Goal: Task Accomplishment & Management: Manage account settings

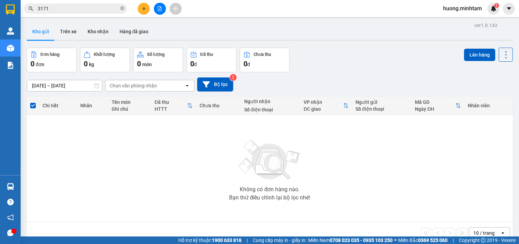
click at [145, 10] on icon "plus" at bounding box center [143, 8] width 5 height 5
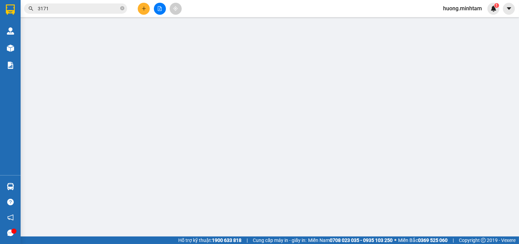
click at [146, 10] on span "Yêu cầu xuất hóa đơn điện tử" at bounding box center [113, 11] width 72 height 5
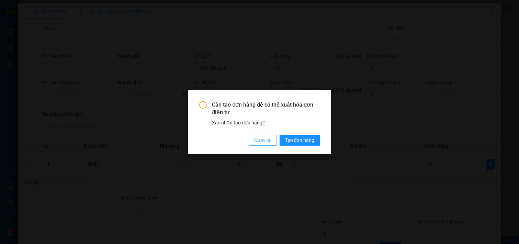
click at [269, 141] on span "Quay lại" at bounding box center [262, 141] width 17 height 8
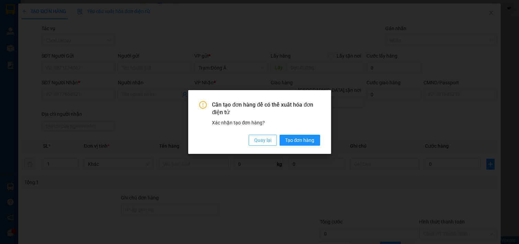
click at [262, 142] on span "Quay lại" at bounding box center [262, 141] width 17 height 8
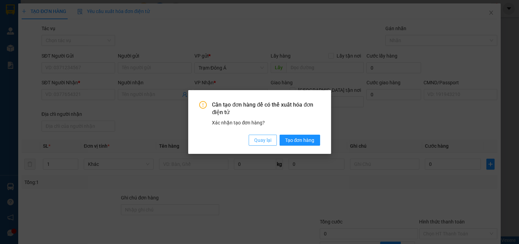
click at [260, 140] on span "Quay lại" at bounding box center [262, 141] width 17 height 8
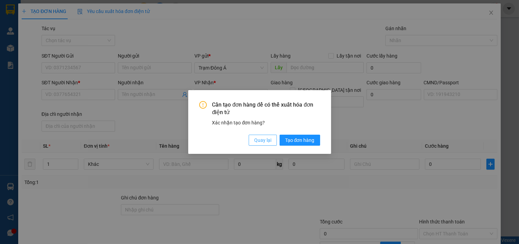
drag, startPoint x: 265, startPoint y: 142, endPoint x: 306, endPoint y: 140, distance: 41.9
click at [266, 141] on span "Quay lại" at bounding box center [262, 141] width 17 height 8
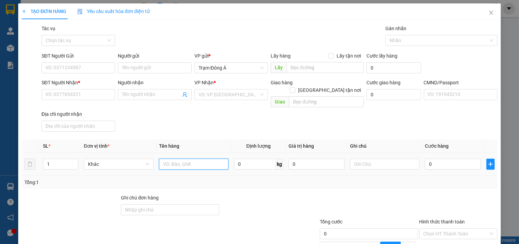
click at [183, 162] on input "text" at bounding box center [194, 164] width 70 height 11
type input "1T 15KG NP"
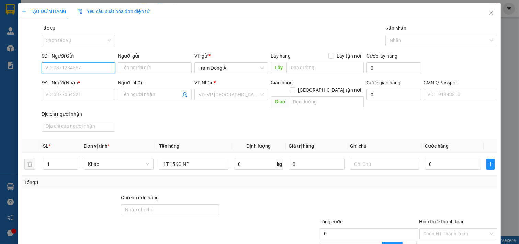
click at [67, 69] on input "SĐT Người Gửi" at bounding box center [79, 67] width 74 height 11
click at [72, 70] on input "756" at bounding box center [79, 67] width 74 height 11
drag, startPoint x: 82, startPoint y: 79, endPoint x: 150, endPoint y: 90, distance: 68.1
click at [83, 79] on div "0969476756 - DŨNG" at bounding box center [77, 82] width 65 height 8
type input "0969476756"
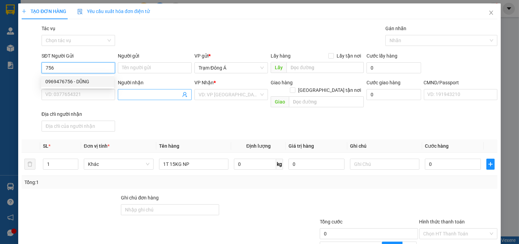
type input "DŨNG"
type input "0935857788"
type input "DUNG"
type input "0969476756"
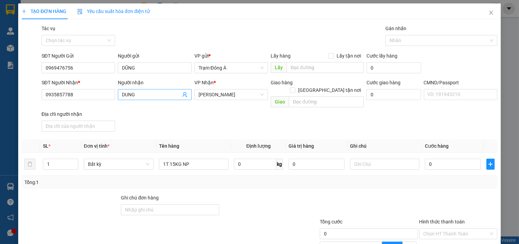
click at [182, 95] on icon "user-add" at bounding box center [184, 94] width 5 height 5
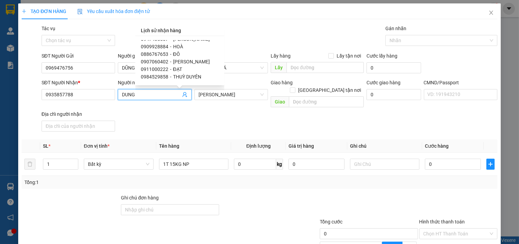
scroll to position [330, 0]
click at [178, 51] on span "ĐẠT" at bounding box center [177, 53] width 9 height 5
type input "0911000222"
type input "ĐẠT"
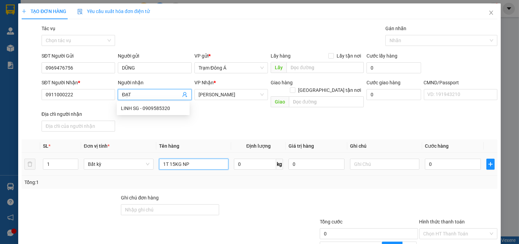
click at [207, 159] on input "1T 15KG NP" at bounding box center [194, 164] width 70 height 11
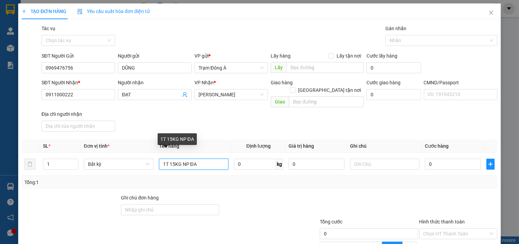
click at [198, 159] on input "1T 15KG NP ĐA" at bounding box center [194, 164] width 70 height 11
click at [259, 95] on span "[PERSON_NAME]" at bounding box center [231, 95] width 66 height 10
type input "1T 15KG NP ĐA"
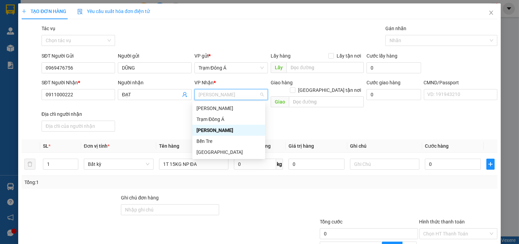
click at [140, 105] on div "SĐT Người Nhận * 0911000222 Người nhận ĐẠT VP Nhận * [PERSON_NAME] hàng [GEOGRA…" at bounding box center [269, 107] width 458 height 56
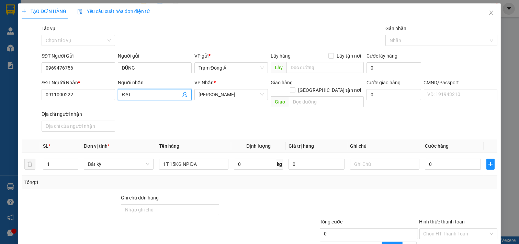
drag, startPoint x: 181, startPoint y: 94, endPoint x: 176, endPoint y: 95, distance: 4.6
click at [182, 94] on icon "user-add" at bounding box center [184, 94] width 4 height 5
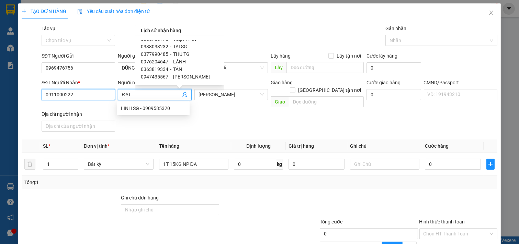
click at [85, 94] on input "0911000222" at bounding box center [79, 94] width 74 height 11
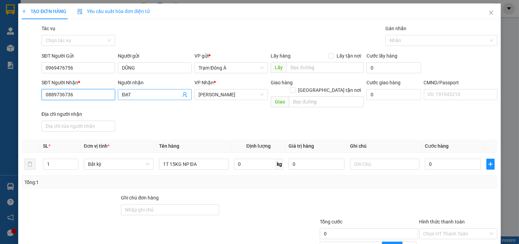
type input "0889736736"
click at [162, 94] on input "ĐẠT" at bounding box center [151, 95] width 59 height 8
type input "ĐẠT TG"
click at [224, 122] on div "SĐT Người Nhận * 0889736736 Người nhận ĐẠT TG ĐẠT TG VP Nhận * [PERSON_NAME] hà…" at bounding box center [269, 107] width 458 height 56
click at [238, 97] on span "[PERSON_NAME]" at bounding box center [231, 95] width 66 height 10
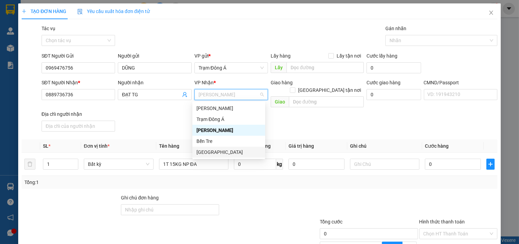
click at [211, 150] on div "[GEOGRAPHIC_DATA]" at bounding box center [228, 153] width 65 height 8
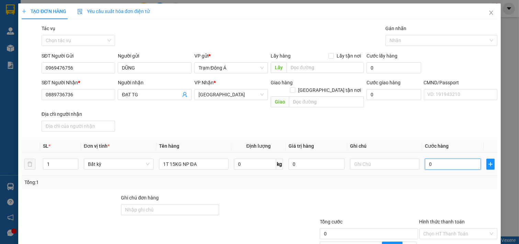
click at [444, 159] on input "0" at bounding box center [453, 164] width 56 height 11
type input "3"
type input "30"
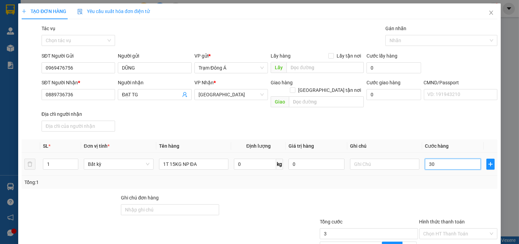
type input "30"
click at [419, 169] on div "SL * Đơn vị tính * Tên hàng Định lượng Giá trị hàng Ghi chú Cước hàng 1 Bất kỳ …" at bounding box center [259, 164] width 475 height 49
type input "30.000"
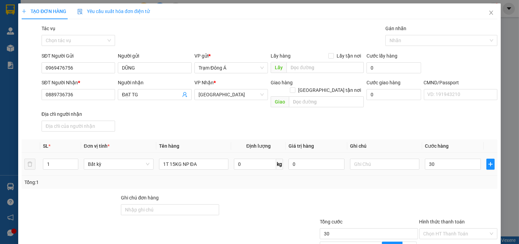
type input "30.000"
click at [361, 159] on input "text" at bounding box center [385, 164] width 70 height 11
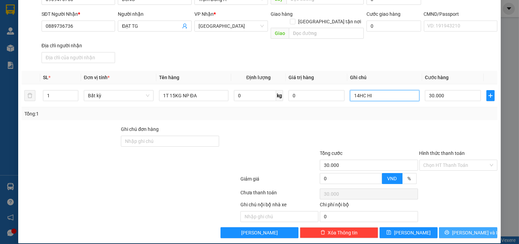
type input "14HC HI"
click at [454, 228] on button "[PERSON_NAME] và In" at bounding box center [468, 233] width 58 height 11
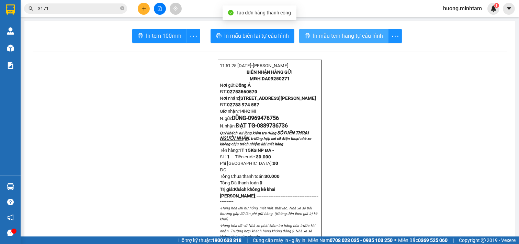
click at [313, 35] on span "In mẫu tem hàng tự cấu hình" at bounding box center [348, 36] width 70 height 9
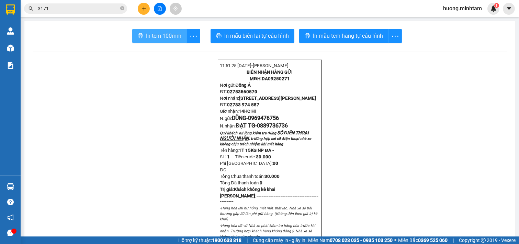
click at [148, 35] on span "In tem 100mm" at bounding box center [163, 36] width 35 height 9
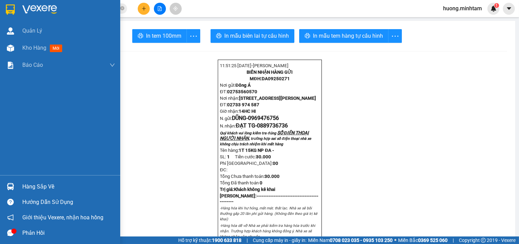
click at [8, 4] on img at bounding box center [10, 9] width 9 height 10
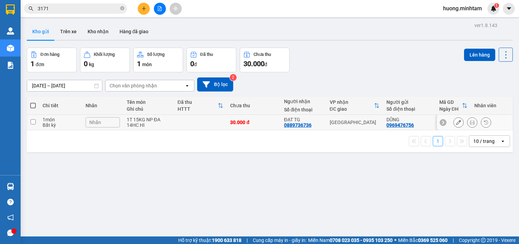
click at [203, 124] on td at bounding box center [200, 122] width 53 height 15
checkbox input "true"
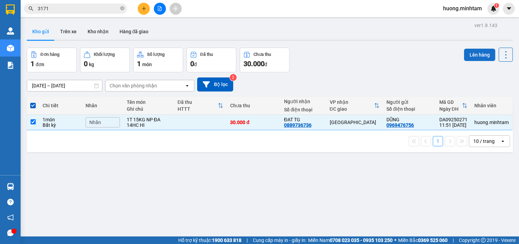
click at [464, 55] on button "Lên hàng" at bounding box center [479, 55] width 31 height 12
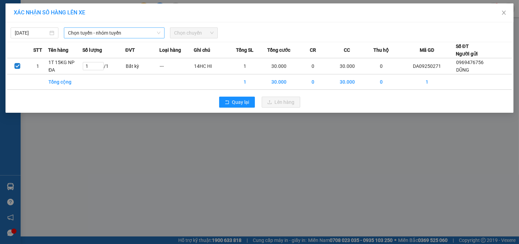
click at [108, 34] on span "Chọn tuyến - nhóm tuyến" at bounding box center [114, 33] width 92 height 10
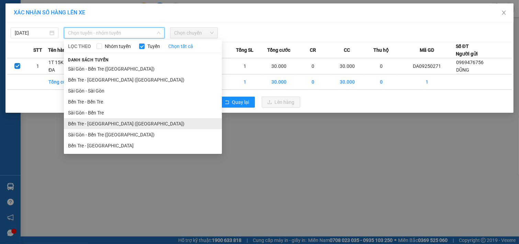
click at [102, 125] on li "Bến Tre - [GEOGRAPHIC_DATA] ([GEOGRAPHIC_DATA])" at bounding box center [143, 123] width 158 height 11
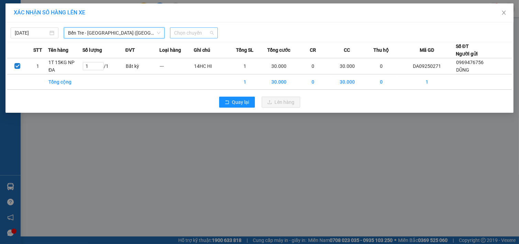
click at [201, 33] on span "Chọn chuyến" at bounding box center [193, 33] width 39 height 10
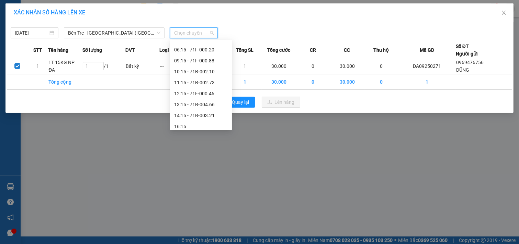
scroll to position [55, 0]
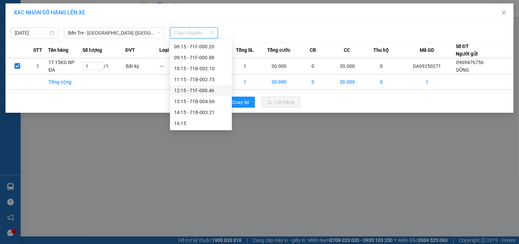
click at [204, 90] on div "12:15 - 71F-000.46" at bounding box center [201, 91] width 54 height 8
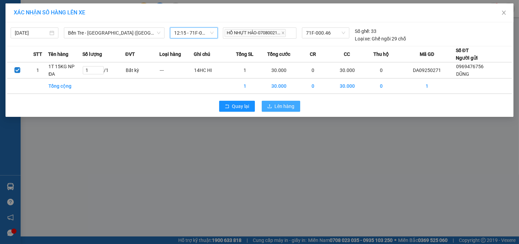
click at [280, 105] on span "Lên hàng" at bounding box center [285, 107] width 20 height 8
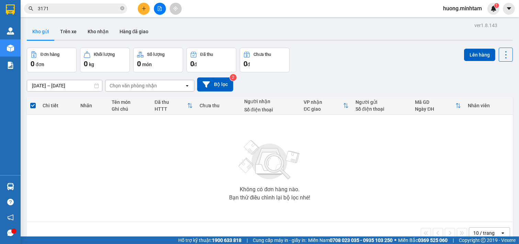
click at [161, 8] on icon "file-add" at bounding box center [160, 8] width 4 height 5
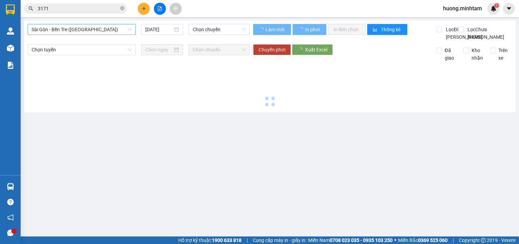
click at [103, 26] on span "Sài Gòn - Bến Tre ([GEOGRAPHIC_DATA])" at bounding box center [82, 29] width 100 height 10
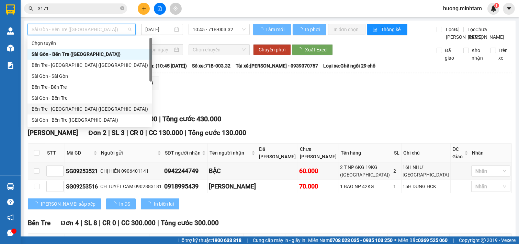
click at [65, 105] on div "Bến Tre - [GEOGRAPHIC_DATA] ([GEOGRAPHIC_DATA])" at bounding box center [90, 109] width 116 height 8
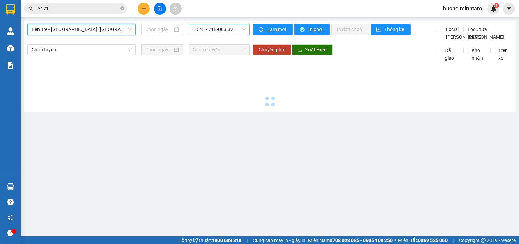
scroll to position [11, 0]
type input "[DATE]"
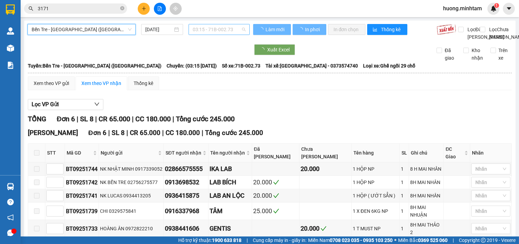
click at [227, 30] on span "03:15 - 71B-002.73" at bounding box center [219, 29] width 53 height 10
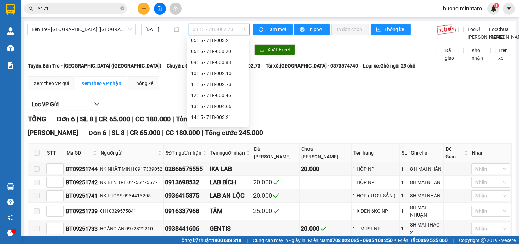
scroll to position [49, 0]
click at [227, 94] on div "12:15 - 71F-000.46" at bounding box center [218, 93] width 54 height 8
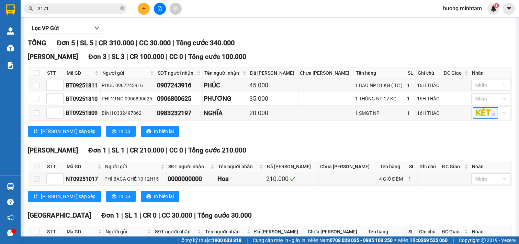
scroll to position [142, 0]
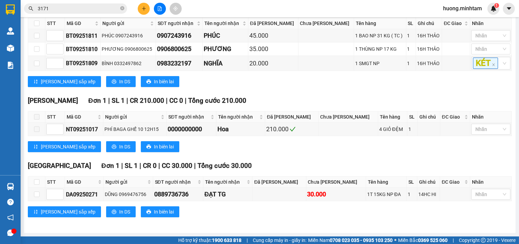
click at [288, 219] on div "[GEOGRAPHIC_DATA] 1 | SL 1 | CR 0 | CC 30.000 | Tổng cước 30.000 STT Mã GD Ngườ…" at bounding box center [270, 192] width 484 height 62
click at [336, 207] on div "[PERSON_NAME] sắp xếp In DS In biên lai" at bounding box center [270, 212] width 484 height 11
click at [137, 8] on div at bounding box center [159, 9] width 51 height 12
drag, startPoint x: 139, startPoint y: 9, endPoint x: 143, endPoint y: 10, distance: 4.6
click at [143, 10] on div at bounding box center [159, 9] width 51 height 12
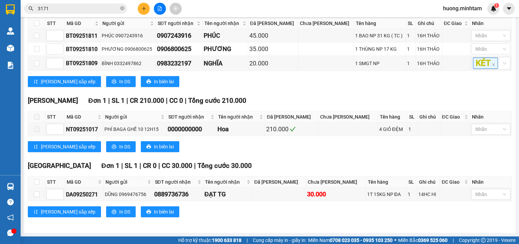
click at [142, 12] on button at bounding box center [144, 9] width 12 height 12
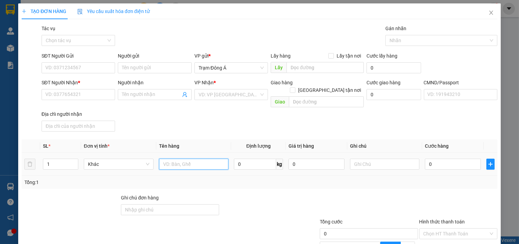
drag, startPoint x: 200, startPoint y: 152, endPoint x: 194, endPoint y: 152, distance: 6.2
click at [199, 159] on input "text" at bounding box center [194, 164] width 70 height 11
type input "1KT MUT"
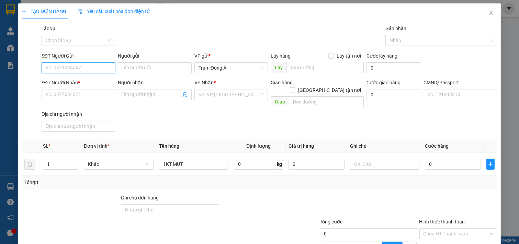
click at [78, 67] on input "SĐT Người Gửi" at bounding box center [79, 67] width 74 height 11
click at [78, 67] on input "721" at bounding box center [79, 67] width 74 height 11
drag, startPoint x: 94, startPoint y: 82, endPoint x: 136, endPoint y: 95, distance: 44.4
click at [93, 82] on div "0909955721 - [GEOGRAPHIC_DATA]" at bounding box center [83, 82] width 77 height 8
type input "0909955721"
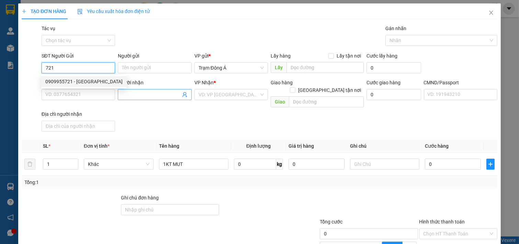
type input "[PERSON_NAME]"
type input "0906995521"
type input "PHÚC"
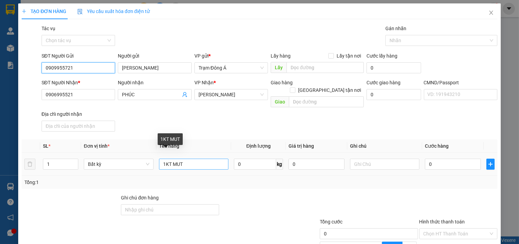
type input "0909955721"
click at [193, 159] on input "1KT MUT" at bounding box center [194, 164] width 70 height 11
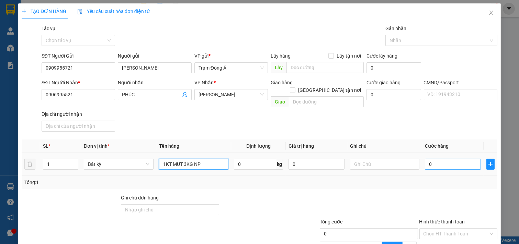
type input "1KT MUT 3KG NP"
click at [434, 159] on input "0" at bounding box center [453, 164] width 56 height 11
type input "2"
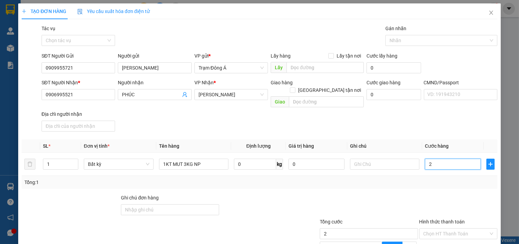
type input "25"
click at [452, 160] on input "25" at bounding box center [453, 164] width 56 height 11
type input "25.000"
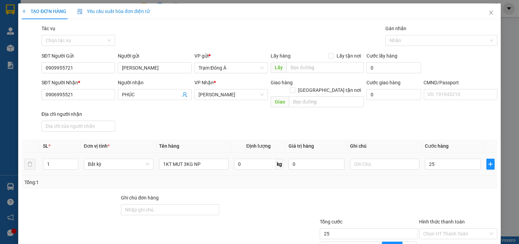
type input "25.000"
click at [363, 158] on div at bounding box center [385, 165] width 70 height 14
click at [366, 159] on input "text" at bounding box center [385, 164] width 70 height 11
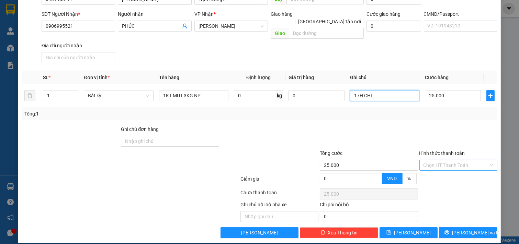
type input "17H CHI"
drag, startPoint x: 449, startPoint y: 160, endPoint x: 450, endPoint y: 170, distance: 9.4
click at [449, 161] on input "Hình thức thanh toán" at bounding box center [455, 165] width 65 height 10
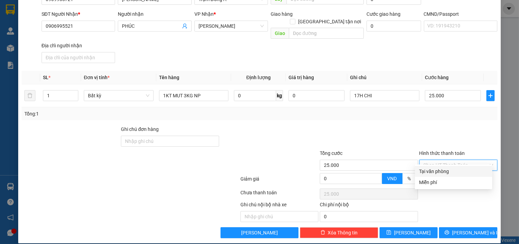
drag, startPoint x: 449, startPoint y: 170, endPoint x: 471, endPoint y: 191, distance: 30.6
click at [449, 171] on div "Tại văn phòng" at bounding box center [453, 172] width 69 height 8
type input "0"
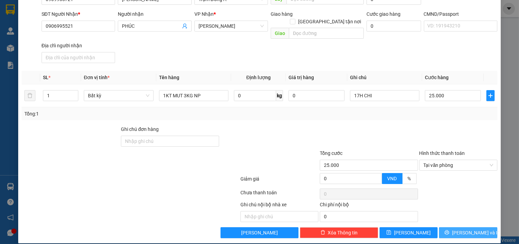
click at [462, 229] on span "[PERSON_NAME] và In" at bounding box center [476, 233] width 48 height 8
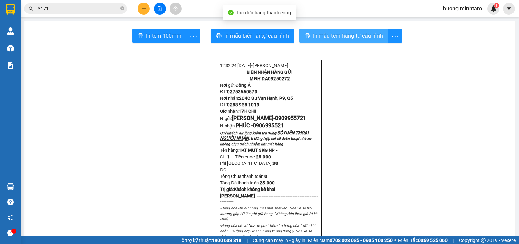
click at [313, 38] on span "In mẫu tem hàng tự cấu hình" at bounding box center [348, 36] width 70 height 9
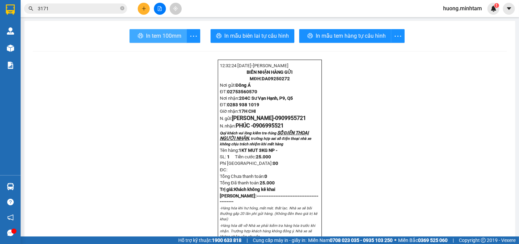
click at [161, 37] on span "In tem 100mm" at bounding box center [163, 36] width 35 height 9
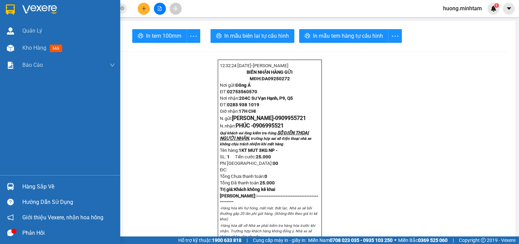
click at [6, 8] on img at bounding box center [10, 9] width 9 height 10
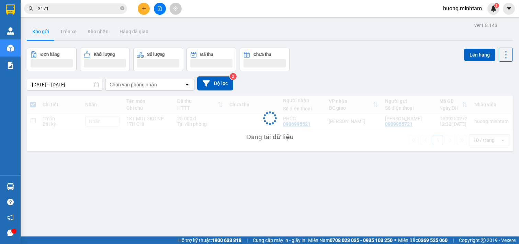
drag, startPoint x: 373, startPoint y: 203, endPoint x: 334, endPoint y: 192, distance: 41.4
click at [368, 201] on div "ver 1.8.143 Kho gửi Trên xe Kho nhận Hàng đã giao Đơn hàng Khối lượng Số lượng …" at bounding box center [269, 143] width 491 height 244
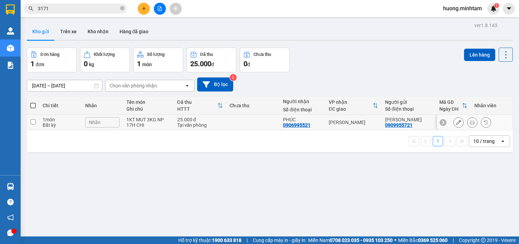
click at [453, 126] on button at bounding box center [458, 123] width 10 height 12
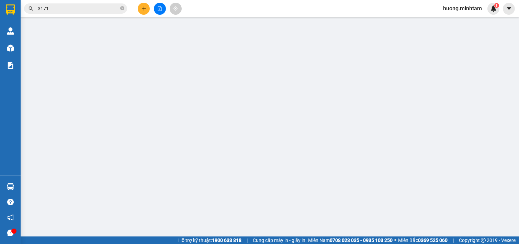
click at [150, 205] on div "SỬA ĐƠN HÀNG Lịch sử Ảnh kiện hàng Yêu cầu xuất hóa đơn điện tử Total Paid Fee …" at bounding box center [259, 122] width 519 height 244
click at [153, 207] on div "SỬA ĐƠN HÀNG Lịch sử Ảnh kiện hàng Yêu cầu xuất hóa đơn điện tử Total Paid Fee …" at bounding box center [259, 122] width 519 height 244
click at [165, 201] on div "SỬA ĐƠN HÀNG Lịch sử Ảnh kiện hàng Yêu cầu xuất hóa đơn điện tử Total Paid Fee …" at bounding box center [259, 122] width 519 height 244
click at [484, 14] on div "SỬA ĐƠN HÀNG Lịch sử Ảnh kiện hàng Yêu cầu xuất hóa đơn điện tử Total Paid Fee …" at bounding box center [259, 122] width 519 height 244
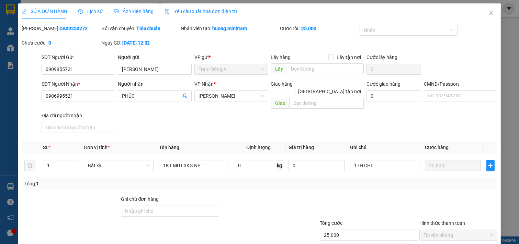
type input "0909955721"
type input "[PERSON_NAME]"
type input "0906995521"
type input "PHÚC"
type input "25.000"
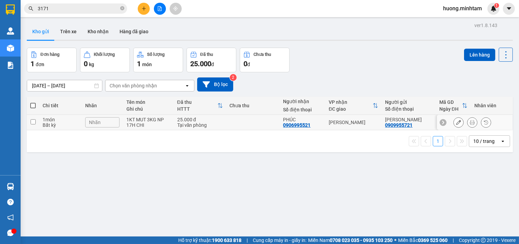
click at [456, 122] on icon at bounding box center [458, 122] width 5 height 5
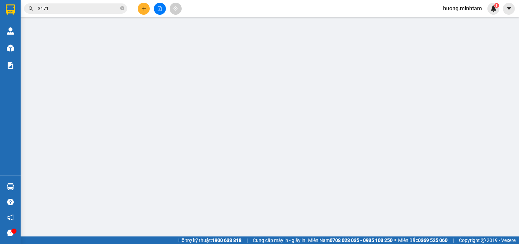
type input "0909955721"
type input "[PERSON_NAME]"
type input "0906995521"
type input "PHÚC"
type input "25.000"
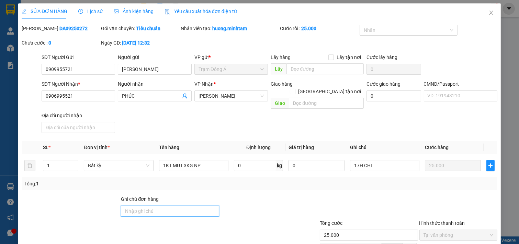
click at [165, 206] on input "Ghi chú đơn hàng" at bounding box center [170, 211] width 98 height 11
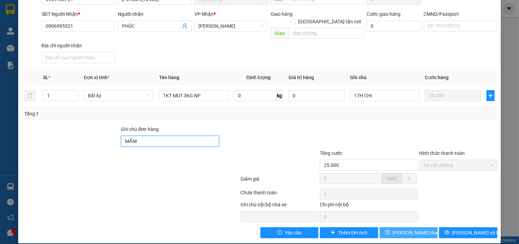
type input "MẮM"
click at [410, 229] on span "[PERSON_NAME] thay đổi" at bounding box center [419, 233] width 55 height 8
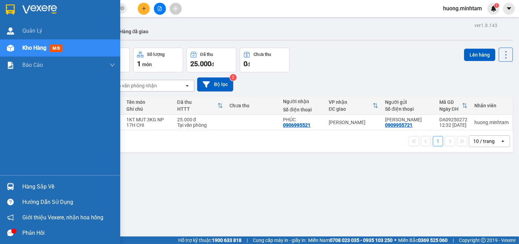
click at [11, 12] on img at bounding box center [10, 9] width 9 height 10
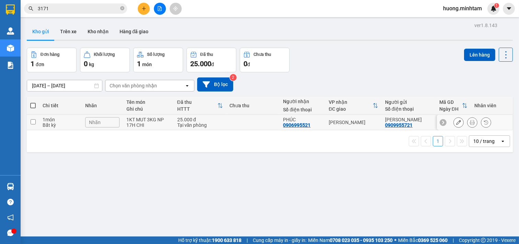
click at [245, 121] on td at bounding box center [253, 122] width 54 height 15
checkbox input "true"
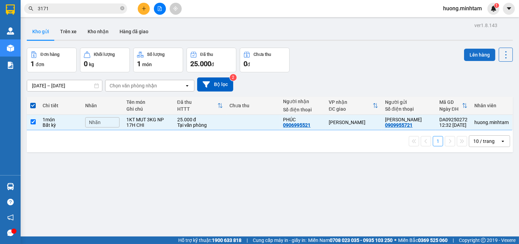
click at [466, 54] on button "Lên hàng" at bounding box center [479, 55] width 31 height 12
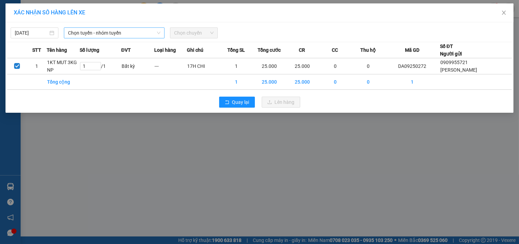
click at [147, 32] on span "Chọn tuyến - nhóm tuyến" at bounding box center [114, 33] width 92 height 10
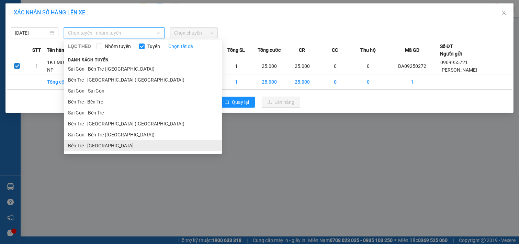
click at [85, 146] on li "Bến Tre - [GEOGRAPHIC_DATA]" at bounding box center [143, 145] width 158 height 11
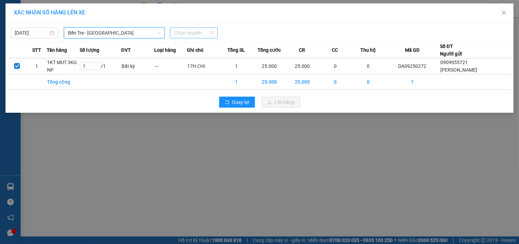
drag, startPoint x: 208, startPoint y: 34, endPoint x: 217, endPoint y: 39, distance: 10.6
click at [208, 34] on span "Chọn chuyến" at bounding box center [193, 33] width 39 height 10
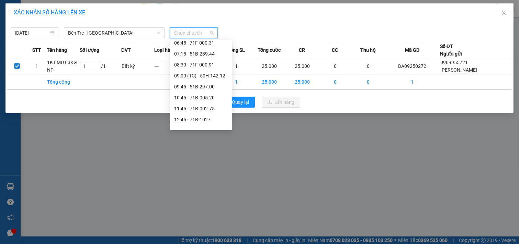
scroll to position [119, 0]
click at [201, 82] on div "12:45 - 71B-1027" at bounding box center [201, 82] width 54 height 8
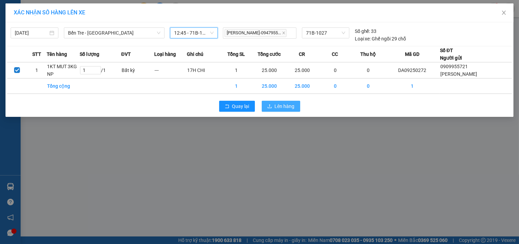
click at [286, 105] on span "Lên hàng" at bounding box center [285, 107] width 20 height 8
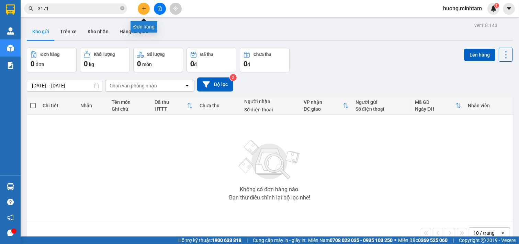
click at [144, 9] on icon "plus" at bounding box center [144, 8] width 4 height 0
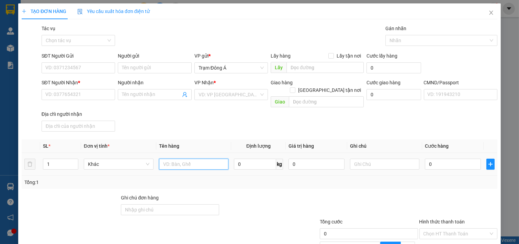
click at [189, 159] on input "text" at bounding box center [194, 164] width 70 height 11
type input "1T 6KG NP"
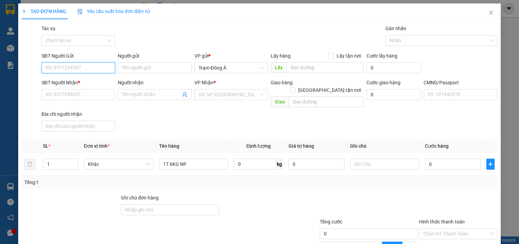
click at [78, 69] on input "SĐT Người Gửi" at bounding box center [79, 67] width 74 height 11
click at [78, 69] on input "756" at bounding box center [79, 67] width 74 height 11
drag, startPoint x: 79, startPoint y: 80, endPoint x: 189, endPoint y: 95, distance: 111.2
click at [82, 81] on div "0969476756 - DŨNG" at bounding box center [77, 82] width 65 height 8
type input "0969476756"
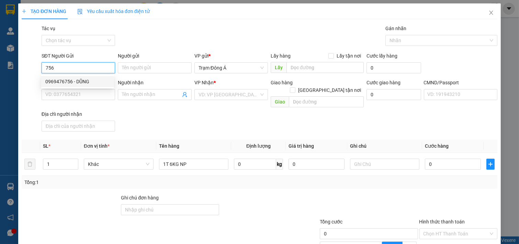
type input "DŨNG"
type input "0889736736"
type input "ĐẠT TG"
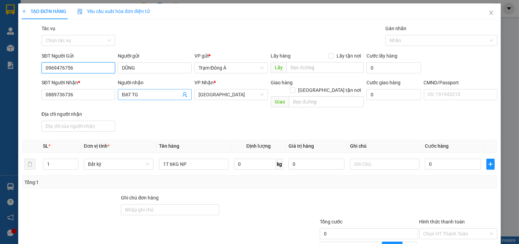
type input "0969476756"
click at [182, 95] on icon "user-add" at bounding box center [184, 94] width 5 height 5
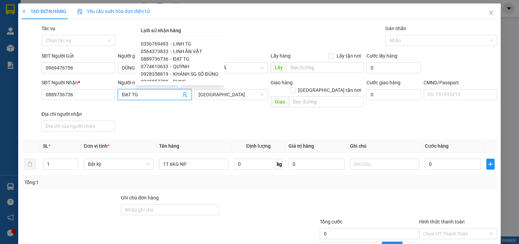
click at [176, 66] on span "QUỲNH" at bounding box center [181, 66] width 16 height 5
type input "0774610633"
type input "QUỲNH"
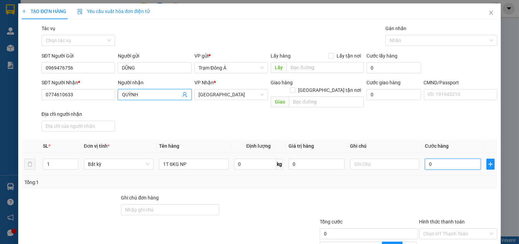
click at [446, 159] on input "0" at bounding box center [453, 164] width 56 height 11
type input "2"
type input "25"
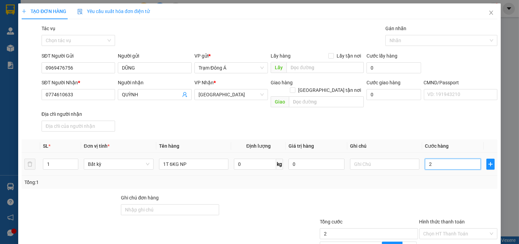
type input "25"
type input "25.000"
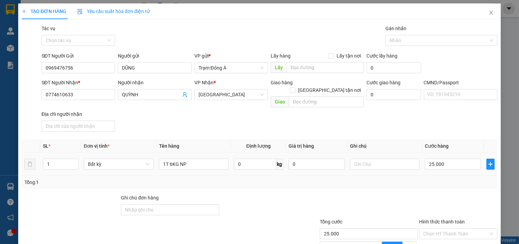
drag, startPoint x: 428, startPoint y: 189, endPoint x: 416, endPoint y: 187, distance: 12.5
click at [425, 189] on div "Transit Pickup Surcharge Ids Transit Deliver Surcharge Ids Transit Deliver Surc…" at bounding box center [259, 166] width 475 height 282
click at [363, 159] on input "text" at bounding box center [385, 164] width 70 height 11
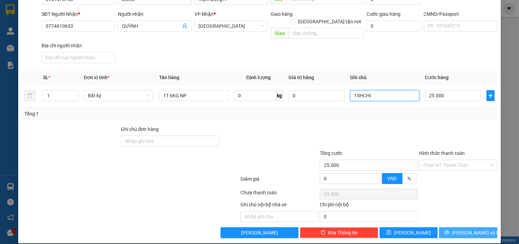
type input "15HCHI"
click at [461, 229] on span "[PERSON_NAME] và In" at bounding box center [476, 233] width 48 height 8
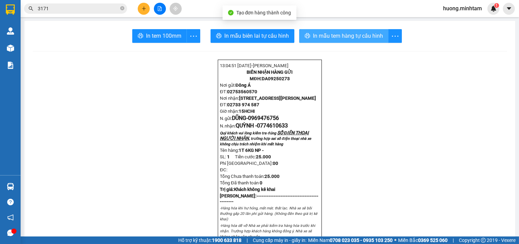
click at [357, 37] on span "In mẫu tem hàng tự cấu hình" at bounding box center [348, 36] width 70 height 9
click at [351, 34] on span "In mẫu tem hàng tự cấu hình" at bounding box center [350, 36] width 70 height 9
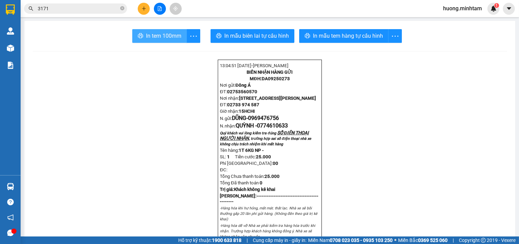
click at [166, 37] on span "In tem 100mm" at bounding box center [163, 36] width 35 height 9
click at [143, 11] on button at bounding box center [144, 9] width 12 height 12
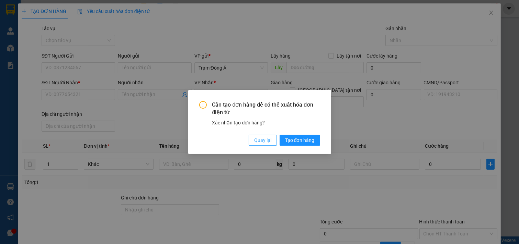
click at [258, 141] on span "Quay lại" at bounding box center [262, 141] width 17 height 8
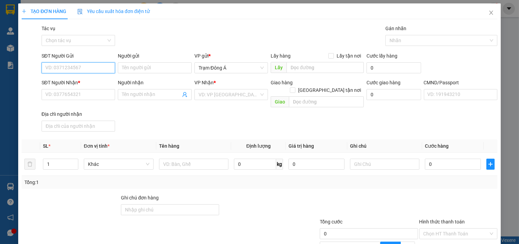
click at [80, 67] on input "SĐT Người Gửi" at bounding box center [79, 67] width 74 height 11
click at [76, 67] on input "756" at bounding box center [79, 67] width 74 height 11
click at [82, 81] on div "0969476756 - DŨNG" at bounding box center [77, 82] width 65 height 8
type input "0969476756"
type input "DŨNG"
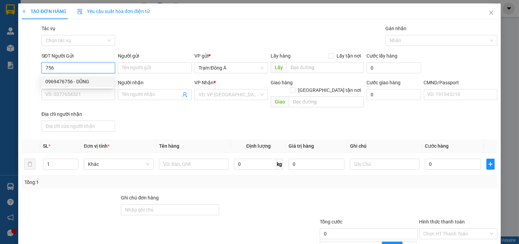
type input "0774610633"
type input "QUỲNH"
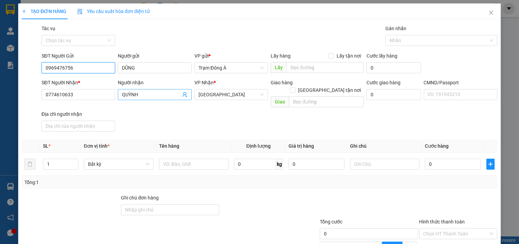
type input "0969476756"
click at [182, 95] on icon "user-add" at bounding box center [184, 94] width 4 height 5
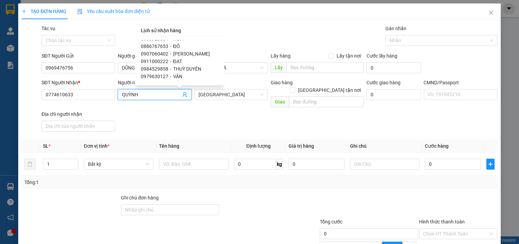
scroll to position [345, 0]
click at [185, 78] on span "LÂM SG" at bounding box center [181, 76] width 17 height 5
type input "0937693446"
type input "LÂM SG"
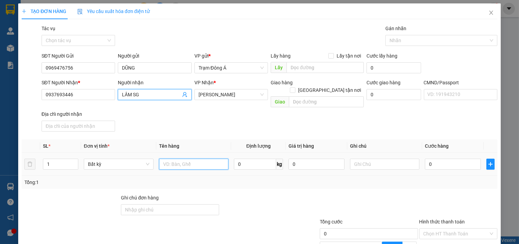
click at [197, 159] on input "text" at bounding box center [194, 164] width 70 height 11
type input "1T 5KG NP"
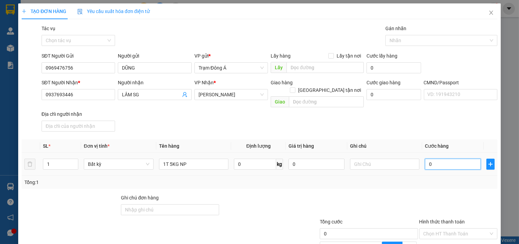
click at [450, 159] on input "0" at bounding box center [453, 164] width 56 height 11
type input "2"
type input "20"
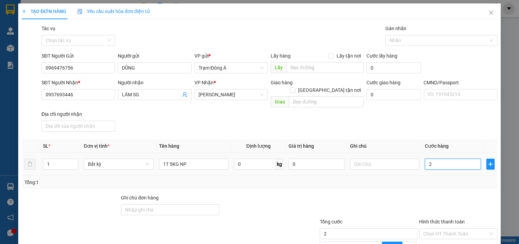
type input "20"
type input "20.000"
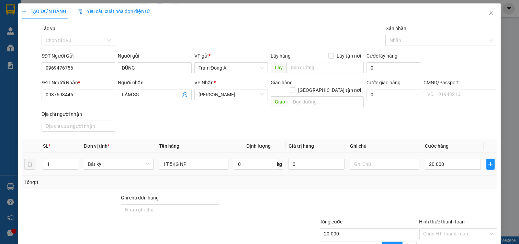
drag, startPoint x: 437, startPoint y: 176, endPoint x: 388, endPoint y: 171, distance: 48.7
click at [432, 179] on div "Tổng: 1" at bounding box center [259, 183] width 470 height 8
click at [360, 159] on input "text" at bounding box center [385, 164] width 70 height 11
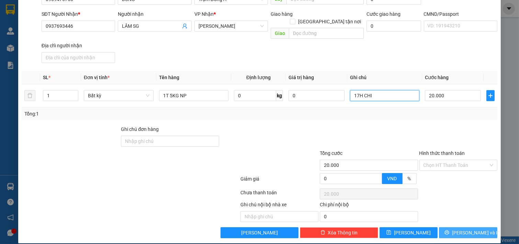
type input "17H CHI"
click at [459, 229] on span "[PERSON_NAME] và In" at bounding box center [476, 233] width 48 height 8
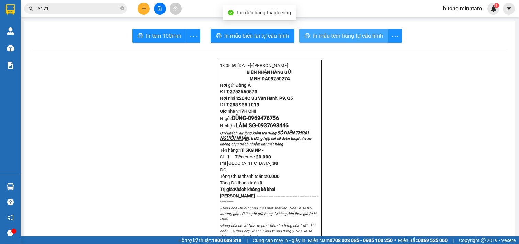
click at [354, 37] on span "In mẫu tem hàng tự cấu hình" at bounding box center [348, 36] width 70 height 9
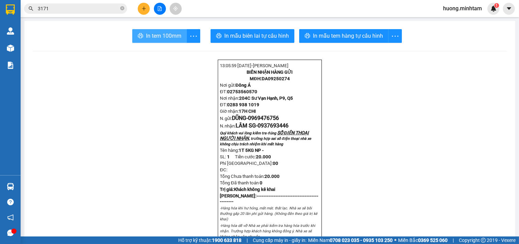
click at [163, 38] on span "In tem 100mm" at bounding box center [163, 36] width 35 height 9
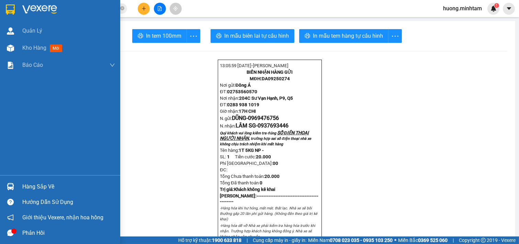
click at [10, 6] on img at bounding box center [10, 9] width 9 height 10
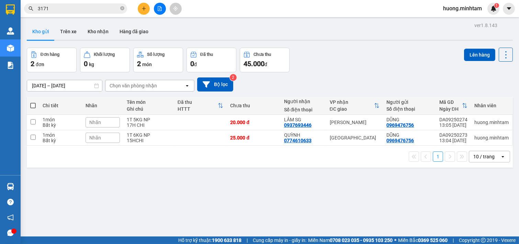
click at [292, 200] on div "ver 1.8.143 Kho gửi Trên xe Kho nhận Hàng đã giao Đơn hàng 2 đơn Khối lượng 0 k…" at bounding box center [269, 143] width 491 height 244
click at [456, 138] on icon at bounding box center [458, 138] width 5 height 5
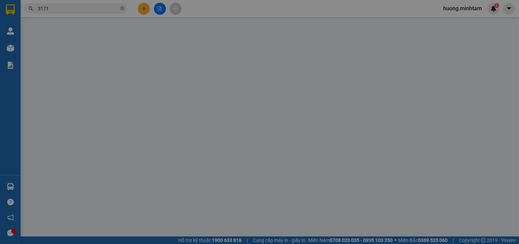
type input "0969476756"
type input "DŨNG"
type input "0774610633"
type input "QUỲNH"
type input "25.000"
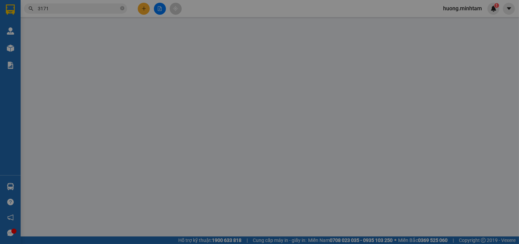
type input "25.000"
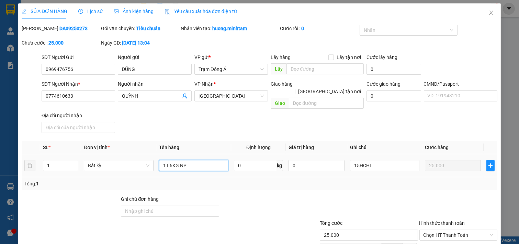
click at [201, 163] on input "1T 6KG NP" at bounding box center [194, 165] width 70 height 11
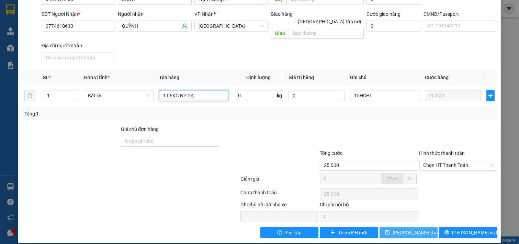
type input "1T 6KG NP DA"
click at [409, 229] on span "[PERSON_NAME] thay đổi" at bounding box center [419, 233] width 55 height 8
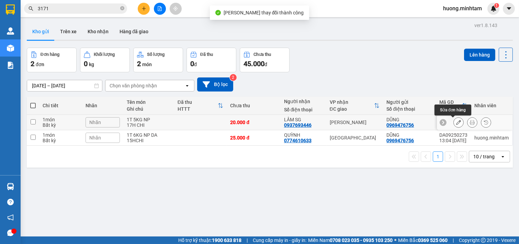
click at [456, 123] on icon at bounding box center [458, 122] width 5 height 5
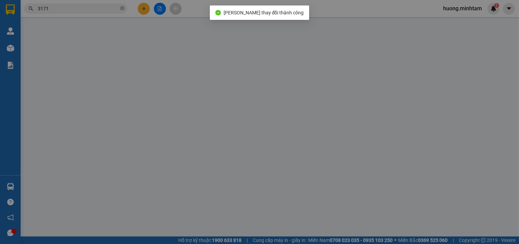
type input "0969476756"
type input "DŨNG"
type input "0937693446"
type input "LÂM SG"
type input "20.000"
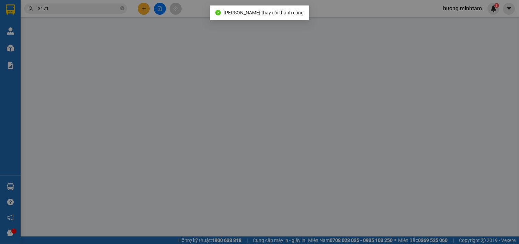
type input "20.000"
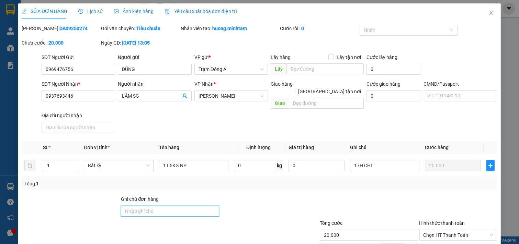
click at [149, 206] on input "Ghi chú đơn hàng" at bounding box center [170, 211] width 98 height 11
type input "D"
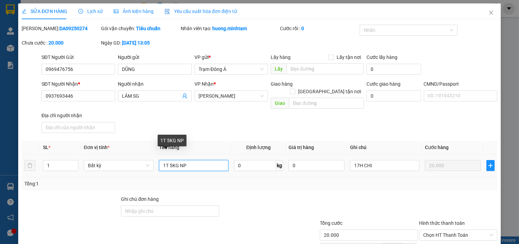
click at [198, 160] on input "1T 5KG NP" at bounding box center [194, 165] width 70 height 11
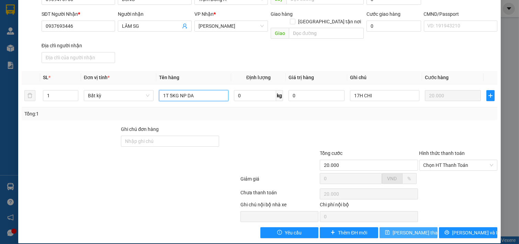
type input "1T 5KG NP DA"
click at [401, 229] on span "[PERSON_NAME] thay đổi" at bounding box center [419, 233] width 55 height 8
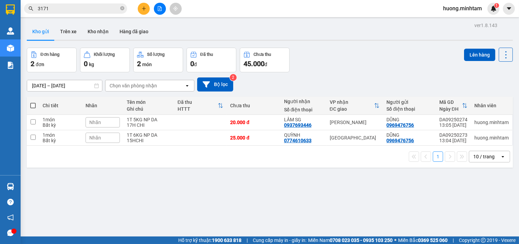
click at [158, 9] on icon "file-add" at bounding box center [159, 8] width 5 height 5
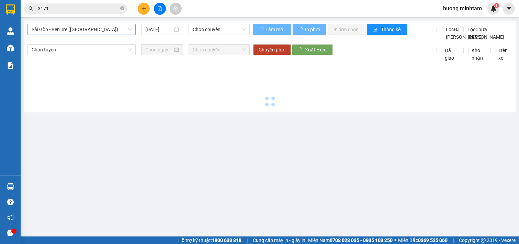
click at [105, 30] on span "Sài Gòn - Bến Tre ([GEOGRAPHIC_DATA])" at bounding box center [82, 29] width 100 height 10
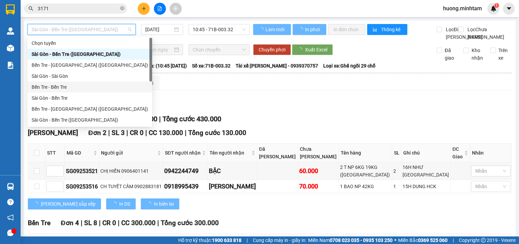
click at [59, 97] on div "Sài Gòn - Bến Tre" at bounding box center [90, 98] width 116 height 8
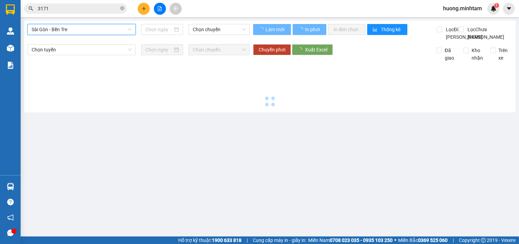
type input "[DATE]"
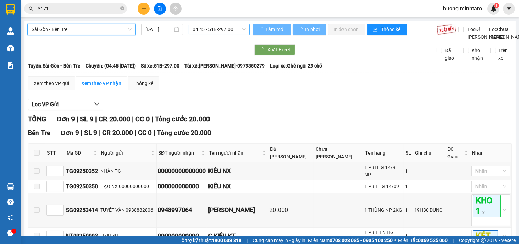
click at [233, 30] on span "04:45 - 51B-297.00" at bounding box center [219, 29] width 53 height 10
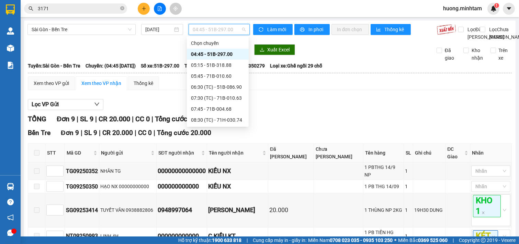
scroll to position [8, 0]
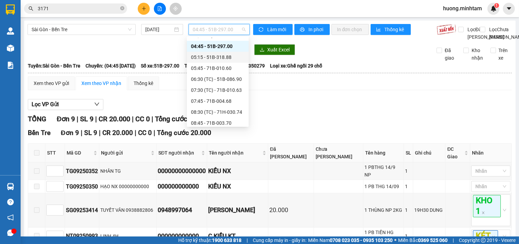
click at [221, 56] on div "05:15 - 51B-318.88" at bounding box center [218, 58] width 54 height 8
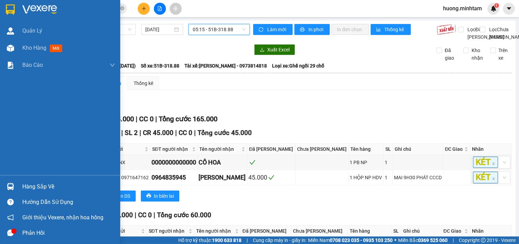
click at [16, 10] on div at bounding box center [60, 11] width 120 height 22
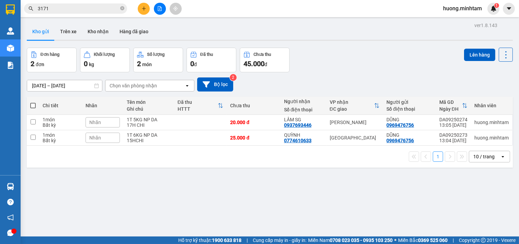
click at [220, 186] on div "ver 1.8.143 Kho gửi Trên xe Kho nhận Hàng đã giao Đơn hàng 2 đơn Khối lượng 0 k…" at bounding box center [269, 143] width 491 height 244
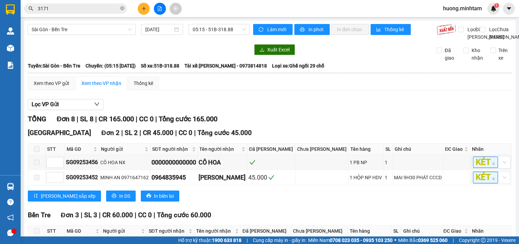
scroll to position [76, 0]
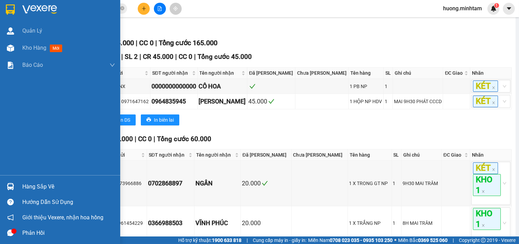
click at [12, 8] on img at bounding box center [10, 9] width 9 height 10
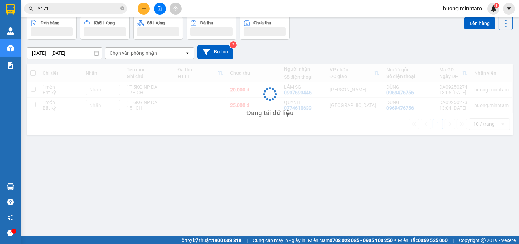
scroll to position [32, 0]
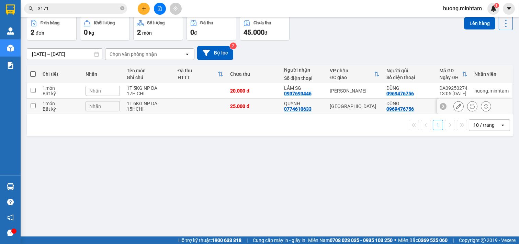
drag, startPoint x: 191, startPoint y: 111, endPoint x: 187, endPoint y: 88, distance: 23.3
click at [191, 108] on td at bounding box center [200, 106] width 53 height 15
checkbox input "true"
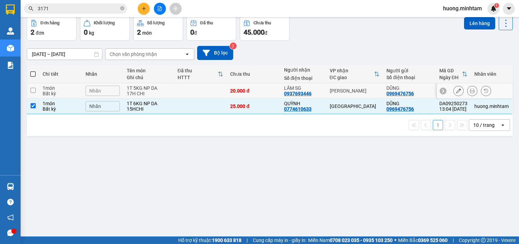
click at [187, 88] on td at bounding box center [200, 90] width 53 height 15
checkbox input "true"
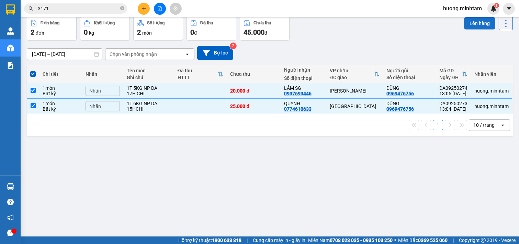
click at [468, 25] on button "Lên hàng" at bounding box center [479, 23] width 31 height 12
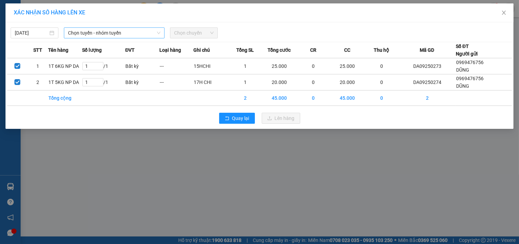
click at [134, 38] on span "Chọn tuyến - nhóm tuyến" at bounding box center [114, 33] width 92 height 10
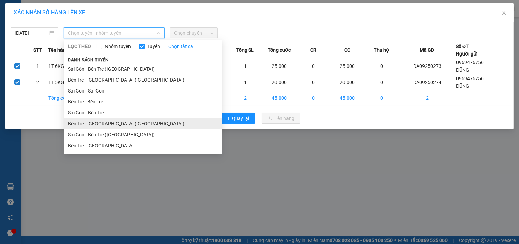
click at [96, 121] on li "Bến Tre - [GEOGRAPHIC_DATA] ([GEOGRAPHIC_DATA])" at bounding box center [143, 123] width 158 height 11
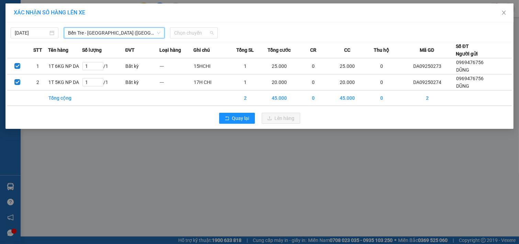
drag, startPoint x: 196, startPoint y: 33, endPoint x: 222, endPoint y: 48, distance: 30.6
click at [196, 33] on span "Chọn chuyến" at bounding box center [193, 33] width 39 height 10
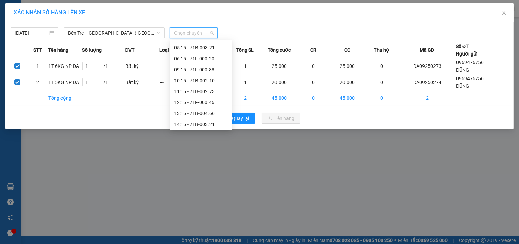
scroll to position [55, 0]
click at [203, 104] on div "13:15 - 71B-004.66" at bounding box center [201, 102] width 54 height 8
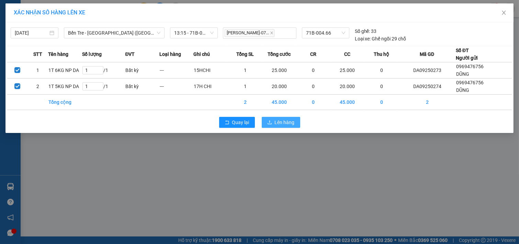
click at [279, 121] on span "Lên hàng" at bounding box center [285, 123] width 20 height 8
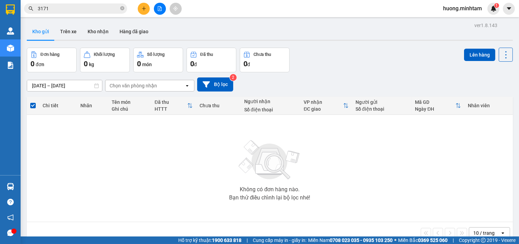
click at [158, 11] on button at bounding box center [160, 9] width 12 height 12
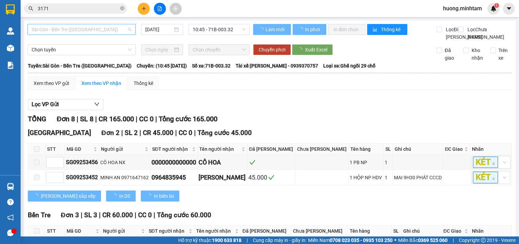
click at [102, 32] on span "Sài Gòn - Bến Tre ([GEOGRAPHIC_DATA])" at bounding box center [82, 29] width 100 height 10
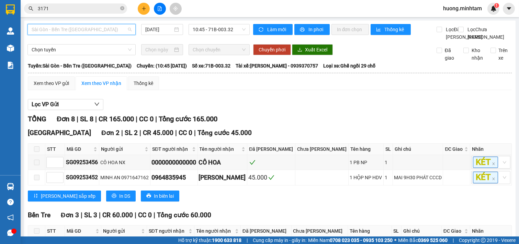
click at [118, 30] on span "Sài Gòn - Bến Tre ([GEOGRAPHIC_DATA])" at bounding box center [82, 29] width 100 height 10
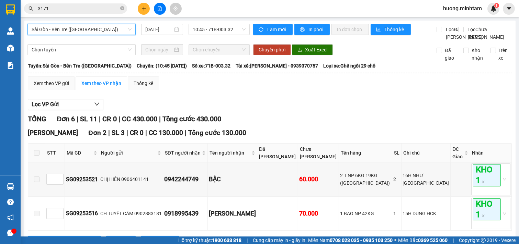
click at [109, 34] on span "Sài Gòn - Bến Tre ([GEOGRAPHIC_DATA])" at bounding box center [82, 29] width 100 height 10
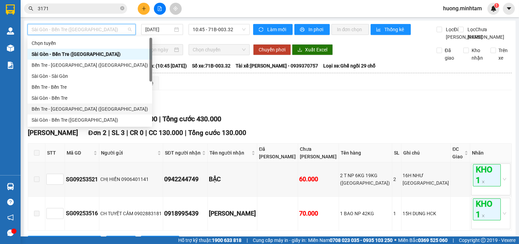
click at [63, 109] on div "Bến Tre - [GEOGRAPHIC_DATA] ([GEOGRAPHIC_DATA])" at bounding box center [90, 109] width 116 height 8
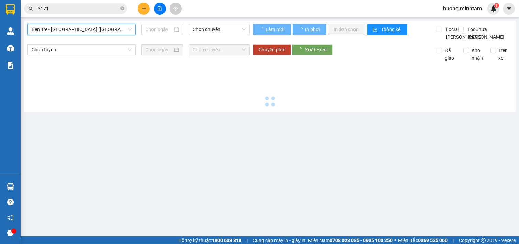
type input "[DATE]"
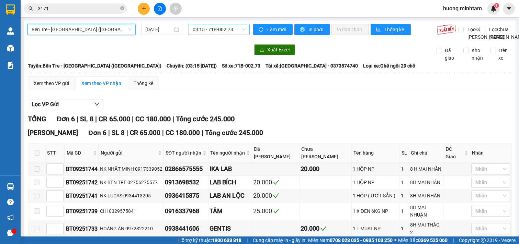
click at [232, 30] on span "03:15 - 71B-002.73" at bounding box center [219, 29] width 53 height 10
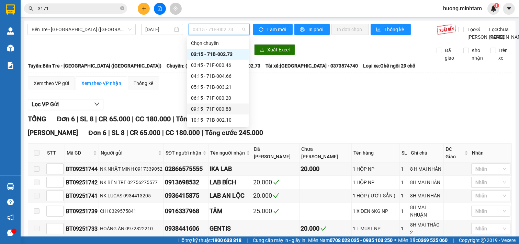
scroll to position [55, 0]
click at [223, 96] on div "13:15 - 71B-004.66" at bounding box center [218, 98] width 54 height 8
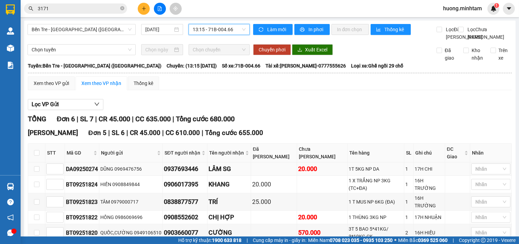
scroll to position [102, 0]
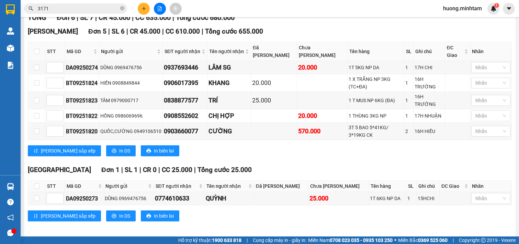
click at [351, 239] on strong "0708 023 035 - 0935 103 250" at bounding box center [360, 240] width 63 height 5
click at [341, 215] on div "[PERSON_NAME] sắp xếp In DS In biên lai" at bounding box center [270, 216] width 484 height 11
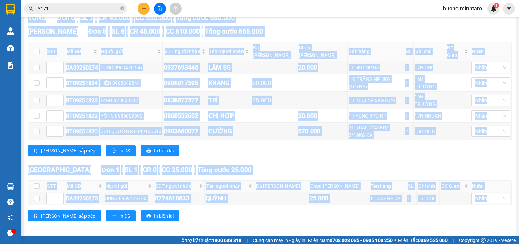
click at [341, 215] on div "[PERSON_NAME] sắp xếp In DS In biên lai" at bounding box center [270, 216] width 484 height 11
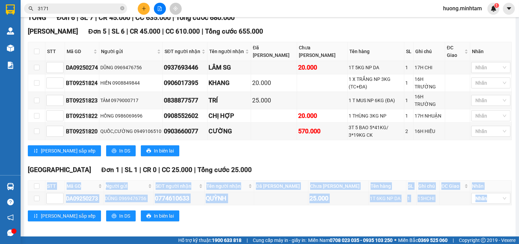
click at [341, 215] on div "[PERSON_NAME] sắp xếp In DS In biên lai" at bounding box center [270, 216] width 484 height 11
click at [333, 216] on div "[PERSON_NAME] sắp xếp In DS In biên lai" at bounding box center [270, 216] width 484 height 11
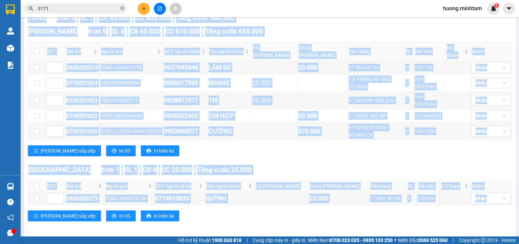
click at [333, 216] on div "[PERSON_NAME] sắp xếp In DS In biên lai" at bounding box center [270, 216] width 484 height 11
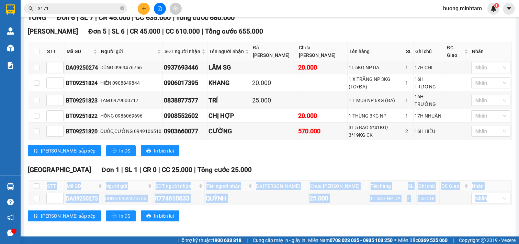
click at [333, 216] on div "[PERSON_NAME] sắp xếp In DS In biên lai" at bounding box center [270, 216] width 484 height 11
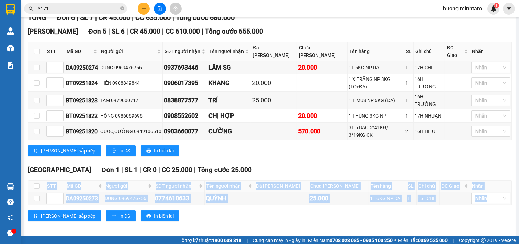
click at [333, 216] on div "[PERSON_NAME] sắp xếp In DS In biên lai" at bounding box center [270, 216] width 484 height 11
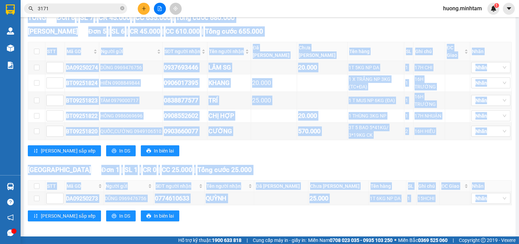
click at [333, 216] on div "[PERSON_NAME] sắp xếp In DS In biên lai" at bounding box center [270, 216] width 484 height 11
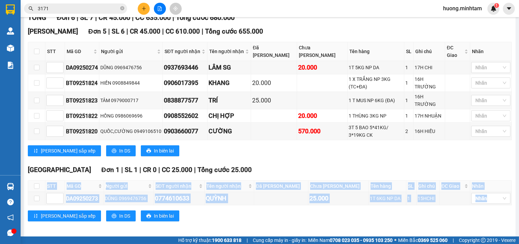
click at [333, 216] on div "[PERSON_NAME] sắp xếp In DS In biên lai" at bounding box center [270, 216] width 484 height 11
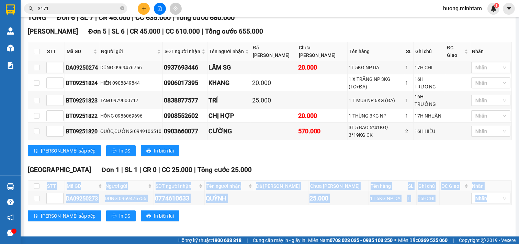
click at [333, 216] on div "[PERSON_NAME] sắp xếp In DS In biên lai" at bounding box center [270, 216] width 484 height 11
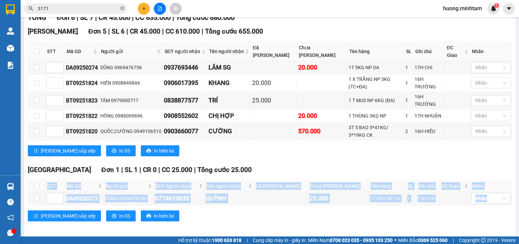
click at [333, 216] on div "[PERSON_NAME] sắp xếp In DS In biên lai" at bounding box center [270, 216] width 484 height 11
click at [332, 216] on div "[PERSON_NAME] sắp xếp In DS In biên lai" at bounding box center [270, 216] width 484 height 11
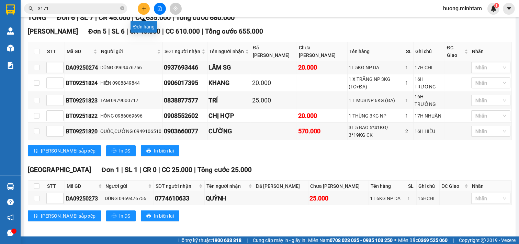
click at [144, 9] on icon "plus" at bounding box center [143, 8] width 5 height 5
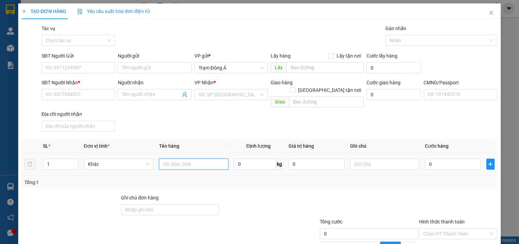
click at [190, 159] on input "text" at bounding box center [194, 164] width 70 height 11
type input "5KT 5*22KG NP"
click at [73, 161] on span "up" at bounding box center [74, 163] width 4 height 4
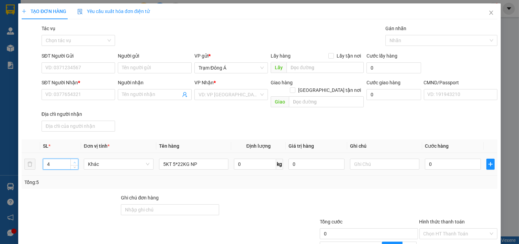
type input "5"
click at [73, 161] on span "up" at bounding box center [74, 163] width 4 height 4
click at [96, 66] on input "SĐT Người Gửi" at bounding box center [79, 67] width 74 height 11
type input "0908902466"
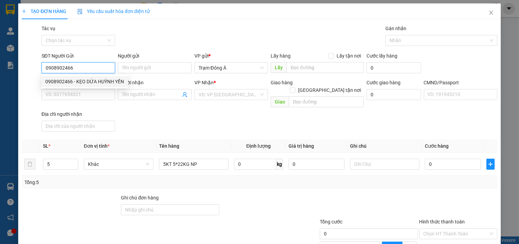
click at [100, 82] on div "0908902466 - KẸO DỪA HUỲNH YẾN" at bounding box center [84, 82] width 79 height 8
type input "KẸO DỪA HUỲNH YẾN"
type input "0984027173"
type input "TÚ"
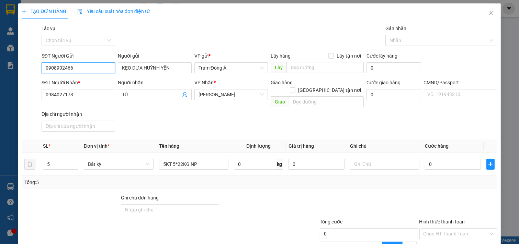
type input "0908902466"
click at [78, 68] on input "0908902466" at bounding box center [79, 67] width 74 height 11
click at [445, 159] on input "0" at bounding box center [453, 164] width 56 height 11
type input "2"
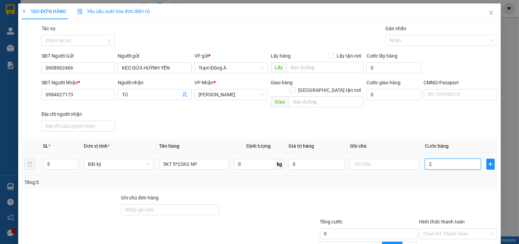
type input "2"
type input "22"
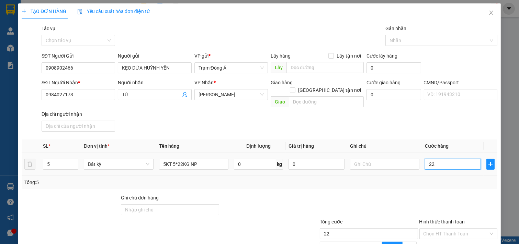
type input "225"
click at [430, 170] on div "SL * Đơn vị tính * Tên hàng Định lượng Giá trị hàng Ghi chú Cước hàng 5 Bất kỳ …" at bounding box center [259, 164] width 475 height 49
type input "225.000"
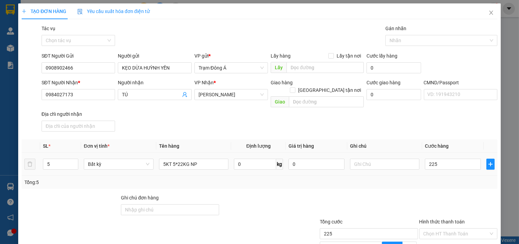
type input "225.000"
click at [370, 159] on input "text" at bounding box center [385, 164] width 70 height 11
click at [364, 159] on input "19HC HI" at bounding box center [385, 164] width 70 height 11
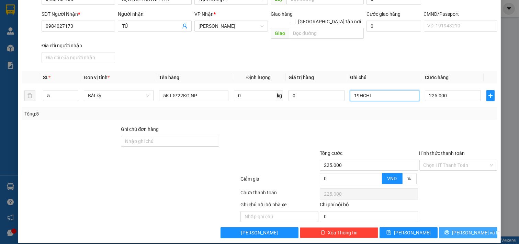
type input "19HCHI"
click at [446, 228] on button "[PERSON_NAME] và In" at bounding box center [468, 233] width 58 height 11
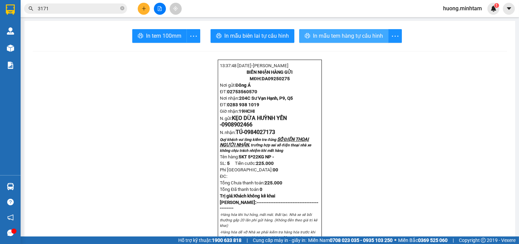
click at [348, 37] on span "In mẫu tem hàng tự cấu hình" at bounding box center [348, 36] width 70 height 9
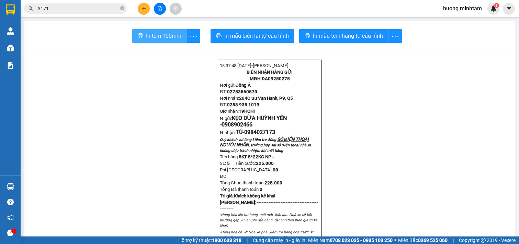
click at [153, 33] on span "In tem 100mm" at bounding box center [163, 36] width 35 height 9
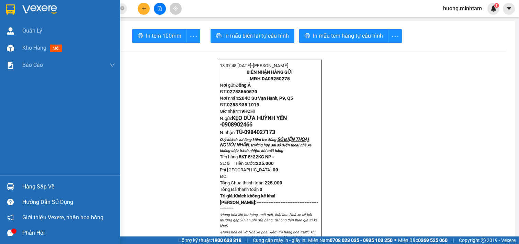
click at [12, 12] on img at bounding box center [10, 9] width 9 height 10
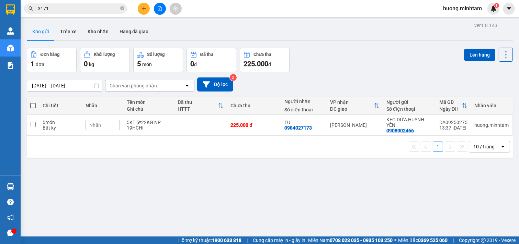
click at [130, 197] on div "ver 1.8.143 Kho gửi Trên xe Kho nhận Hàng đã giao Đơn hàng 1 đơn Khối lượng 0 k…" at bounding box center [269, 143] width 491 height 244
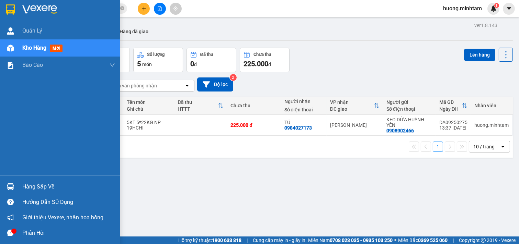
click at [10, 7] on img at bounding box center [10, 9] width 9 height 10
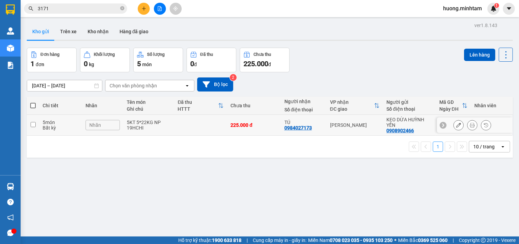
click at [196, 124] on td at bounding box center [200, 125] width 53 height 21
checkbox input "true"
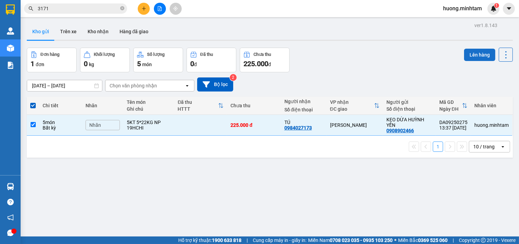
click at [472, 54] on button "Lên hàng" at bounding box center [479, 55] width 31 height 12
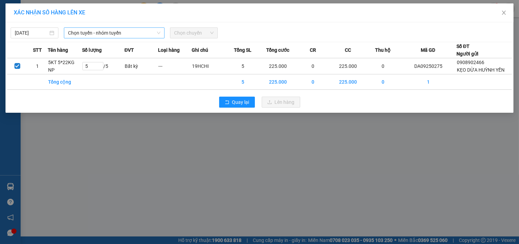
drag, startPoint x: 108, startPoint y: 31, endPoint x: 112, endPoint y: 33, distance: 4.3
click at [109, 31] on span "Chọn tuyến - nhóm tuyến" at bounding box center [114, 33] width 92 height 10
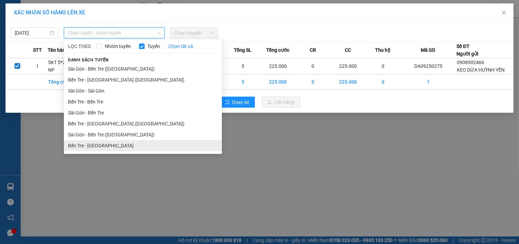
click at [92, 146] on li "Bến Tre - [GEOGRAPHIC_DATA]" at bounding box center [143, 145] width 158 height 11
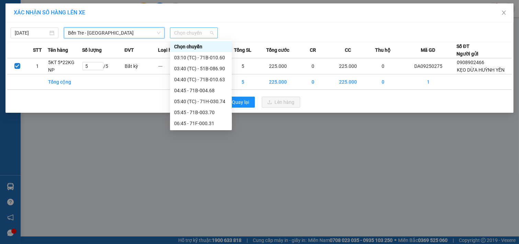
click at [204, 33] on span "Chọn chuyến" at bounding box center [193, 33] width 39 height 10
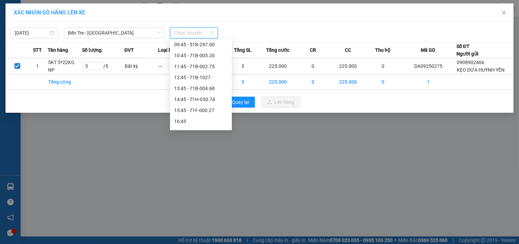
scroll to position [135, 0]
click at [200, 77] on div "13:45 - 71B-004.68" at bounding box center [201, 76] width 54 height 8
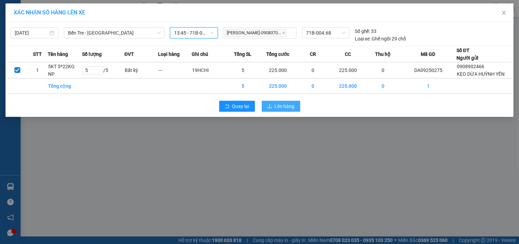
click at [277, 109] on span "Lên hàng" at bounding box center [285, 107] width 20 height 8
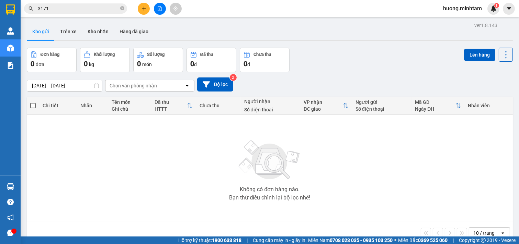
click at [142, 8] on icon "plus" at bounding box center [143, 8] width 5 height 5
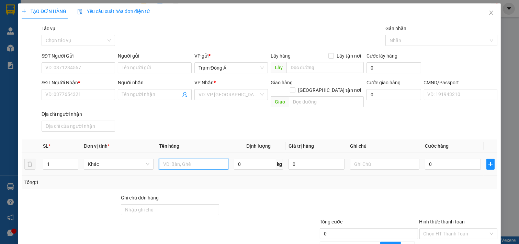
click at [177, 162] on input "text" at bounding box center [194, 164] width 70 height 11
type input "1GB 10KG NP"
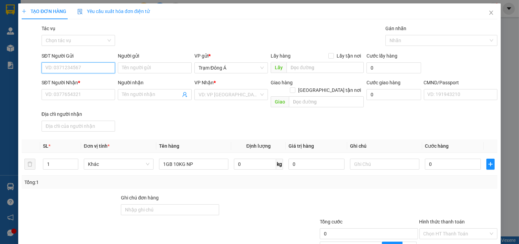
click at [71, 67] on input "SĐT Người Gửi" at bounding box center [79, 67] width 74 height 11
click at [71, 69] on input "4734" at bounding box center [79, 67] width 74 height 11
click at [57, 68] on input "4734" at bounding box center [79, 67] width 74 height 11
click at [69, 67] on input "47344" at bounding box center [79, 67] width 74 height 11
click at [71, 70] on input "4734" at bounding box center [79, 67] width 74 height 11
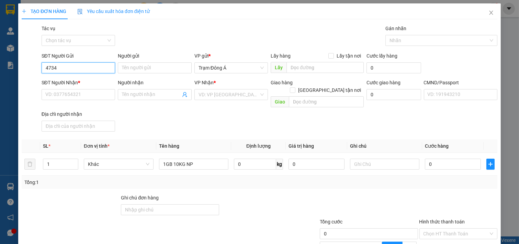
click at [71, 70] on input "4734" at bounding box center [79, 67] width 74 height 11
click at [146, 131] on div "Transit Pickup Surcharge Ids Transit Deliver Surcharge Ids Transit Deliver Surc…" at bounding box center [259, 166] width 475 height 282
click at [63, 68] on input "4734" at bounding box center [79, 67] width 74 height 11
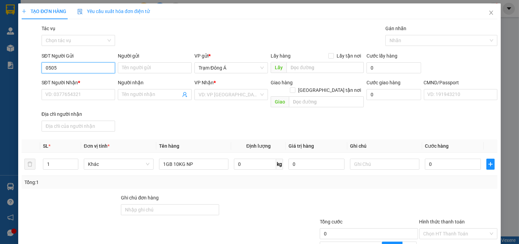
click at [70, 68] on input "0505" at bounding box center [79, 67] width 74 height 11
drag, startPoint x: 77, startPoint y: 82, endPoint x: 139, endPoint y: 92, distance: 63.0
click at [79, 83] on div "0961170505 - YẾN" at bounding box center [77, 82] width 65 height 8
type input "0961170505"
type input "YẾN"
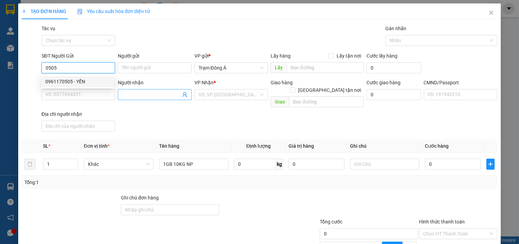
type input "0344964734"
type input "VY"
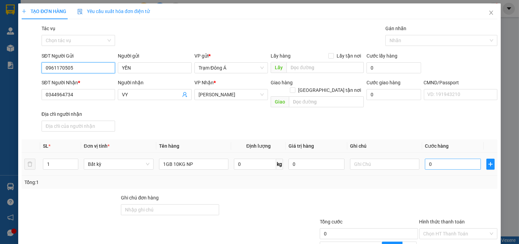
type input "0961170505"
click at [447, 160] on input "0" at bounding box center [453, 164] width 56 height 11
type input "3"
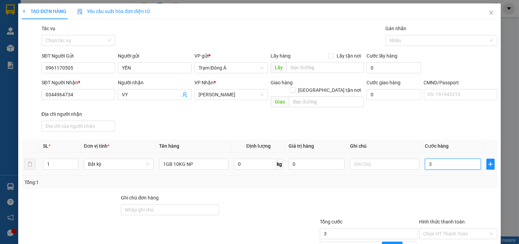
type input "30"
type input "30.000"
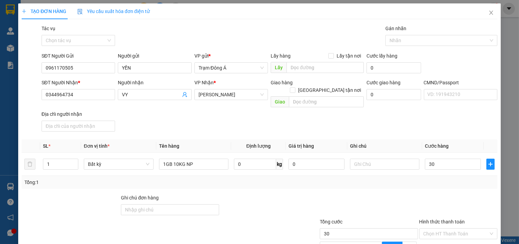
type input "30.000"
drag, startPoint x: 352, startPoint y: 181, endPoint x: 232, endPoint y: 166, distance: 120.6
click at [335, 181] on div "Tổng: 1" at bounding box center [259, 182] width 475 height 13
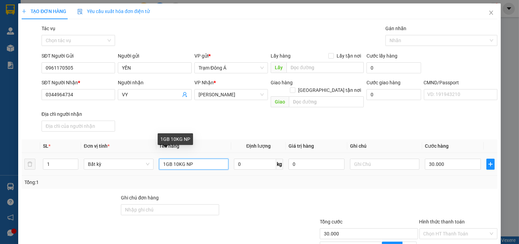
click at [207, 159] on input "1GB 10KG NP" at bounding box center [194, 164] width 70 height 11
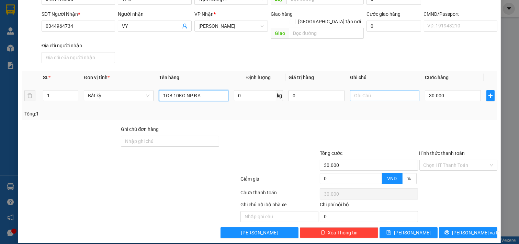
type input "1GB 10KG NP ĐA"
click at [368, 90] on input "text" at bounding box center [385, 95] width 70 height 11
type input "18H CHI"
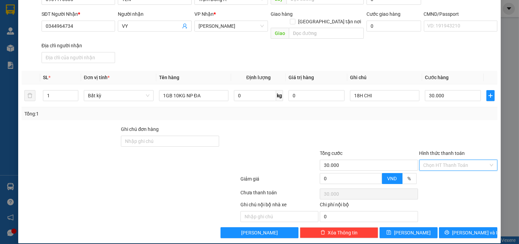
drag, startPoint x: 437, startPoint y: 161, endPoint x: 438, endPoint y: 169, distance: 8.4
click at [437, 160] on input "Hình thức thanh toán" at bounding box center [455, 165] width 65 height 10
click at [438, 176] on div "Tại văn phòng" at bounding box center [453, 171] width 77 height 11
type input "0"
click at [460, 229] on span "[PERSON_NAME] và In" at bounding box center [476, 233] width 48 height 8
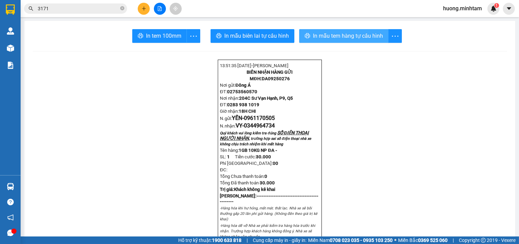
click at [337, 36] on span "In mẫu tem hàng tự cấu hình" at bounding box center [348, 36] width 70 height 9
click at [354, 40] on button "In mẫu tem hàng tự cấu hình" at bounding box center [343, 36] width 89 height 14
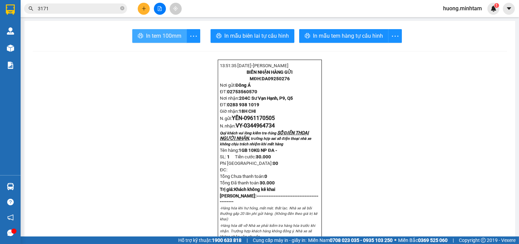
drag, startPoint x: 163, startPoint y: 35, endPoint x: 158, endPoint y: 39, distance: 6.1
click at [163, 35] on span "In tem 100mm" at bounding box center [163, 36] width 35 height 9
click at [160, 4] on button at bounding box center [160, 9] width 12 height 12
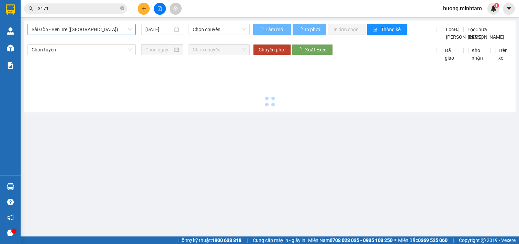
click at [100, 28] on span "Sài Gòn - Bến Tre ([GEOGRAPHIC_DATA])" at bounding box center [82, 29] width 100 height 10
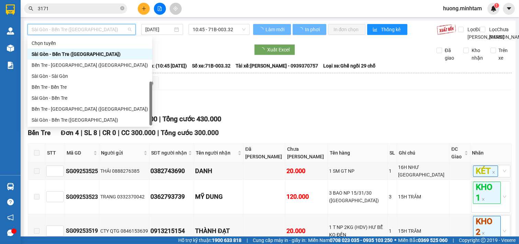
click at [55, 127] on div "Bến Tre - [GEOGRAPHIC_DATA]" at bounding box center [90, 131] width 116 height 8
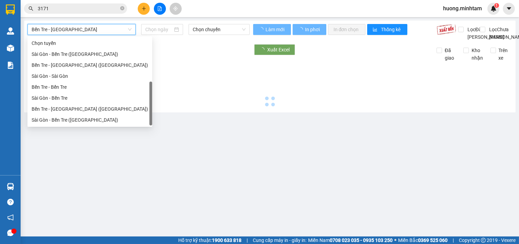
type input "[DATE]"
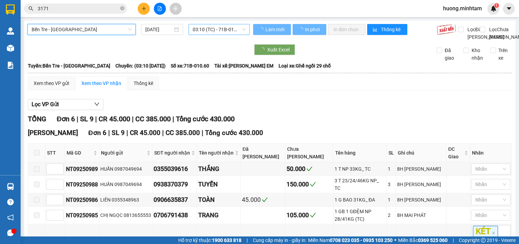
click at [237, 30] on span "03:10 (TC) - 71B-010.60" at bounding box center [219, 29] width 53 height 10
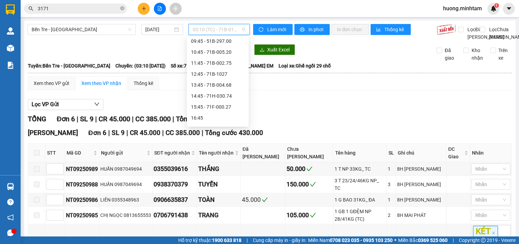
scroll to position [124, 0]
click at [213, 86] on div "13:45 - 71B-004.68" at bounding box center [218, 84] width 54 height 8
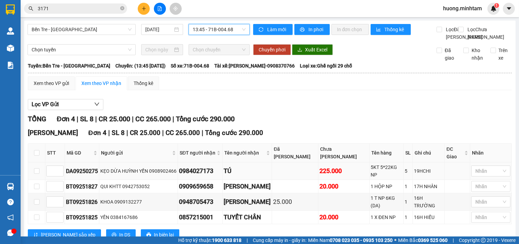
scroll to position [23, 0]
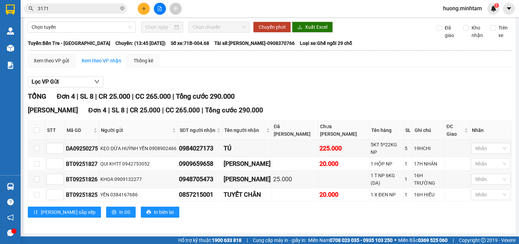
click at [339, 220] on div "[PERSON_NAME][GEOGRAPHIC_DATA] 4 | SL 8 | CR 25.000 | CC 265.000 | Tổng cước 29…" at bounding box center [270, 164] width 484 height 118
click at [364, 86] on div "Xem theo VP gửi Xem theo VP nhận Thống kê Lọc VP Gửi TỔNG Đơn 4 | SL 8 | CR 25…" at bounding box center [270, 140] width 484 height 173
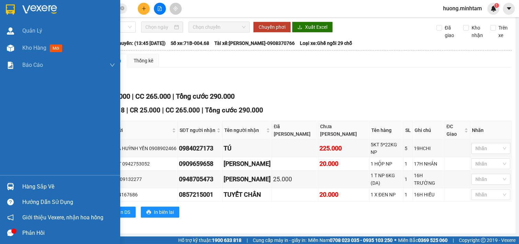
click at [9, 8] on img at bounding box center [10, 9] width 9 height 10
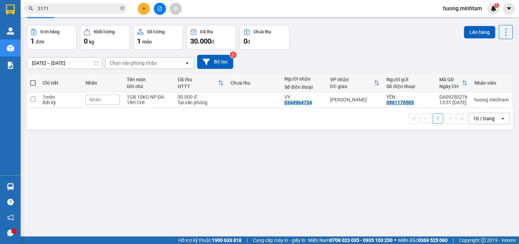
click at [281, 198] on div "ver 1.8.143 Kho gửi Trên xe Kho nhận Hàng đã giao Đơn hàng 1 đơn Khối lượng 0 k…" at bounding box center [269, 120] width 491 height 244
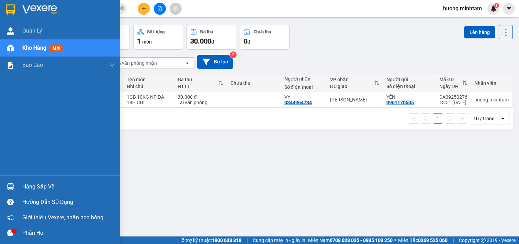
click at [1, 8] on div at bounding box center [60, 11] width 120 height 22
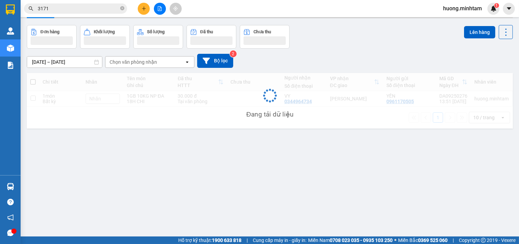
click at [199, 176] on div "ver 1.8.143 Kho gửi Trên xe Kho nhận Hàng đã giao Đơn hàng Khối lượng Số lượng …" at bounding box center [269, 120] width 491 height 244
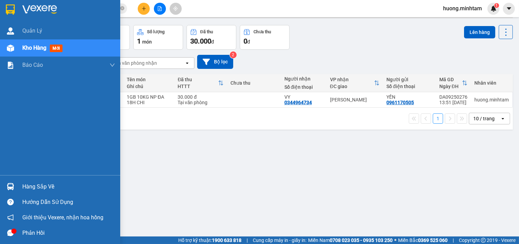
click at [6, 7] on img at bounding box center [10, 9] width 9 height 10
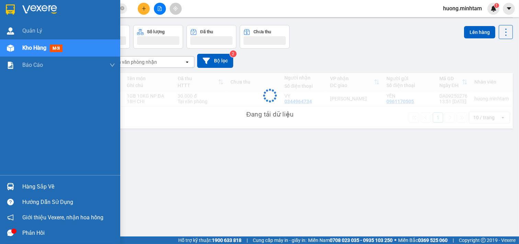
click at [41, 188] on div "Hàng sắp về" at bounding box center [68, 187] width 93 height 10
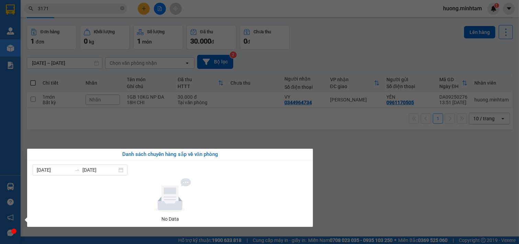
click at [366, 148] on section "Kết quả tìm kiếm ( 105 ) Bộ lọc Mã ĐH Trạng thái Món hàng Tổng cước Chưa cước N…" at bounding box center [259, 122] width 519 height 244
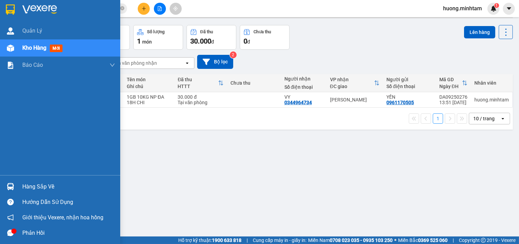
click at [7, 8] on img at bounding box center [10, 9] width 9 height 10
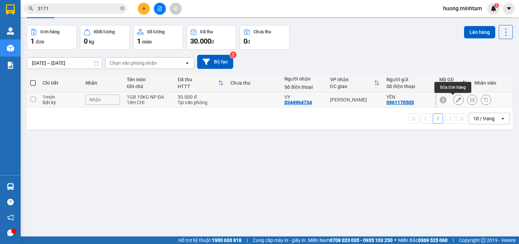
click at [456, 100] on icon at bounding box center [458, 99] width 5 height 5
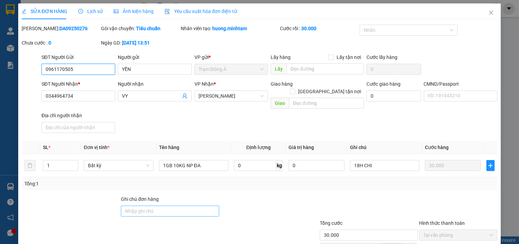
type input "0961170505"
type input "YẾN"
type input "0344964734"
type input "VY"
type input "30.000"
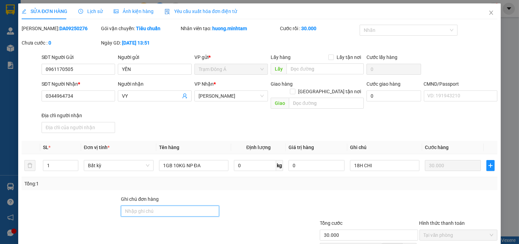
click at [161, 206] on input "Ghi chú đơn hàng" at bounding box center [170, 211] width 98 height 11
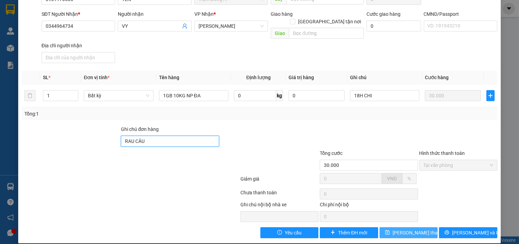
type input "RAU CÂU"
click at [407, 229] on span "[PERSON_NAME] thay đổi" at bounding box center [419, 233] width 55 height 8
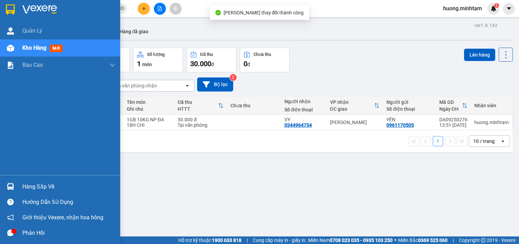
click at [9, 9] on img at bounding box center [10, 9] width 9 height 10
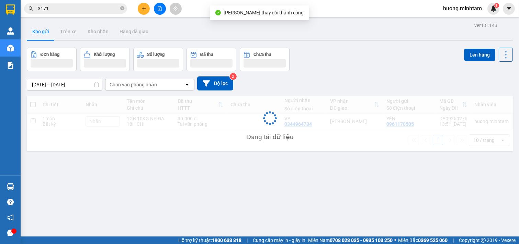
click at [228, 198] on div "ver 1.8.143 Kho gửi Trên xe Kho nhận Hàng đã giao Đơn hàng Khối lượng Số lượng …" at bounding box center [269, 143] width 491 height 244
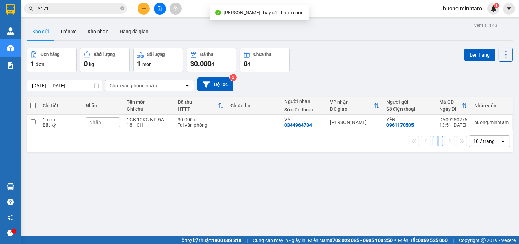
click at [228, 198] on div "ver 1.8.143 Kho gửi Trên xe Kho nhận Hàng đã giao Đơn hàng 1 đơn Khối lượng 0 k…" at bounding box center [269, 143] width 491 height 244
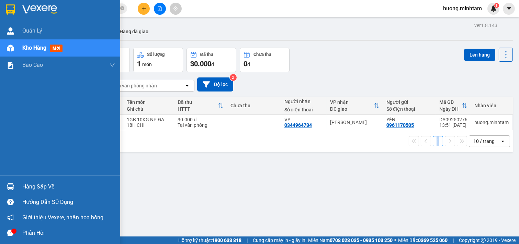
click at [38, 188] on div "Hàng sắp về" at bounding box center [68, 187] width 93 height 10
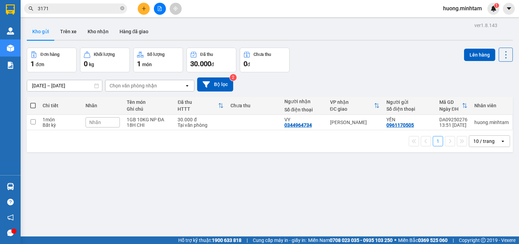
drag, startPoint x: 337, startPoint y: 207, endPoint x: 26, endPoint y: 202, distance: 311.0
click at [332, 205] on section "Kết quả tìm kiếm ( 105 ) Bộ lọc Mã ĐH Trạng thái Món hàng Tổng cước Chưa cước N…" at bounding box center [259, 122] width 519 height 244
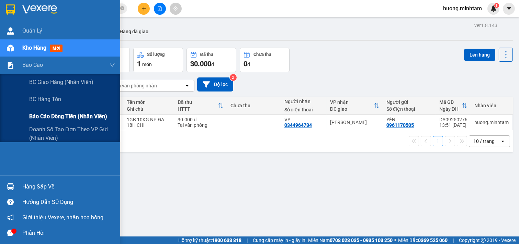
click at [71, 116] on span "Báo cáo dòng tiền (nhân viên)" at bounding box center [68, 116] width 78 height 9
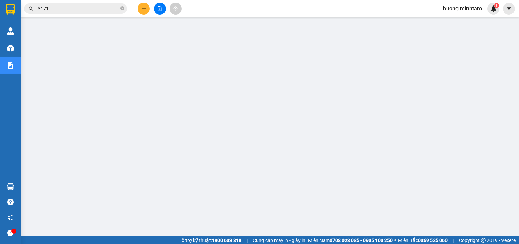
click at [140, 8] on button at bounding box center [144, 9] width 12 height 12
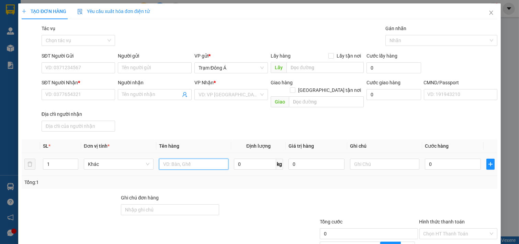
click at [186, 160] on input "text" at bounding box center [194, 164] width 70 height 11
type input "1"
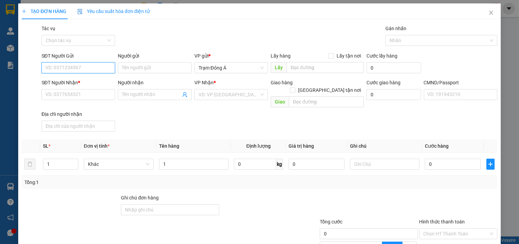
click at [72, 69] on input "SĐT Người Gửi" at bounding box center [79, 67] width 74 height 11
type input "0902463148"
click at [83, 81] on div "0902463148 - TUẤN" at bounding box center [77, 82] width 65 height 8
type input "TUẤN"
type input "0938754731"
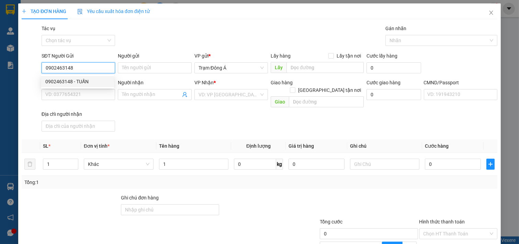
type input "NHƯ"
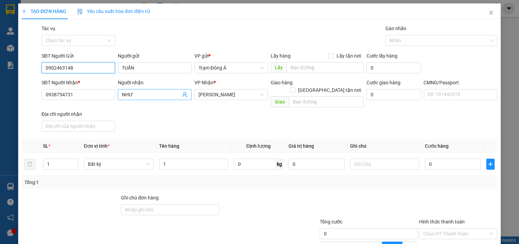
type input "0902463148"
click at [182, 94] on icon "user-add" at bounding box center [184, 94] width 5 height 5
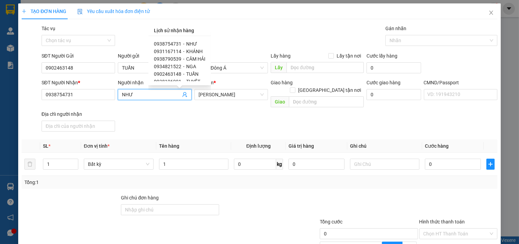
click at [192, 51] on span "KHÁNH" at bounding box center [194, 51] width 16 height 5
type input "0931167114"
type input "KHÁNH"
type input "079208000644"
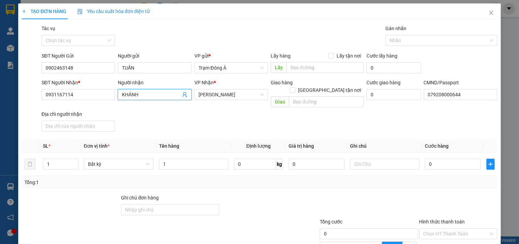
drag, startPoint x: 198, startPoint y: 115, endPoint x: 201, endPoint y: 121, distance: 7.1
click at [200, 115] on div "SĐT Người Nhận * 0931167114 Người nhận KHÁNH KHÁNH VP Nhận * [PERSON_NAME][GEOG…" at bounding box center [269, 107] width 458 height 56
drag, startPoint x: 180, startPoint y: 153, endPoint x: 176, endPoint y: 152, distance: 4.3
click at [180, 159] on input "1" at bounding box center [194, 164] width 70 height 11
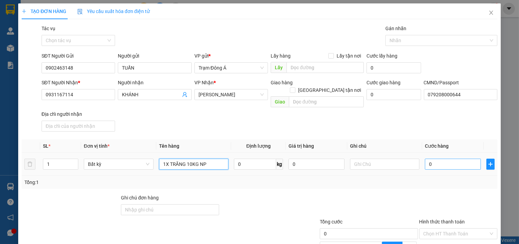
type input "1X TRĂNG 10KG NP"
click at [442, 159] on input "0" at bounding box center [453, 164] width 56 height 11
type input "3"
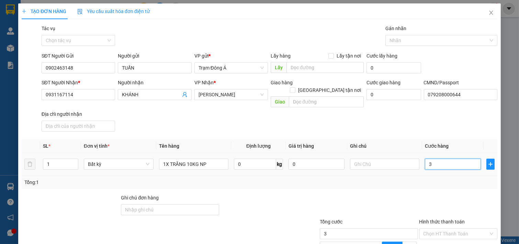
type input "30"
click at [422, 165] on td "30" at bounding box center [452, 164] width 61 height 23
type input "30.000"
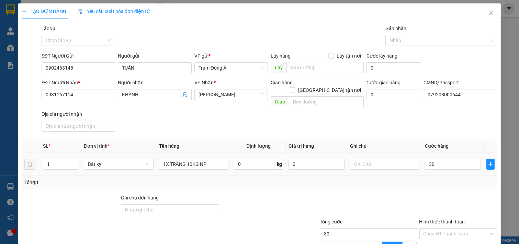
type input "30.000"
click at [376, 159] on input "text" at bounding box center [385, 164] width 70 height 11
click at [264, 176] on div "Tổng: 1" at bounding box center [259, 182] width 475 height 13
click at [363, 159] on input "18HC HI" at bounding box center [385, 164] width 70 height 11
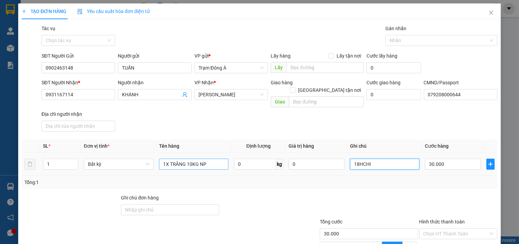
type input "18HCHI"
drag, startPoint x: 214, startPoint y: 153, endPoint x: 213, endPoint y: 157, distance: 4.7
click at [214, 159] on input "1X TRĂNG 10KG NP" at bounding box center [194, 164] width 70 height 11
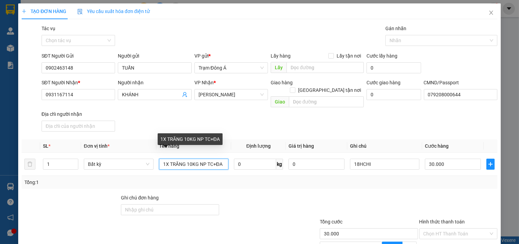
scroll to position [69, 0]
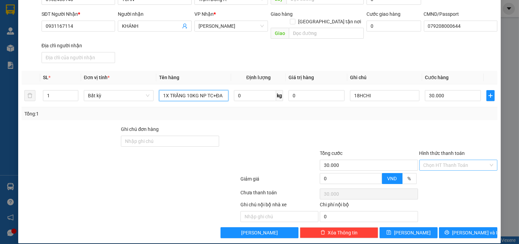
type input "1X TRĂNG 10KG NP TC+ĐA"
click at [444, 160] on input "Hình thức thanh toán" at bounding box center [455, 165] width 65 height 10
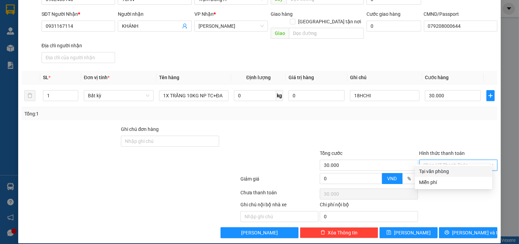
drag, startPoint x: 440, startPoint y: 173, endPoint x: 448, endPoint y: 187, distance: 16.1
click at [440, 173] on div "Tại văn phòng" at bounding box center [453, 172] width 69 height 8
type input "0"
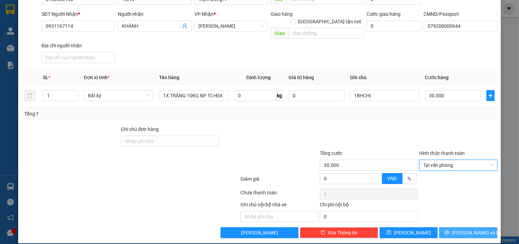
click at [455, 228] on button "[PERSON_NAME] và In" at bounding box center [468, 233] width 58 height 11
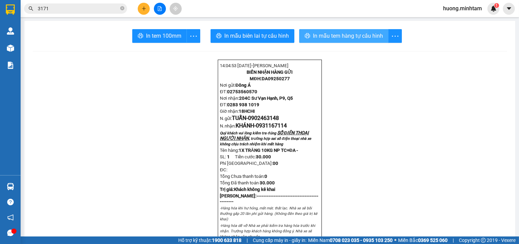
drag, startPoint x: 353, startPoint y: 35, endPoint x: 352, endPoint y: 40, distance: 6.0
click at [353, 35] on span "In mẫu tem hàng tự cấu hình" at bounding box center [348, 36] width 70 height 9
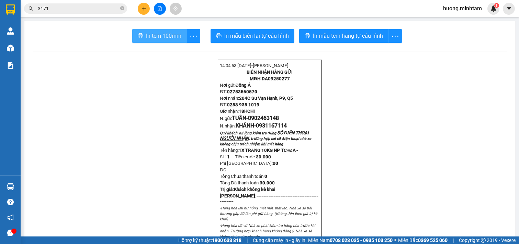
click at [166, 36] on span "In tem 100mm" at bounding box center [163, 36] width 35 height 9
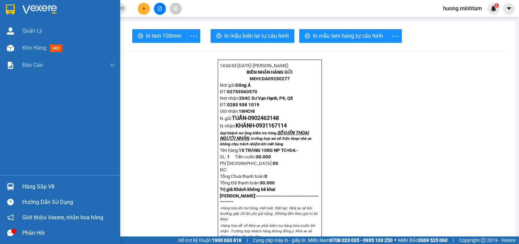
click at [11, 7] on img at bounding box center [10, 9] width 9 height 10
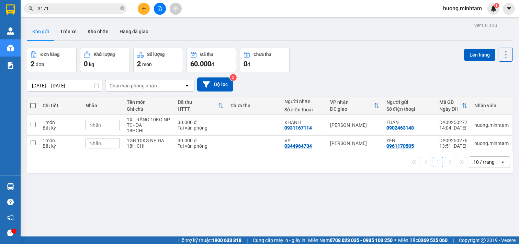
drag, startPoint x: 375, startPoint y: 67, endPoint x: 193, endPoint y: 35, distance: 184.9
click at [366, 65] on div "Đơn hàng 2 đơn Khối lượng 0 kg Số lượng 2 món Đã thu 60.000 đ Chưa thu 0 đ Lên …" at bounding box center [270, 60] width 486 height 25
click at [239, 156] on div "1 10 / trang open" at bounding box center [270, 162] width 486 height 22
click at [244, 137] on tbody "1 món Bất kỳ Nhãn 1X TRĂNG 10KG NP TC+ĐA 18HCHI 30.000 đ Tại văn phòng KHÁNH 09…" at bounding box center [270, 133] width 486 height 36
click at [251, 129] on td at bounding box center [254, 125] width 54 height 21
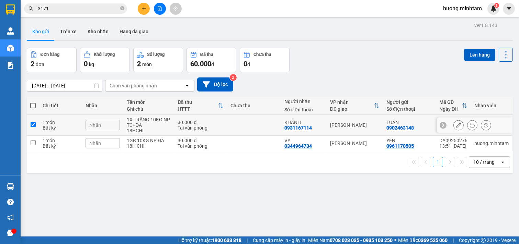
checkbox input "true"
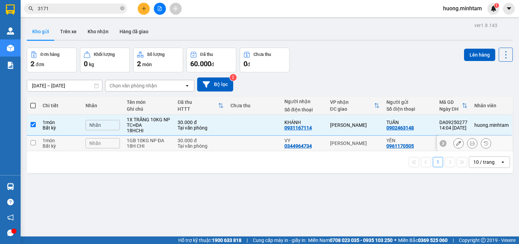
click at [248, 148] on td at bounding box center [254, 143] width 54 height 15
checkbox input "true"
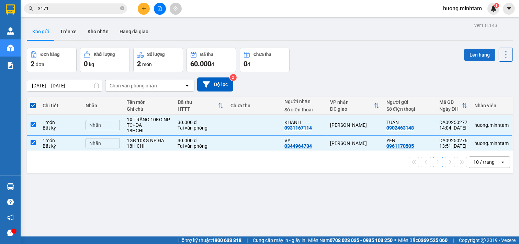
click at [471, 55] on button "Lên hàng" at bounding box center [479, 55] width 31 height 12
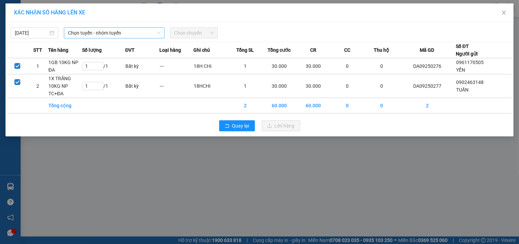
click at [135, 34] on span "Chọn tuyến - nhóm tuyến" at bounding box center [114, 33] width 92 height 10
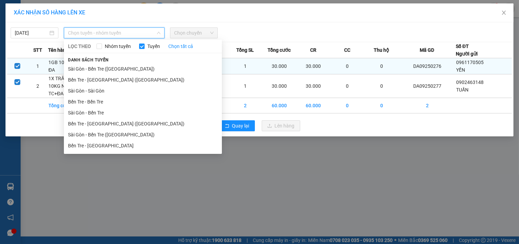
click at [100, 121] on li "Bến Tre - [GEOGRAPHIC_DATA] ([GEOGRAPHIC_DATA])" at bounding box center [143, 123] width 158 height 11
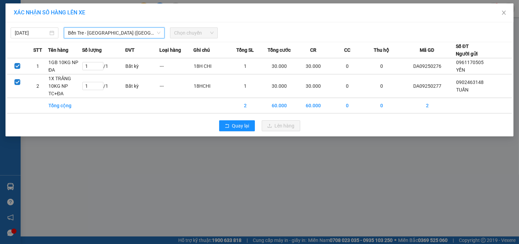
click at [198, 33] on span "Chọn chuyến" at bounding box center [193, 33] width 39 height 10
click at [209, 35] on span "Chọn chuyến" at bounding box center [193, 33] width 39 height 10
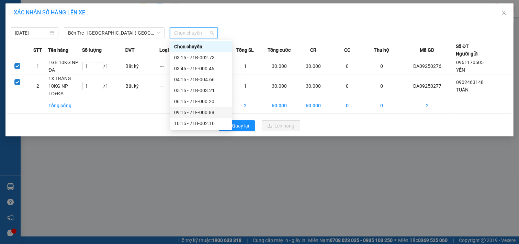
scroll to position [55, 0]
click at [196, 113] on div "14:15 - 71B-003.21" at bounding box center [201, 113] width 54 height 8
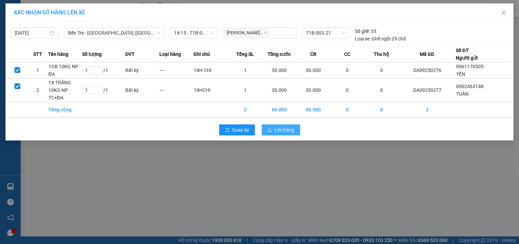
click at [283, 128] on span "Lên hàng" at bounding box center [285, 130] width 20 height 8
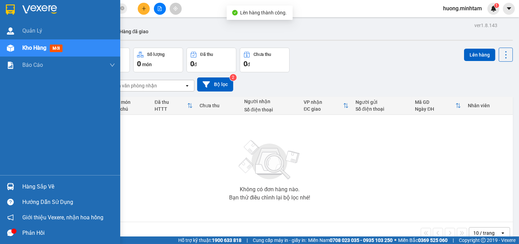
click at [12, 12] on img at bounding box center [10, 9] width 9 height 10
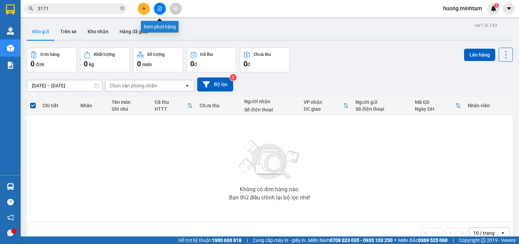
click at [157, 9] on icon "file-add" at bounding box center [159, 8] width 5 height 5
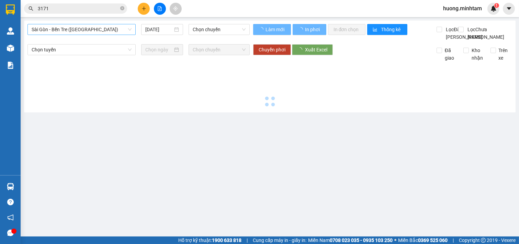
click at [105, 28] on span "Sài Gòn - Bến Tre ([GEOGRAPHIC_DATA])" at bounding box center [82, 29] width 100 height 10
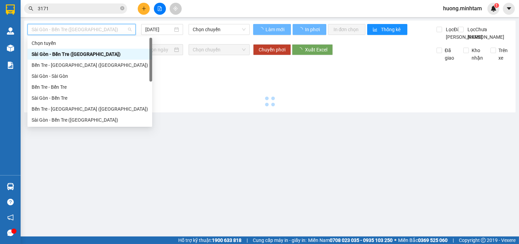
click at [66, 111] on div "Bến Tre - [GEOGRAPHIC_DATA] ([GEOGRAPHIC_DATA])" at bounding box center [90, 109] width 116 height 8
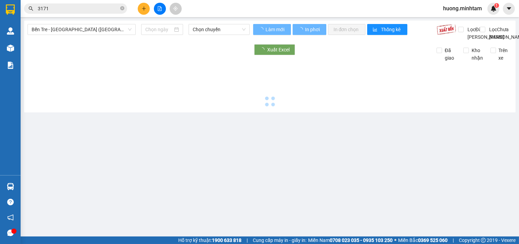
click at [63, 107] on div at bounding box center [269, 85] width 484 height 47
type input "[DATE]"
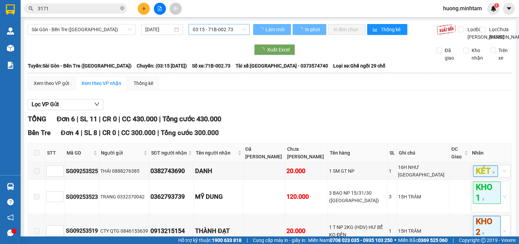
click at [235, 32] on span "03:15 - 71B-002.73" at bounding box center [219, 29] width 53 height 10
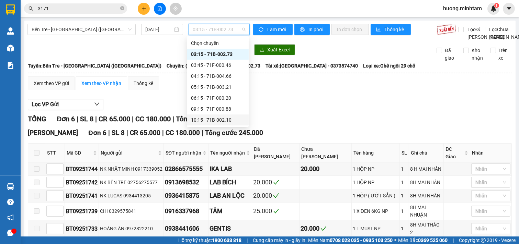
scroll to position [55, 0]
click at [214, 107] on div "14:15 - 71B-003.21" at bounding box center [218, 109] width 54 height 8
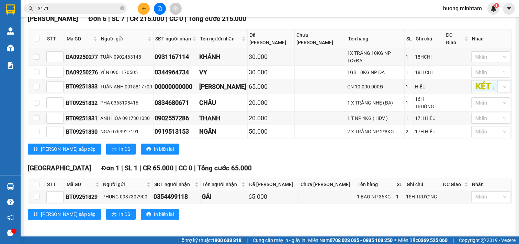
scroll to position [117, 0]
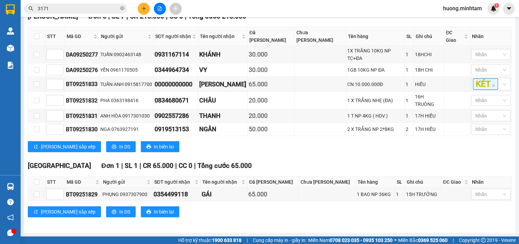
click at [373, 217] on div "[PERSON_NAME] sắp xếp In DS In biên lai" at bounding box center [270, 212] width 484 height 11
click at [324, 211] on div "[PERSON_NAME] sắp xếp In DS In biên lai" at bounding box center [270, 212] width 484 height 11
click at [321, 217] on div "[PERSON_NAME] sắp xếp In DS In biên lai" at bounding box center [270, 212] width 484 height 11
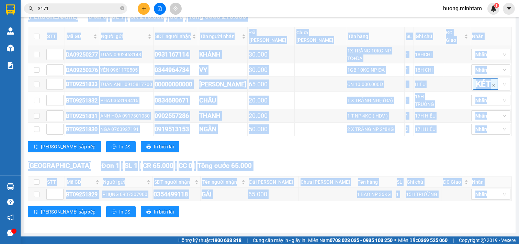
click at [321, 217] on div "[PERSON_NAME] sắp xếp In DS In biên lai" at bounding box center [270, 212] width 484 height 11
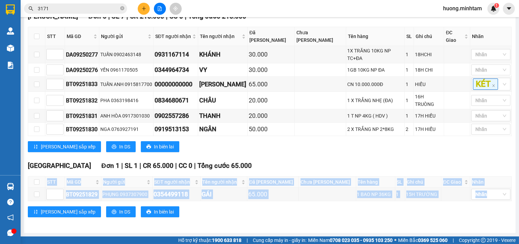
click at [321, 217] on div "[PERSON_NAME] sắp xếp In DS In biên lai" at bounding box center [270, 212] width 484 height 11
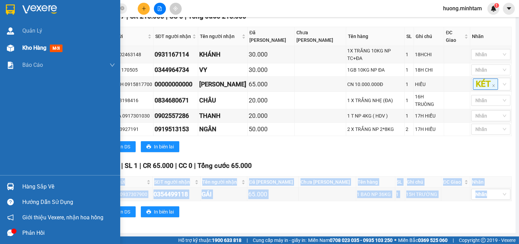
click at [8, 12] on img at bounding box center [10, 9] width 9 height 10
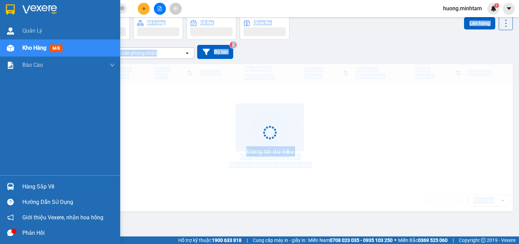
scroll to position [32, 0]
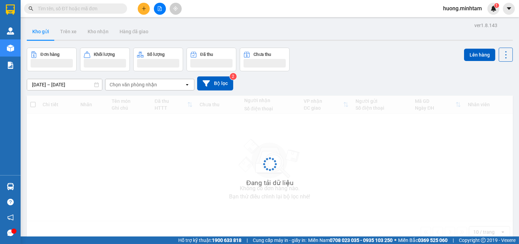
click at [74, 9] on input "text" at bounding box center [78, 9] width 81 height 8
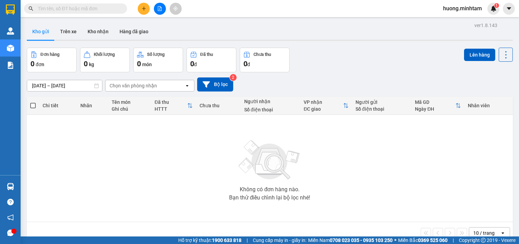
paste input "0908902466"
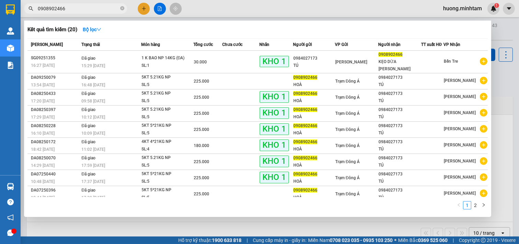
type input "0908902466"
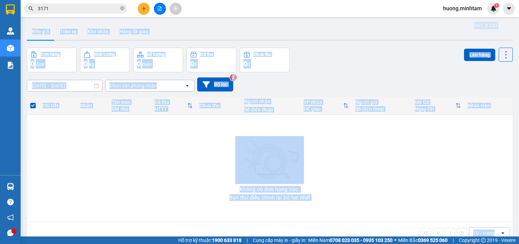
scroll to position [32, 0]
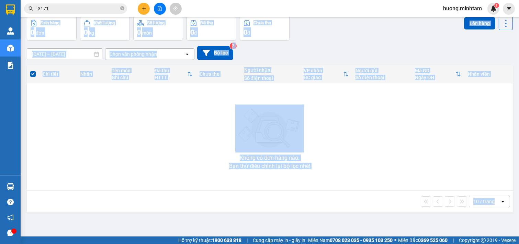
click at [70, 9] on input "3171" at bounding box center [78, 9] width 81 height 8
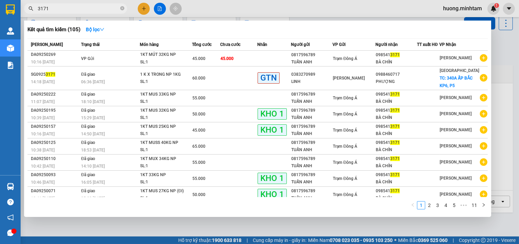
click at [70, 9] on input "3171" at bounding box center [78, 9] width 81 height 8
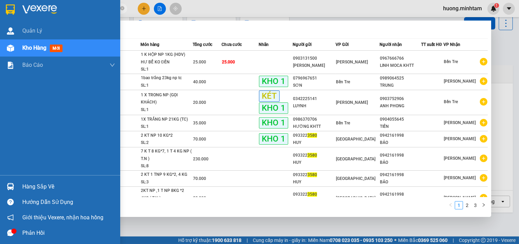
type input "3580"
click at [6, 6] on div at bounding box center [10, 9] width 12 height 12
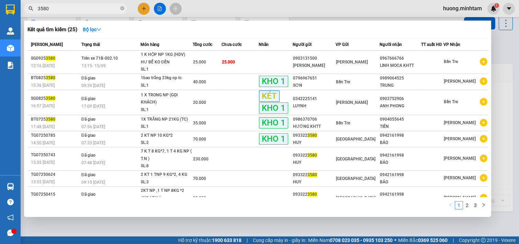
click at [503, 131] on div at bounding box center [259, 122] width 519 height 244
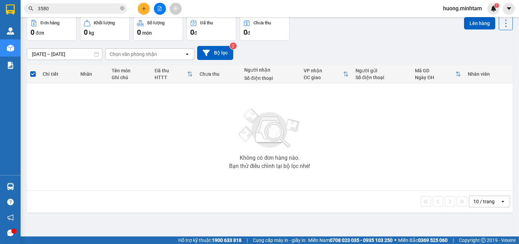
click at [158, 10] on icon "file-add" at bounding box center [159, 8] width 5 height 5
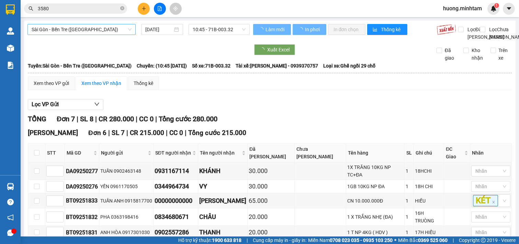
click at [98, 28] on span "Sài Gòn - Bến Tre ([GEOGRAPHIC_DATA])" at bounding box center [82, 29] width 100 height 10
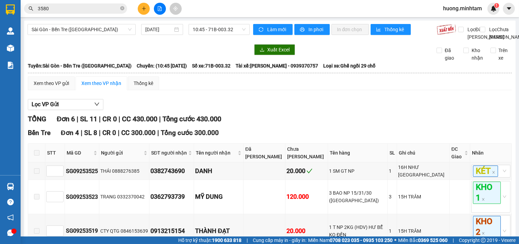
click at [110, 33] on span "Sài Gòn - Bến Tre ([GEOGRAPHIC_DATA])" at bounding box center [82, 29] width 100 height 10
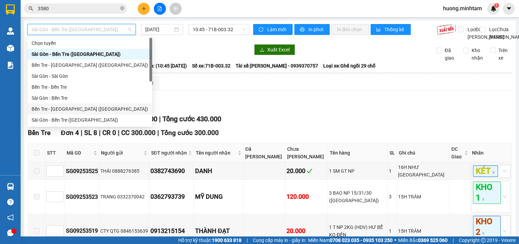
click at [60, 108] on div "Bến Tre - [GEOGRAPHIC_DATA] ([GEOGRAPHIC_DATA])" at bounding box center [90, 109] width 116 height 8
type input "[DATE]"
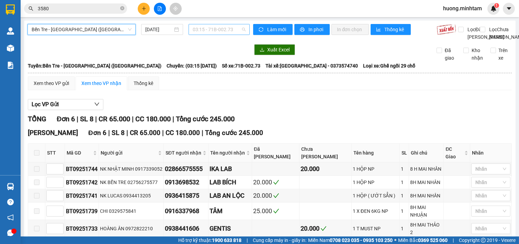
click at [242, 26] on span "03:15 - 71B-002.73" at bounding box center [219, 29] width 53 height 10
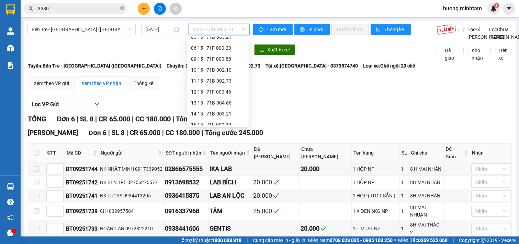
scroll to position [54, 0]
click at [214, 112] on div "14:15 - 71B-003.21" at bounding box center [218, 110] width 54 height 8
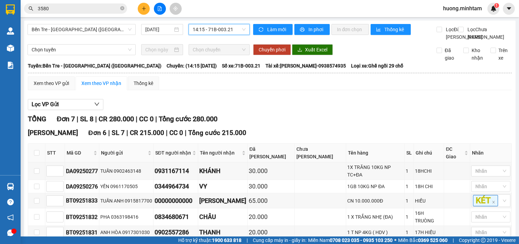
click at [4, 8] on div at bounding box center [10, 11] width 21 height 22
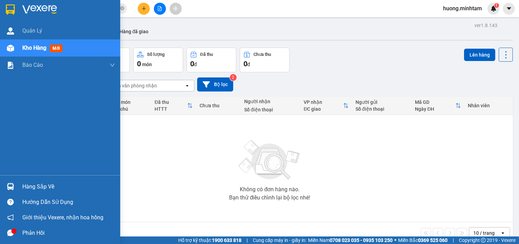
click at [32, 187] on div "Hàng sắp về" at bounding box center [68, 187] width 93 height 10
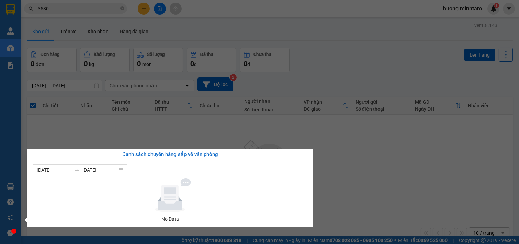
click at [352, 197] on section "Kết quả tìm kiếm ( 25 ) Bộ lọc Mã ĐH Trạng thái Món hàng Tổng cước Chưa cước Nh…" at bounding box center [259, 122] width 519 height 244
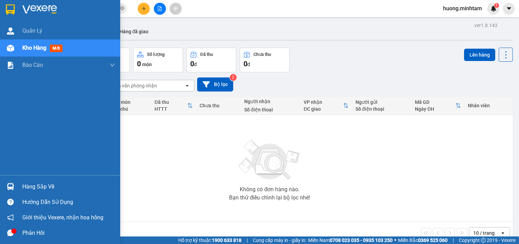
click at [52, 188] on div "Hàng sắp về" at bounding box center [68, 187] width 93 height 10
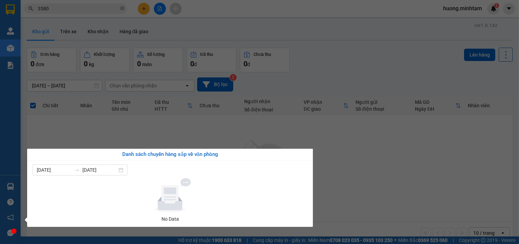
click at [355, 178] on section "Kết quả tìm kiếm ( 25 ) Bộ lọc Mã ĐH Trạng thái Món hàng Tổng cước Chưa cước Nh…" at bounding box center [259, 122] width 519 height 244
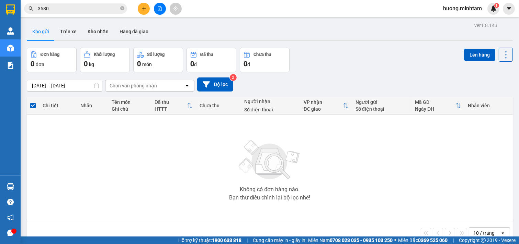
click at [143, 12] on button at bounding box center [144, 9] width 12 height 12
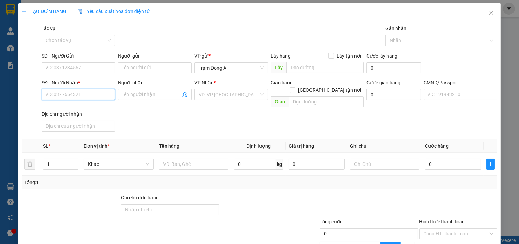
click at [76, 95] on input "SĐT Người Nhận *" at bounding box center [79, 94] width 74 height 11
click at [76, 95] on input "0051" at bounding box center [79, 94] width 74 height 11
drag, startPoint x: 83, startPoint y: 109, endPoint x: 152, endPoint y: 110, distance: 68.7
click at [152, 110] on body "Kết quả tìm kiếm ( 25 ) Bộ lọc Mã ĐH Trạng thái Món hàng Tổng cước Chưa cước Nh…" at bounding box center [259, 122] width 519 height 244
click at [43, 94] on input "0051" at bounding box center [79, 94] width 74 height 11
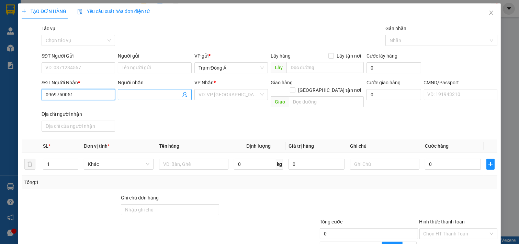
click at [94, 96] on input "0969750051" at bounding box center [79, 94] width 74 height 11
type input "0969750051"
click at [132, 97] on input "Người nhận" at bounding box center [151, 95] width 59 height 8
click at [86, 95] on input "0969750051" at bounding box center [79, 94] width 74 height 11
click at [80, 107] on div "0969750051 - THUẬT" at bounding box center [77, 109] width 65 height 8
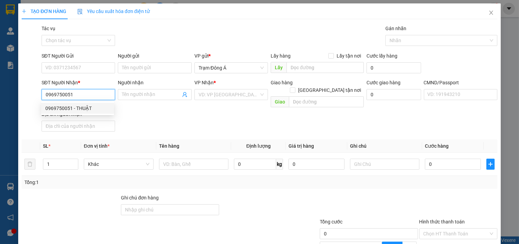
type input "THUẬT"
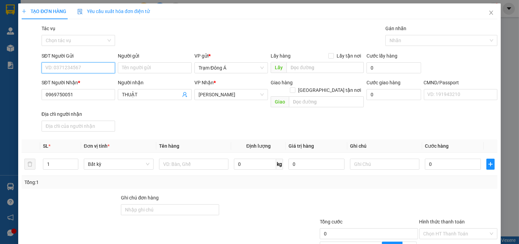
click at [89, 70] on input "SĐT Người Gửi" at bounding box center [79, 67] width 74 height 11
click at [91, 80] on div "0969750051 - THUẬT" at bounding box center [77, 82] width 65 height 8
type input "0969750051"
type input "THUẬT"
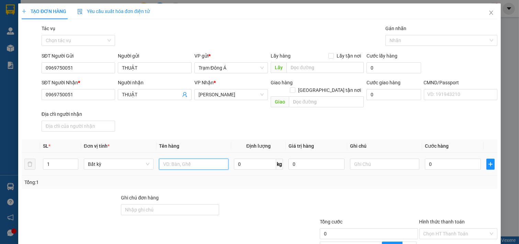
click at [197, 161] on input "text" at bounding box center [194, 164] width 70 height 11
click at [177, 159] on input "1 BAO DVS" at bounding box center [194, 164] width 70 height 11
type input "1 BAO 5 KG DVS"
click at [440, 159] on input "0" at bounding box center [453, 164] width 56 height 11
type input "2"
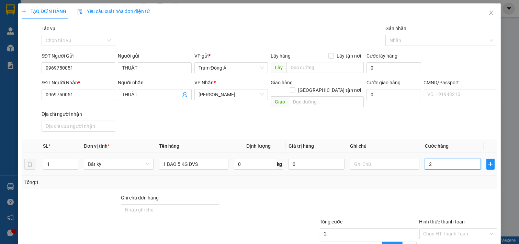
type input "2"
type input "20"
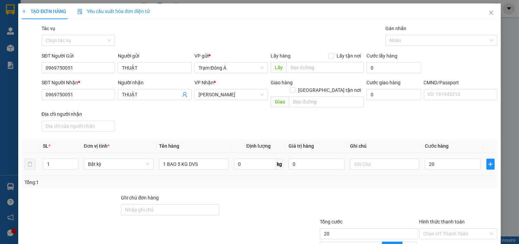
type input "20.000"
drag, startPoint x: 430, startPoint y: 169, endPoint x: 418, endPoint y: 166, distance: 13.0
click at [430, 169] on td "20.000" at bounding box center [452, 164] width 61 height 23
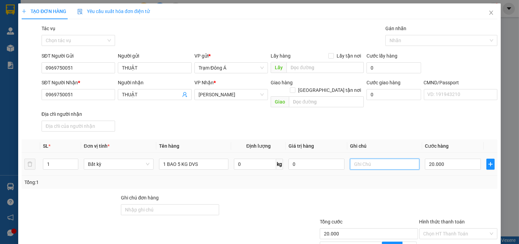
click at [362, 159] on input "text" at bounding box center [385, 164] width 70 height 11
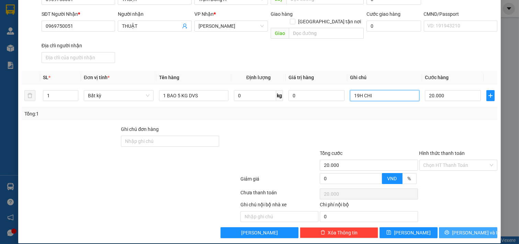
type input "19H CHI"
click at [443, 228] on button "[PERSON_NAME] và In" at bounding box center [468, 233] width 58 height 11
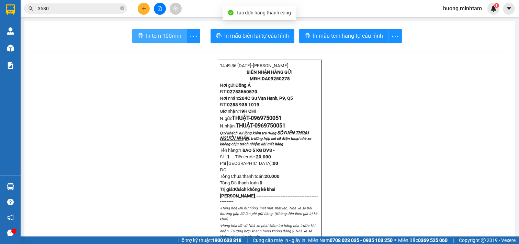
click at [173, 33] on span "In tem 100mm" at bounding box center [163, 36] width 35 height 9
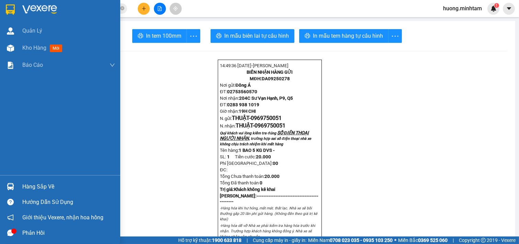
click at [7, 8] on img at bounding box center [10, 9] width 9 height 10
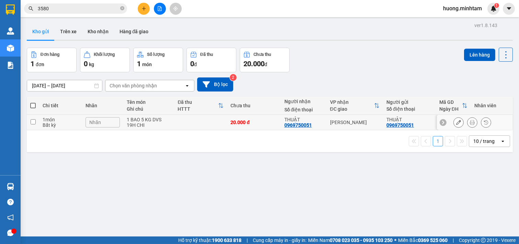
drag, startPoint x: 197, startPoint y: 126, endPoint x: 207, endPoint y: 122, distance: 11.1
click at [197, 127] on td at bounding box center [200, 122] width 53 height 15
checkbox input "true"
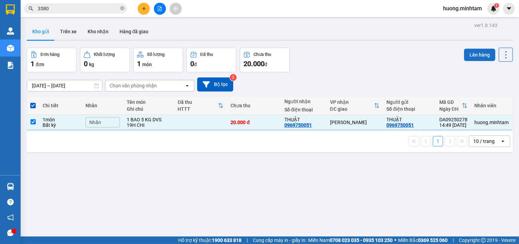
click at [475, 57] on button "Lên hàng" at bounding box center [479, 55] width 31 height 12
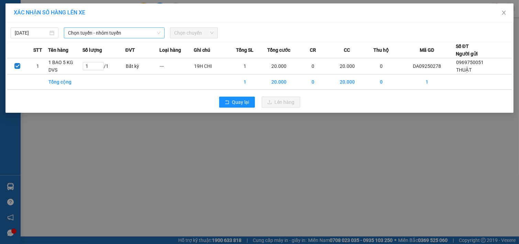
click at [132, 33] on span "Chọn tuyến - nhóm tuyến" at bounding box center [114, 33] width 92 height 10
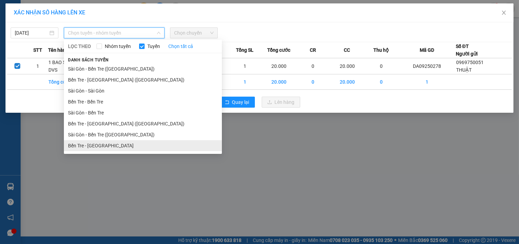
click at [95, 148] on li "Bến Tre - [GEOGRAPHIC_DATA]" at bounding box center [143, 145] width 158 height 11
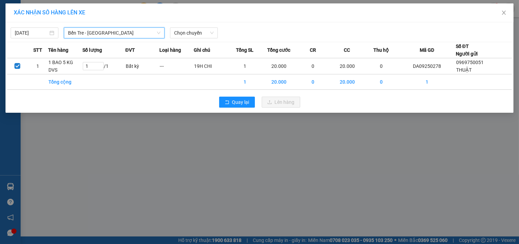
click at [204, 33] on span "Chọn chuyến" at bounding box center [193, 33] width 39 height 10
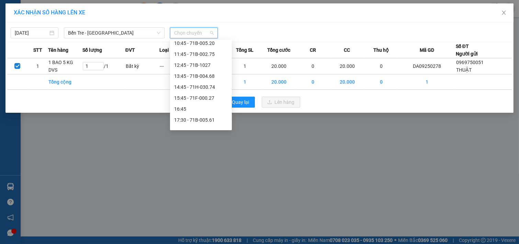
scroll to position [134, 0]
drag, startPoint x: 209, startPoint y: 90, endPoint x: 213, endPoint y: 88, distance: 5.1
click at [209, 89] on div "14:45 - 71H-030.74" at bounding box center [201, 88] width 54 height 8
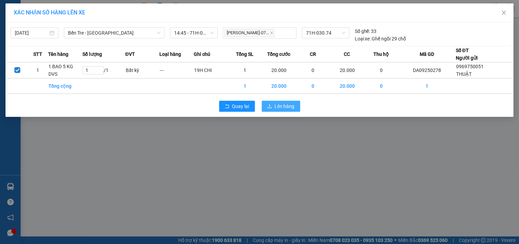
click at [282, 106] on span "Lên hàng" at bounding box center [285, 107] width 20 height 8
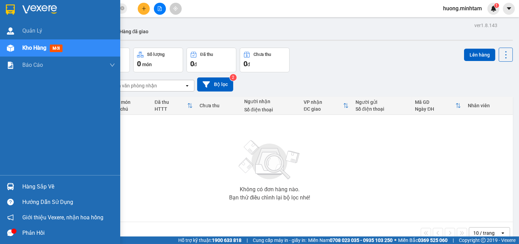
drag, startPoint x: 34, startPoint y: 189, endPoint x: 31, endPoint y: 182, distance: 7.5
click at [37, 187] on div "Hàng sắp về" at bounding box center [68, 187] width 93 height 10
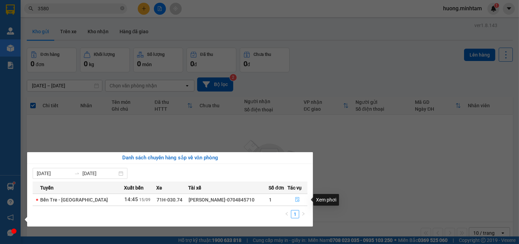
click at [293, 200] on button "button" at bounding box center [297, 200] width 19 height 11
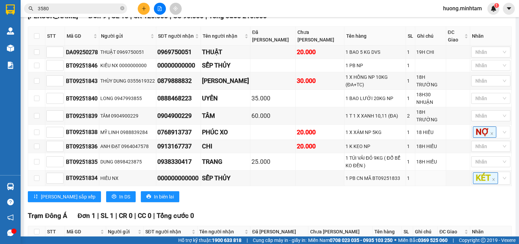
scroll to position [240, 0]
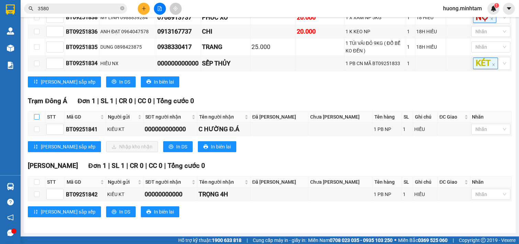
click at [36, 116] on input "checkbox" at bounding box center [36, 116] width 5 height 5
checkbox input "true"
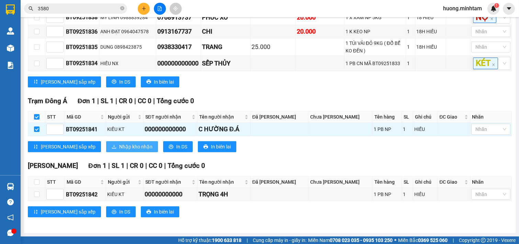
click at [119, 147] on span "Nhập kho nhận" at bounding box center [135, 147] width 33 height 8
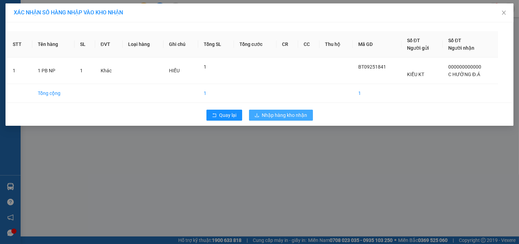
click at [297, 116] on span "Nhập hàng kho nhận" at bounding box center [284, 116] width 45 height 8
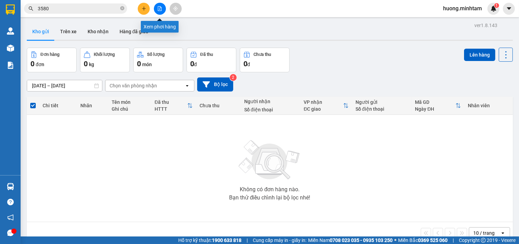
click at [158, 9] on icon "file-add" at bounding box center [159, 8] width 5 height 5
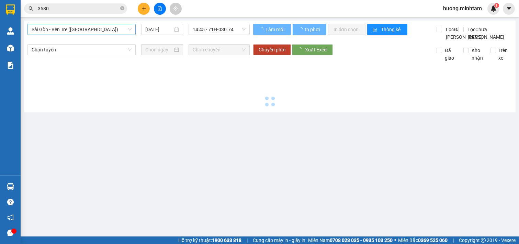
click at [103, 31] on span "Sài Gòn - Bến Tre ([GEOGRAPHIC_DATA])" at bounding box center [82, 29] width 100 height 10
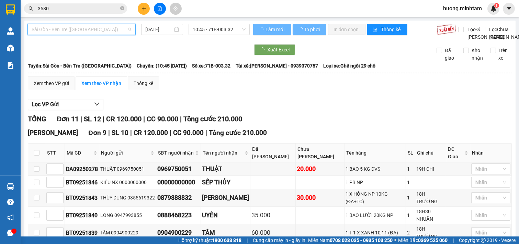
click at [121, 31] on span "Sài Gòn - Bến Tre ([GEOGRAPHIC_DATA])" at bounding box center [82, 29] width 100 height 10
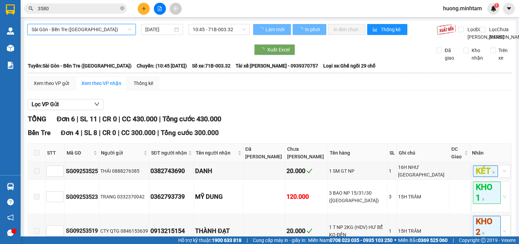
click at [107, 77] on div "Xem theo VP nhận" at bounding box center [101, 84] width 51 height 14
click at [110, 12] on input "3580" at bounding box center [78, 9] width 81 height 8
click at [110, 8] on input "3580" at bounding box center [78, 9] width 81 height 8
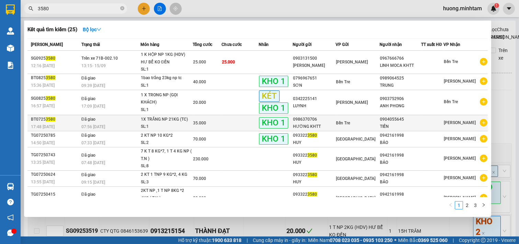
scroll to position [207, 0]
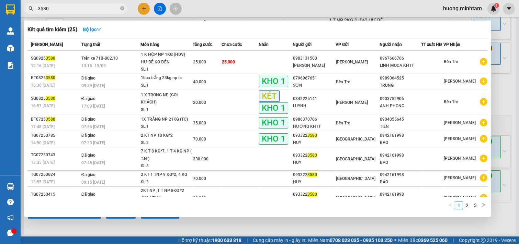
click at [159, 8] on div at bounding box center [259, 122] width 519 height 244
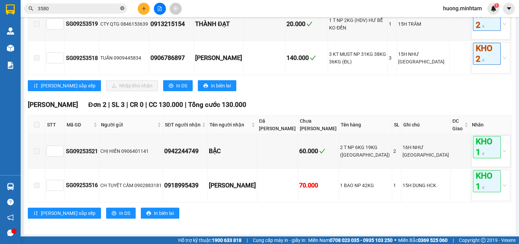
click at [124, 8] on icon "close-circle" at bounding box center [122, 8] width 4 height 4
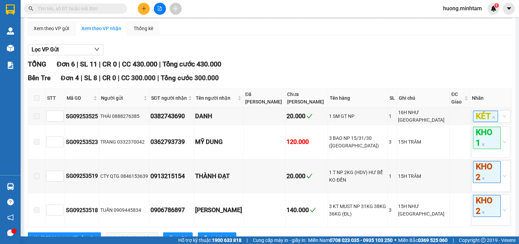
scroll to position [0, 0]
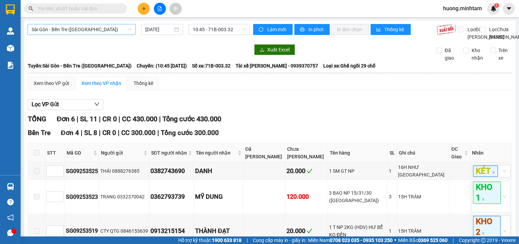
click at [108, 33] on span "Sài Gòn - Bến Tre ([GEOGRAPHIC_DATA])" at bounding box center [82, 29] width 100 height 10
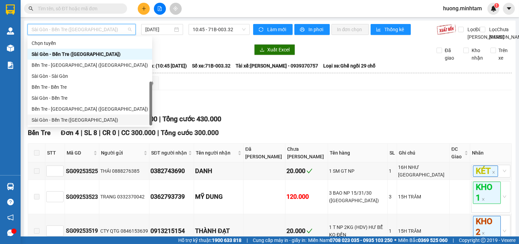
scroll to position [11, 0]
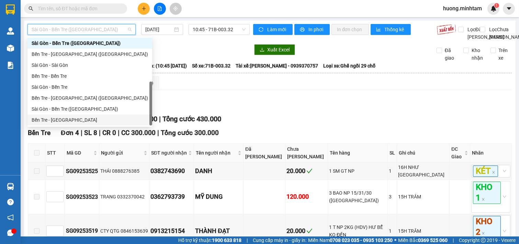
click at [57, 121] on div "Bến Tre - [GEOGRAPHIC_DATA]" at bounding box center [90, 120] width 116 height 8
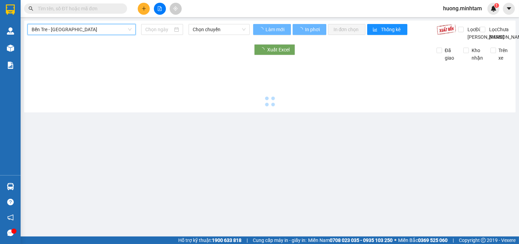
type input "[DATE]"
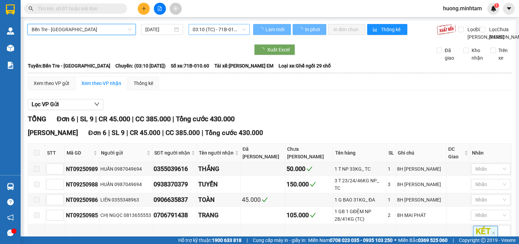
click at [234, 28] on span "03:10 (TC) - 71B-010.60" at bounding box center [219, 29] width 53 height 10
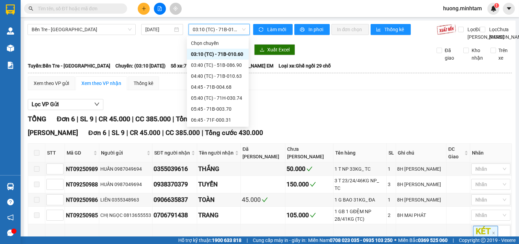
click at [237, 29] on span "03:10 (TC) - 71B-010.60" at bounding box center [219, 29] width 53 height 10
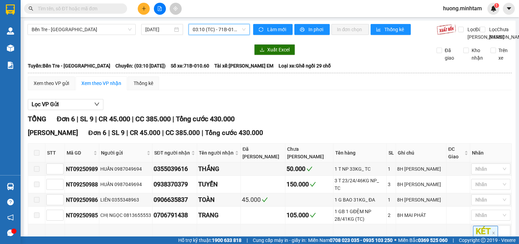
click at [241, 34] on span "03:10 (TC) - 71B-010.60" at bounding box center [219, 29] width 53 height 10
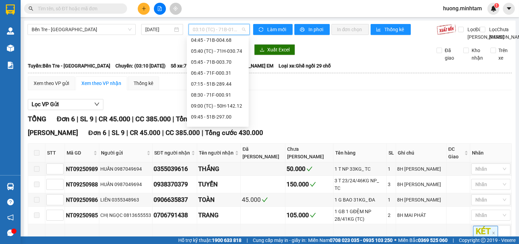
scroll to position [154, 0]
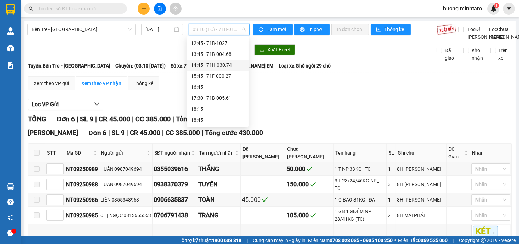
click at [222, 66] on div "14:45 - 71H-030.74" at bounding box center [218, 65] width 54 height 8
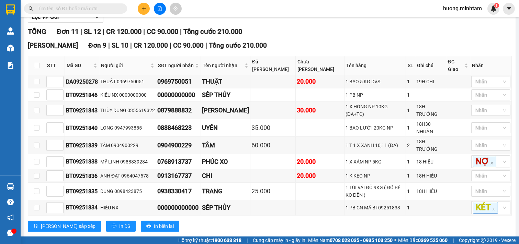
scroll to position [49, 0]
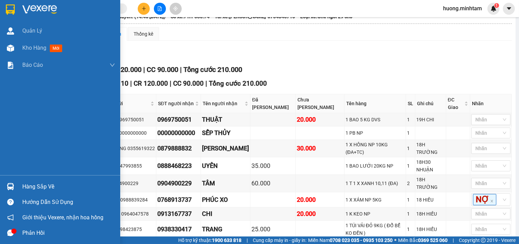
click at [10, 11] on img at bounding box center [10, 9] width 9 height 10
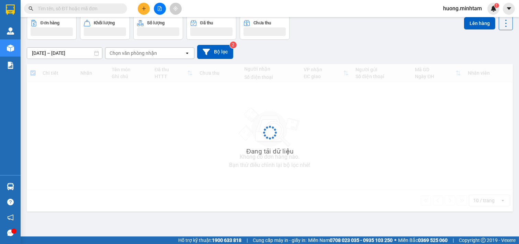
scroll to position [32, 0]
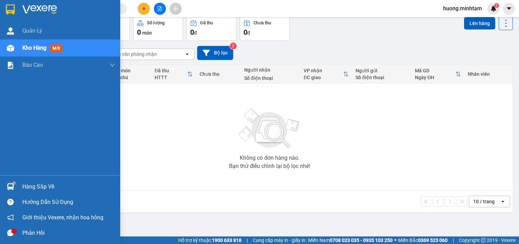
click at [9, 9] on img at bounding box center [10, 9] width 9 height 10
click at [40, 186] on div "Hàng sắp về" at bounding box center [68, 187] width 93 height 10
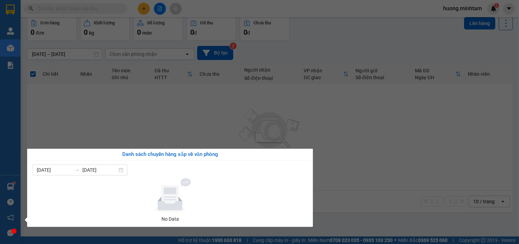
click at [481, 168] on section "Kết quả tìm kiếm ( 25 ) Bộ lọc Mã ĐH Trạng thái Món hàng Tổng cước Chưa cước Nh…" at bounding box center [259, 122] width 519 height 244
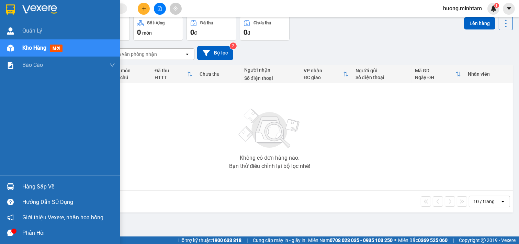
drag, startPoint x: 4, startPoint y: 4, endPoint x: 14, endPoint y: 18, distance: 17.1
click at [4, 4] on div at bounding box center [60, 11] width 120 height 22
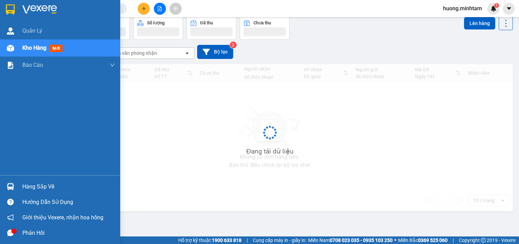
click at [13, 14] on img at bounding box center [10, 9] width 9 height 10
click at [6, 7] on img at bounding box center [10, 9] width 9 height 10
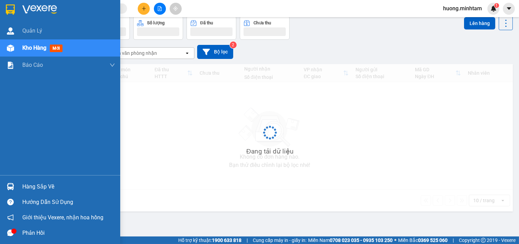
click at [6, 7] on img at bounding box center [10, 9] width 9 height 10
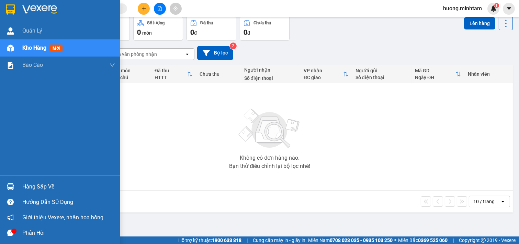
click at [12, 9] on img at bounding box center [10, 9] width 9 height 10
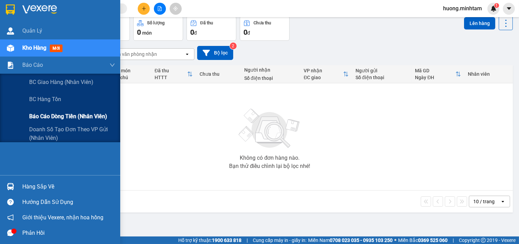
drag, startPoint x: 50, startPoint y: 117, endPoint x: 91, endPoint y: 110, distance: 41.2
click at [50, 118] on span "Báo cáo dòng tiền (nhân viên)" at bounding box center [68, 116] width 78 height 9
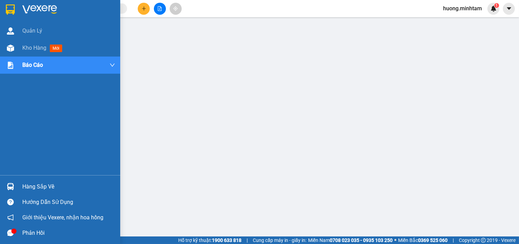
click at [10, 8] on img at bounding box center [10, 9] width 9 height 10
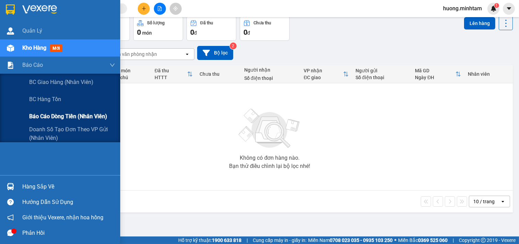
drag, startPoint x: 39, startPoint y: 117, endPoint x: 72, endPoint y: 113, distance: 33.9
click at [39, 117] on span "Báo cáo dòng tiền (nhân viên)" at bounding box center [68, 116] width 78 height 9
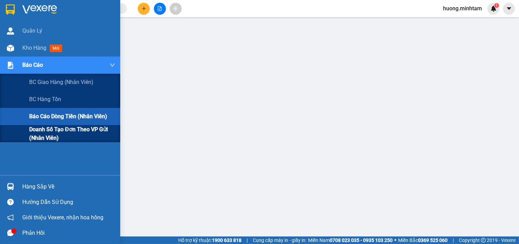
click at [69, 131] on span "Doanh số tạo đơn theo VP gửi (nhân viên)" at bounding box center [72, 133] width 86 height 17
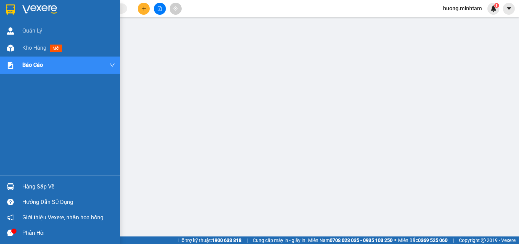
click at [8, 10] on img at bounding box center [10, 9] width 9 height 10
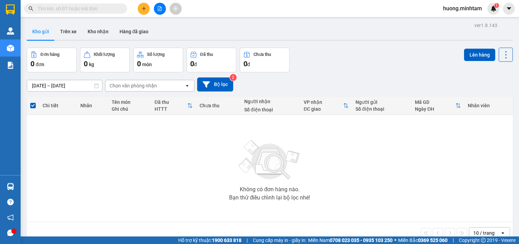
click at [194, 178] on div "Không có đơn hàng nào. Bạn thử điều chỉnh lại bộ lọc nhé!" at bounding box center [269, 168] width 479 height 103
click at [162, 10] on icon "file-add" at bounding box center [159, 8] width 5 height 5
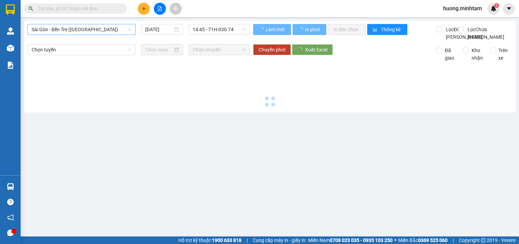
click at [110, 27] on span "Sài Gòn - Bến Tre ([GEOGRAPHIC_DATA])" at bounding box center [82, 29] width 100 height 10
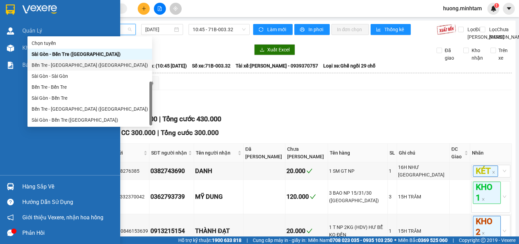
click at [3, 11] on div at bounding box center [60, 11] width 120 height 22
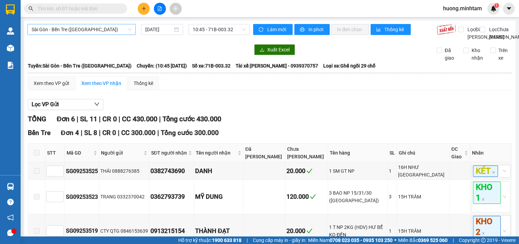
click at [115, 29] on span "Sài Gòn - Bến Tre ([GEOGRAPHIC_DATA])" at bounding box center [82, 29] width 100 height 10
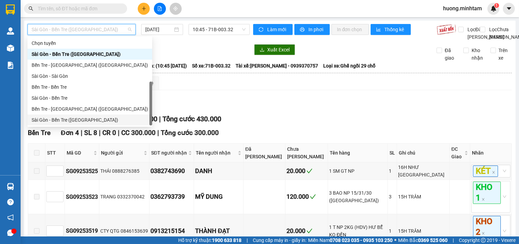
scroll to position [11, 0]
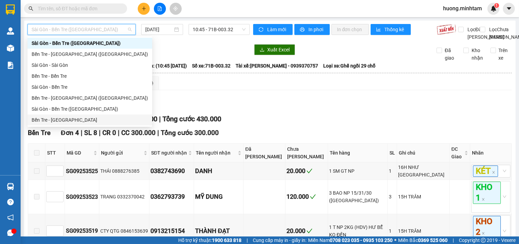
drag, startPoint x: 61, startPoint y: 122, endPoint x: 236, endPoint y: 56, distance: 186.8
click at [62, 122] on div "Bến Tre - [GEOGRAPHIC_DATA]" at bounding box center [90, 120] width 116 height 8
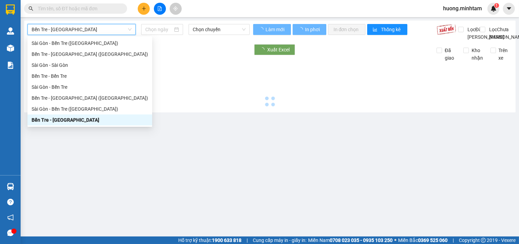
type input "[DATE]"
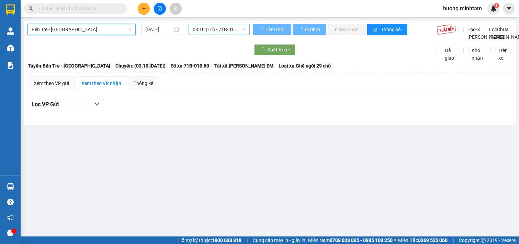
click at [233, 31] on span "03:10 (TC) - 71B-010.60" at bounding box center [219, 29] width 53 height 10
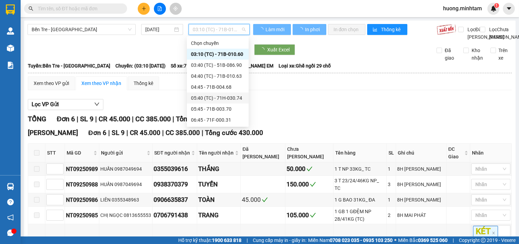
drag, startPoint x: 251, startPoint y: 55, endPoint x: 240, endPoint y: 108, distance: 54.0
click at [240, 108] on div "Chọn chuyến 03:10 (TC) - 71B-010.60 03:40 (TC) - 51B-086.90 04:40 (TC) - 71B-01…" at bounding box center [218, 82] width 62 height 88
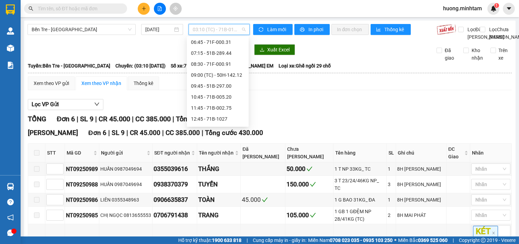
scroll to position [82, 0]
drag, startPoint x: 225, startPoint y: 76, endPoint x: 227, endPoint y: 71, distance: 5.4
click at [227, 71] on div "Chọn chuyến 03:10 (TC) - 71B-010.60 03:40 (TC) - 51B-086.90 04:40 (TC) - 71B-01…" at bounding box center [218, 77] width 62 height 242
click at [227, 71] on div "09:00 (TC) - 50H-142.12" at bounding box center [218, 72] width 54 height 8
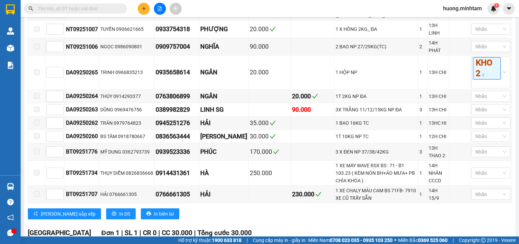
scroll to position [76, 0]
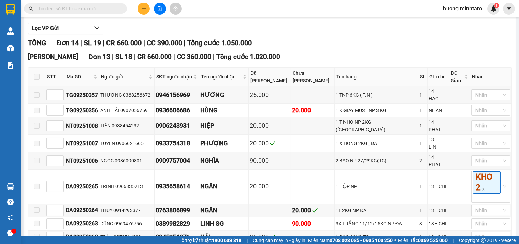
click at [84, 7] on input "text" at bounding box center [78, 9] width 81 height 8
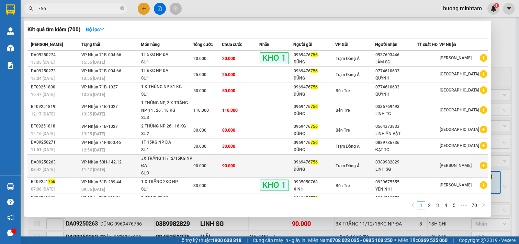
scroll to position [30, 0]
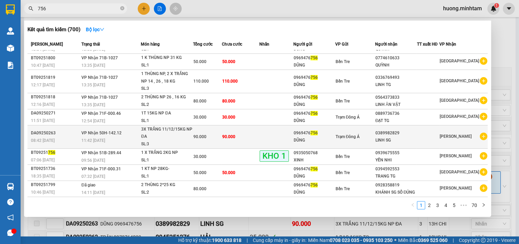
type input "756"
click at [390, 139] on div "LINH SG" at bounding box center [395, 140] width 41 height 7
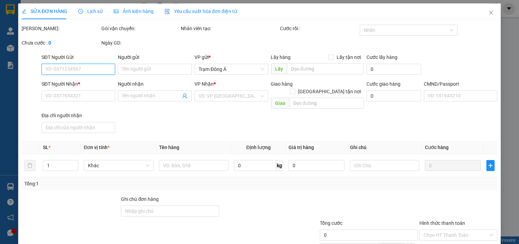
type input "0969476756"
type input "DŨNG"
type input "0389982829"
type input "LINH SG"
type input "R"
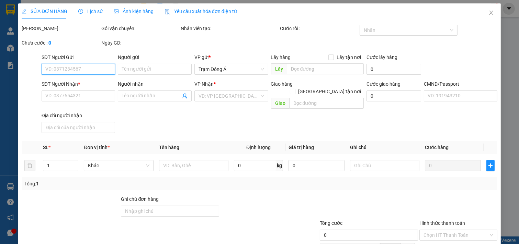
type input "90.000"
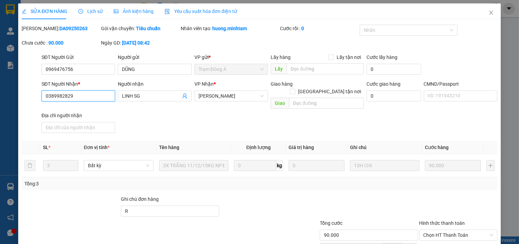
click at [84, 96] on input "0389982829" at bounding box center [79, 96] width 74 height 11
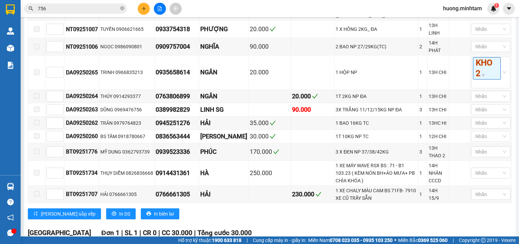
scroll to position [250, 0]
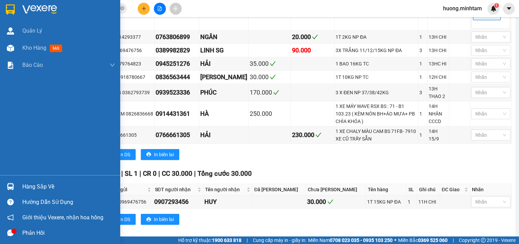
click at [11, 11] on img at bounding box center [10, 9] width 9 height 10
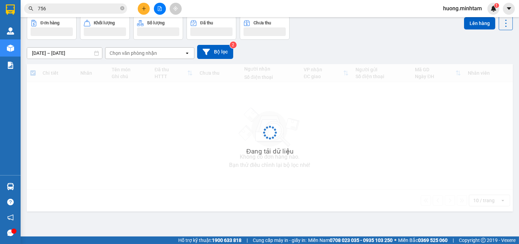
scroll to position [32, 0]
click at [339, 223] on div "ver 1.8.143 Kho gửi Trên xe Kho nhận Hàng đã giao Đơn hàng Khối lượng Số lượng …" at bounding box center [269, 111] width 491 height 244
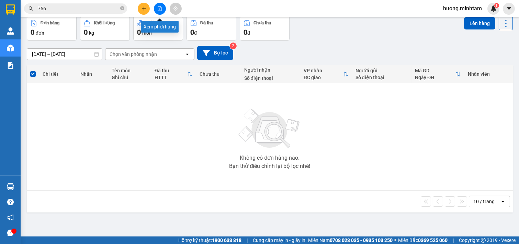
click at [162, 11] on button at bounding box center [160, 9] width 12 height 12
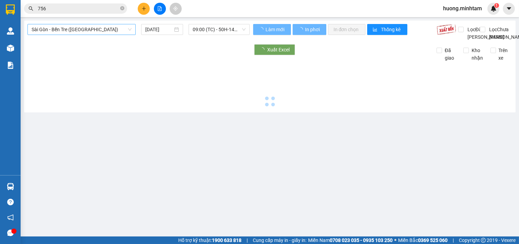
click at [102, 25] on span "Sài Gòn - Bến Tre ([GEOGRAPHIC_DATA])" at bounding box center [82, 29] width 100 height 10
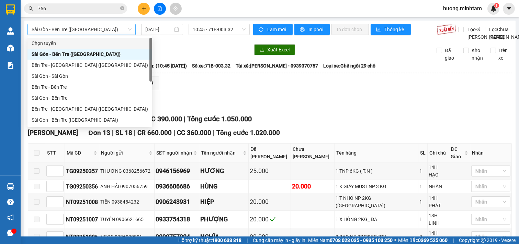
click at [99, 28] on span "Sài Gòn - Bến Tre ([GEOGRAPHIC_DATA])" at bounding box center [82, 29] width 100 height 10
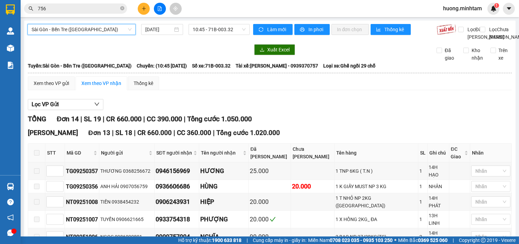
click at [90, 29] on span "Sài Gòn - Bến Tre ([GEOGRAPHIC_DATA])" at bounding box center [82, 29] width 100 height 10
click at [94, 32] on span "Sài Gòn - Bến Tre ([GEOGRAPHIC_DATA])" at bounding box center [82, 29] width 100 height 10
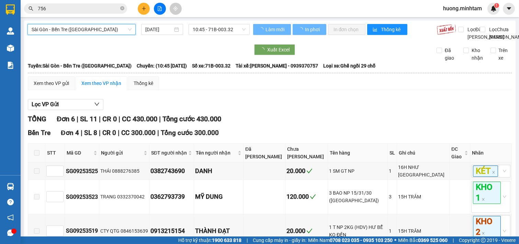
click at [96, 33] on span "Sài Gòn - Bến Tre ([GEOGRAPHIC_DATA])" at bounding box center [82, 29] width 100 height 10
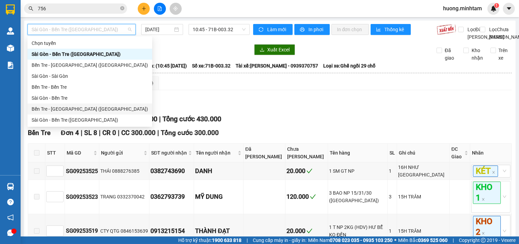
click at [58, 108] on div "Bến Tre - [GEOGRAPHIC_DATA] ([GEOGRAPHIC_DATA])" at bounding box center [90, 109] width 116 height 8
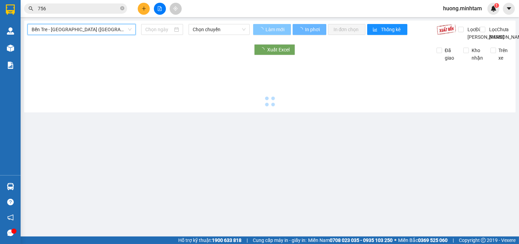
type input "[DATE]"
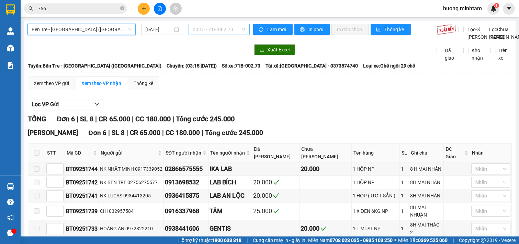
click at [236, 28] on span "03:15 - 71B-002.73" at bounding box center [219, 29] width 53 height 10
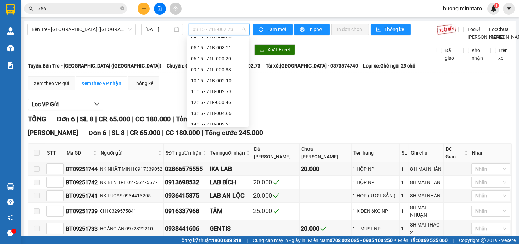
scroll to position [46, 0]
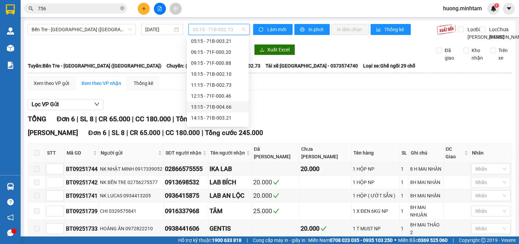
click at [210, 107] on div "13:15 - 71B-004.66" at bounding box center [218, 107] width 54 height 8
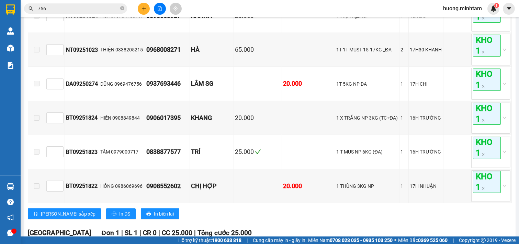
scroll to position [274, 0]
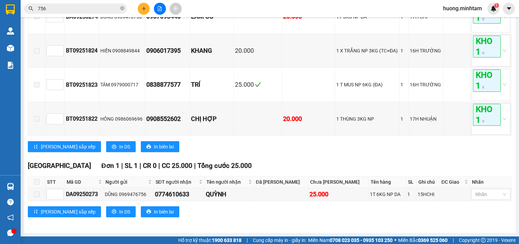
drag, startPoint x: 275, startPoint y: 227, endPoint x: 266, endPoint y: 227, distance: 9.3
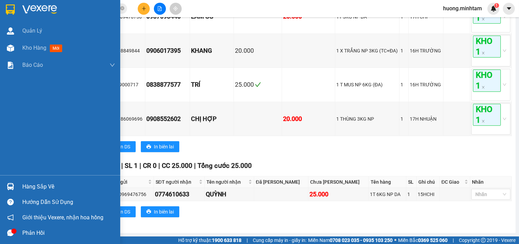
click at [9, 9] on img at bounding box center [10, 9] width 9 height 10
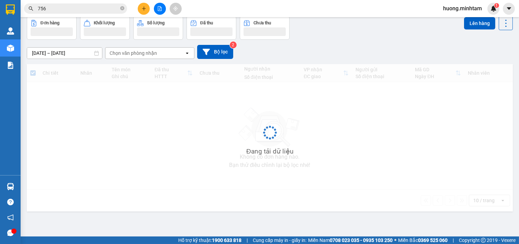
scroll to position [32, 0]
click at [208, 160] on div "Không có đơn hàng nào. Bạn thử điều chỉnh lại bộ lọc nhé!" at bounding box center [269, 135] width 479 height 103
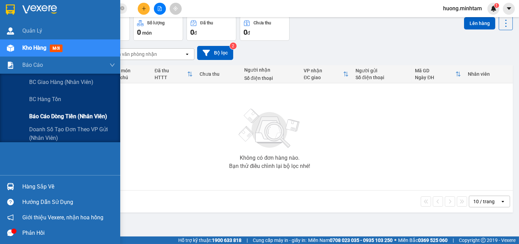
click at [58, 117] on span "Báo cáo dòng tiền (nhân viên)" at bounding box center [68, 116] width 78 height 9
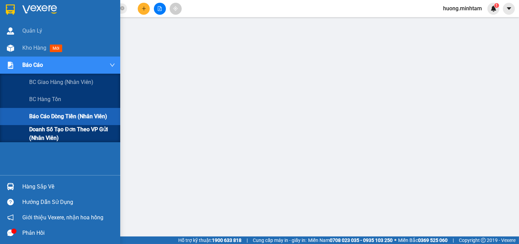
click at [44, 135] on span "Doanh số tạo đơn theo VP gửi (nhân viên)" at bounding box center [72, 133] width 86 height 17
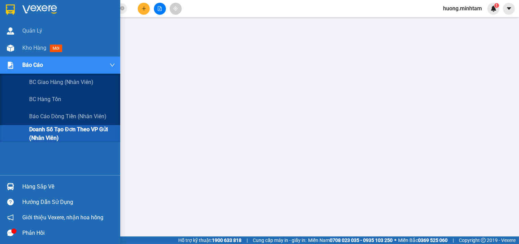
click at [49, 130] on span "Doanh số tạo đơn theo VP gửi (nhân viên)" at bounding box center [72, 133] width 86 height 17
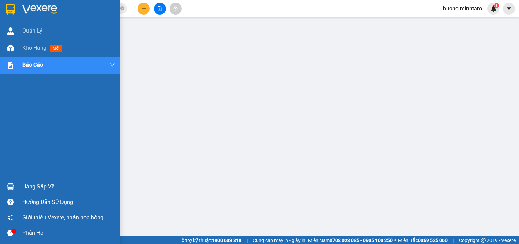
click at [3, 4] on div at bounding box center [60, 11] width 120 height 22
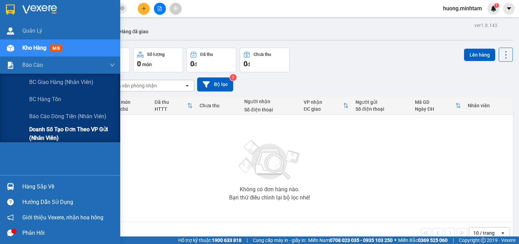
click at [48, 130] on span "Doanh số tạo đơn theo VP gửi (nhân viên)" at bounding box center [72, 133] width 86 height 17
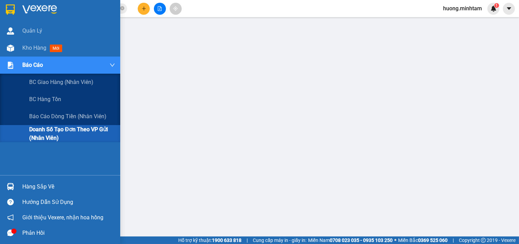
click at [50, 131] on span "Doanh số tạo đơn theo VP gửi (nhân viên)" at bounding box center [72, 133] width 86 height 17
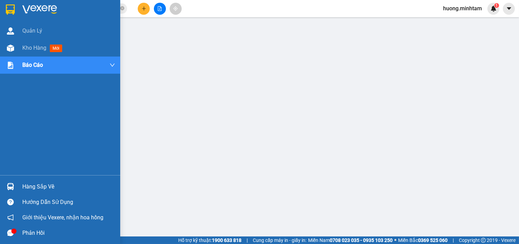
click at [35, 183] on div "Hàng sắp về" at bounding box center [68, 187] width 93 height 10
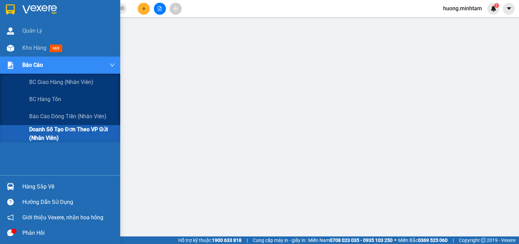
drag, startPoint x: 44, startPoint y: 130, endPoint x: 43, endPoint y: 125, distance: 5.2
click at [44, 130] on span "Doanh số tạo đơn theo VP gửi (nhân viên)" at bounding box center [72, 133] width 86 height 17
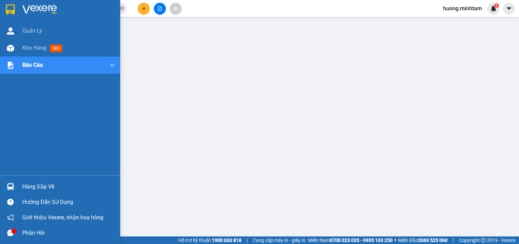
click at [6, 5] on img at bounding box center [10, 9] width 9 height 10
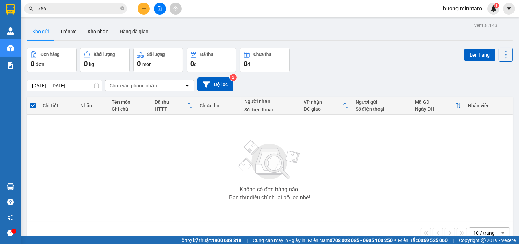
click at [143, 9] on icon "plus" at bounding box center [143, 8] width 5 height 5
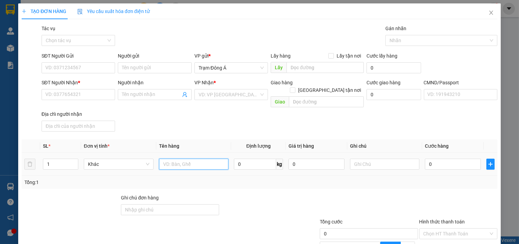
click at [194, 159] on input "text" at bounding box center [194, 164] width 70 height 11
type input "1T 19KG NP"
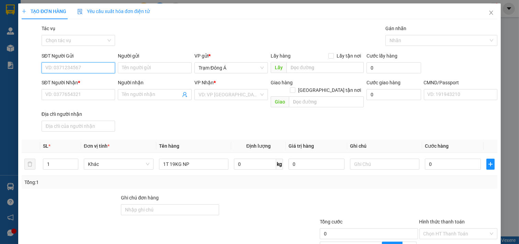
click at [92, 72] on input "SĐT Người Gửi" at bounding box center [79, 67] width 74 height 11
type input "0336258040"
click at [74, 82] on div "0336258040 - TRÂM" at bounding box center [77, 82] width 65 height 8
click at [83, 81] on div "0336258040 - TRÂM" at bounding box center [77, 82] width 65 height 8
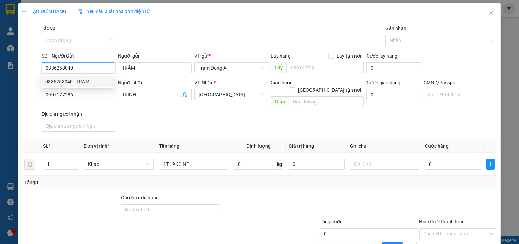
type input "TRÂM"
type input "0907177286"
type input "TRINH"
type input "0336258040"
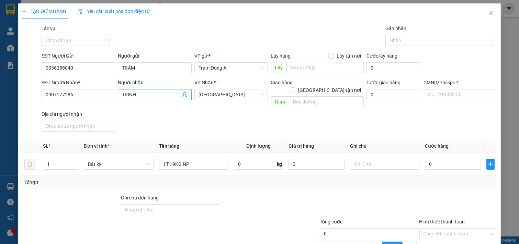
click at [182, 94] on icon "user-add" at bounding box center [184, 94] width 4 height 5
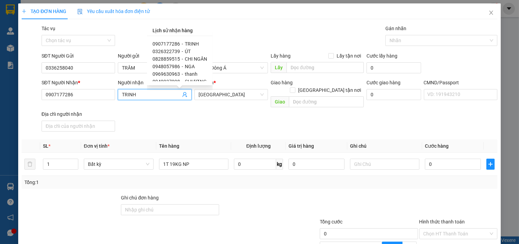
click at [198, 57] on span "CHI NGÂN" at bounding box center [196, 58] width 22 height 5
type input "0828859515"
type input "CHI NGÂN"
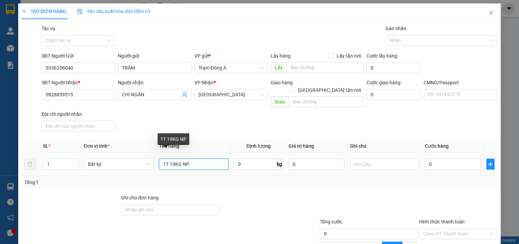
click at [198, 159] on input "1T 19KG NP" at bounding box center [194, 164] width 70 height 11
type input "1T 19KG NP ĐA"
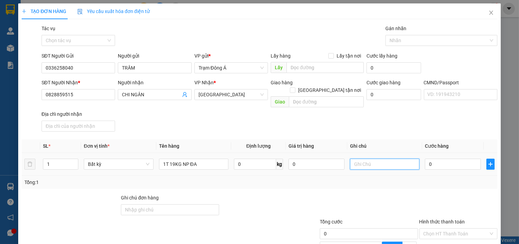
click at [371, 159] on input "text" at bounding box center [385, 164] width 70 height 11
type input "MAI 8H CHI"
click at [436, 160] on input "0" at bounding box center [453, 164] width 56 height 11
type input "3"
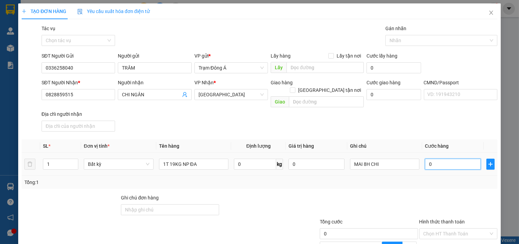
type input "3"
type input "35"
type input "35.000"
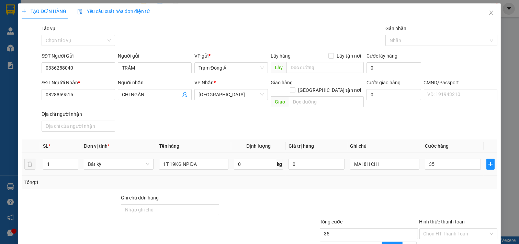
type input "35.000"
click at [434, 179] on div "Tổng: 1" at bounding box center [259, 183] width 470 height 8
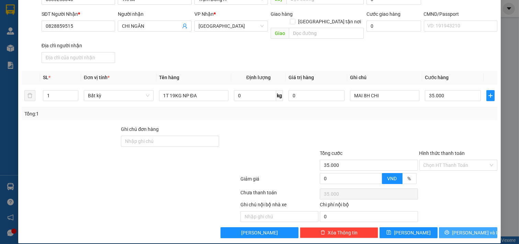
click at [449, 230] on icon "printer" at bounding box center [446, 232] width 5 height 5
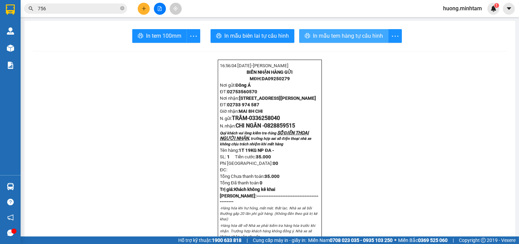
drag, startPoint x: 403, startPoint y: 127, endPoint x: 358, endPoint y: 34, distance: 102.7
click at [358, 34] on span "In mẫu tem hàng tự cấu hình" at bounding box center [348, 36] width 70 height 9
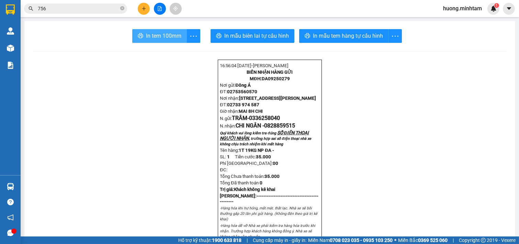
click at [146, 36] on span "In tem 100mm" at bounding box center [163, 36] width 35 height 9
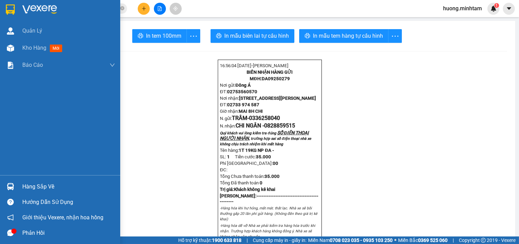
click at [10, 11] on img at bounding box center [10, 9] width 9 height 10
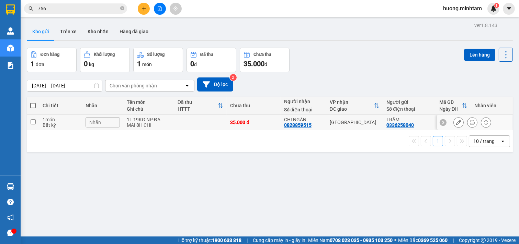
click at [456, 121] on icon at bounding box center [458, 122] width 5 height 5
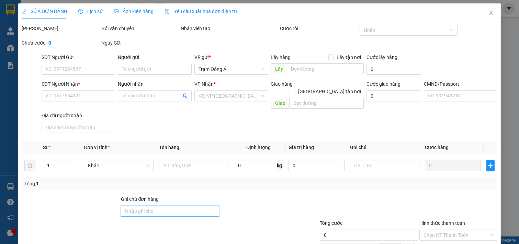
click at [155, 206] on input "Ghi chú đơn hàng" at bounding box center [170, 211] width 98 height 11
click at [149, 206] on input "Ghi chú đơn hàng" at bounding box center [170, 211] width 98 height 11
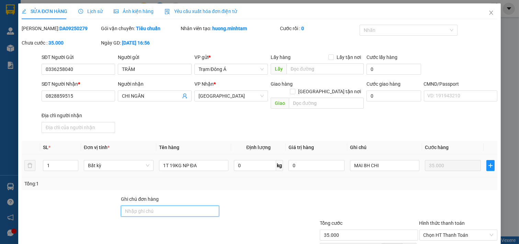
type input "0336258040"
type input "TRÂM"
type input "0828859515"
type input "CHI NGÂN"
type input "35.000"
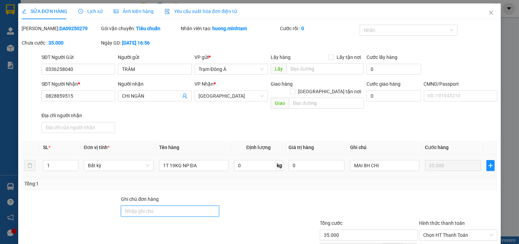
type input "35.000"
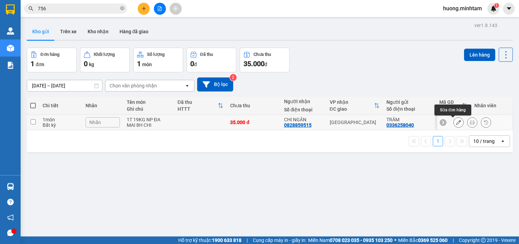
click at [456, 124] on icon at bounding box center [458, 122] width 5 height 5
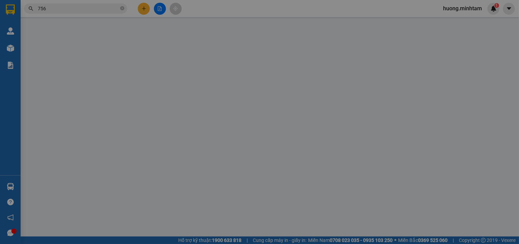
type input "0336258040"
type input "TRÂM"
type input "0828859515"
type input "CHI NGÂN"
type input "35.000"
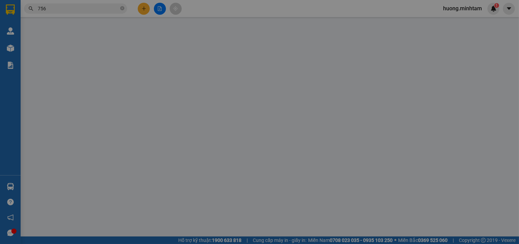
type input "35.000"
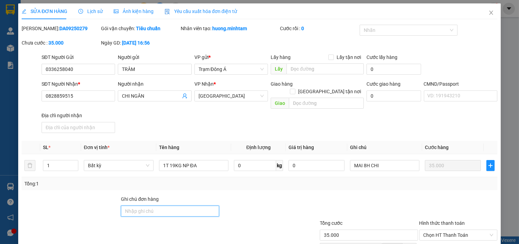
click at [142, 206] on input "Ghi chú đơn hàng" at bounding box center [170, 211] width 98 height 11
type input "TRUNG THU"
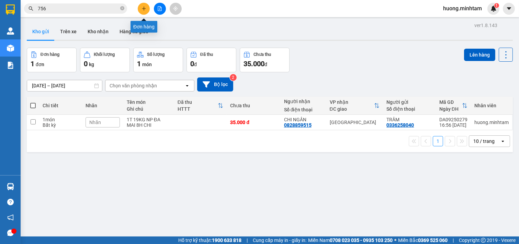
click at [147, 10] on button at bounding box center [144, 9] width 12 height 12
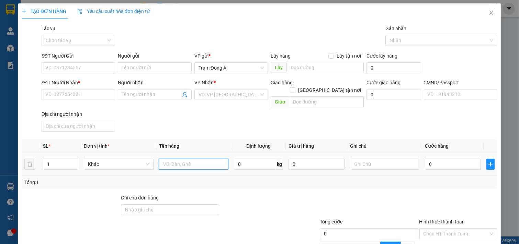
click at [182, 160] on input "text" at bounding box center [194, 164] width 70 height 11
type input "1X TRẮNG 4KGN P"
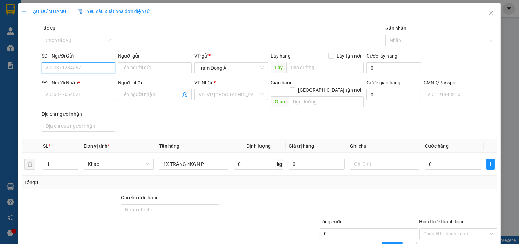
click at [70, 70] on input "SĐT Người Gửi" at bounding box center [79, 67] width 74 height 11
click at [70, 66] on input "SĐT Người Gửi" at bounding box center [79, 67] width 74 height 11
click at [81, 68] on input "SĐT Người Gửi" at bounding box center [79, 67] width 74 height 11
click at [81, 81] on div "0901001099 - NAM" at bounding box center [77, 82] width 65 height 8
type input "0901001099"
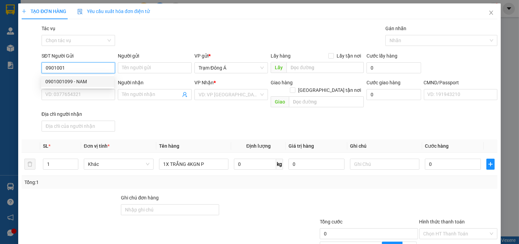
type input "NAM"
type input "0909864646"
type input "NHUNG"
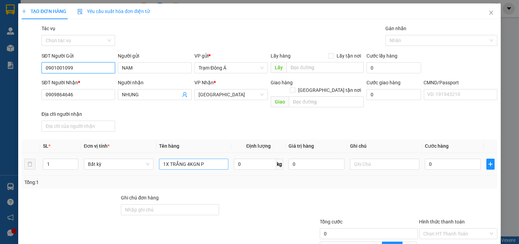
type input "0901001099"
click at [209, 159] on input "1X TRẮNG 4KGN P" at bounding box center [194, 164] width 70 height 11
type input "1X TRẮNG 4KG NP ĐA"
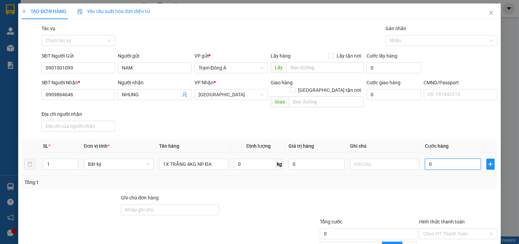
click at [430, 159] on input "0" at bounding box center [453, 164] width 56 height 11
type input "2"
type input "20"
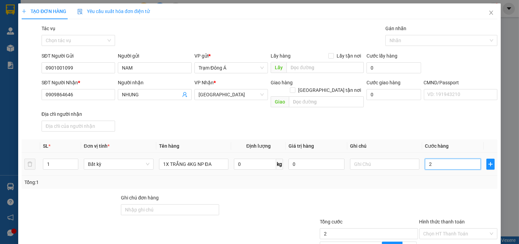
type input "20"
type input "20.000"
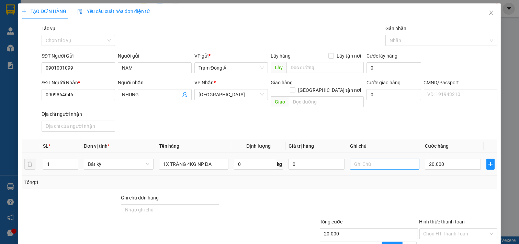
drag, startPoint x: 415, startPoint y: 167, endPoint x: 370, endPoint y: 159, distance: 46.1
click at [410, 167] on tr "1 Bất kỳ 1X TRẮNG 4KG NP ĐA 0 kg 0 20.000" at bounding box center [259, 164] width 475 height 23
click at [370, 159] on input "text" at bounding box center [385, 164] width 70 height 11
type input "19H CHI"
drag, startPoint x: 450, startPoint y: 223, endPoint x: 460, endPoint y: 217, distance: 12.3
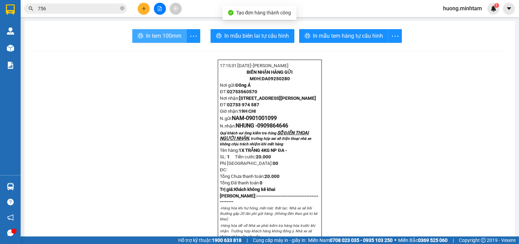
drag, startPoint x: 153, startPoint y: 37, endPoint x: 338, endPoint y: 62, distance: 186.7
click at [155, 38] on span "In tem 100mm" at bounding box center [163, 36] width 35 height 9
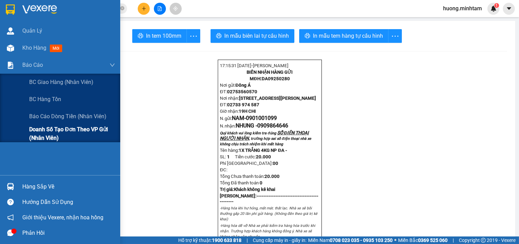
click at [58, 130] on span "Doanh số tạo đơn theo VP gửi (nhân viên)" at bounding box center [72, 133] width 86 height 17
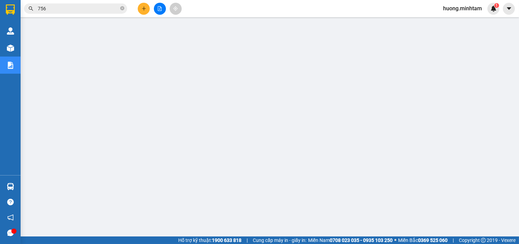
click at [9, 6] on img at bounding box center [10, 9] width 9 height 10
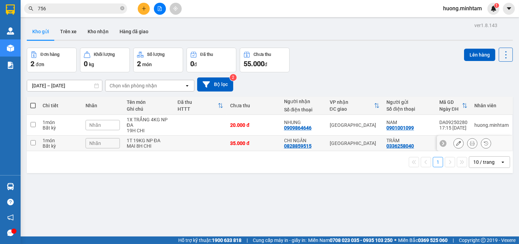
click at [162, 142] on div "1T 19KG NP ĐA" at bounding box center [149, 140] width 44 height 5
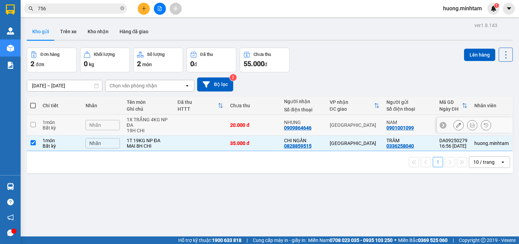
drag, startPoint x: 173, startPoint y: 126, endPoint x: 177, endPoint y: 128, distance: 4.6
click at [174, 126] on td at bounding box center [200, 125] width 53 height 21
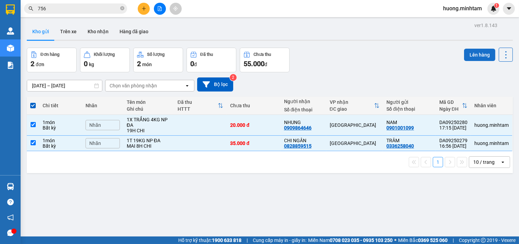
click at [471, 52] on button "Lên hàng" at bounding box center [479, 55] width 31 height 12
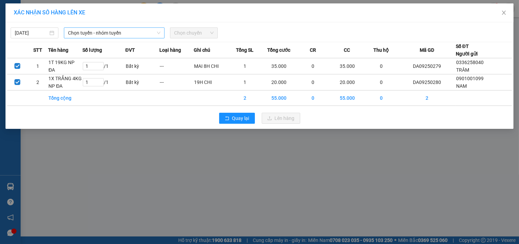
click at [124, 32] on span "Chọn tuyến - nhóm tuyến" at bounding box center [114, 33] width 92 height 10
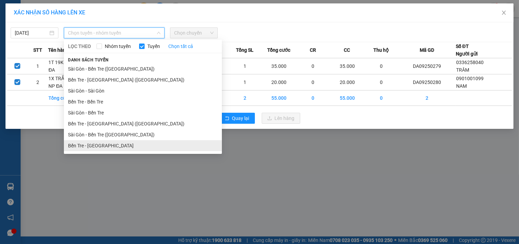
click at [91, 147] on li "Bến Tre - [GEOGRAPHIC_DATA]" at bounding box center [143, 145] width 158 height 11
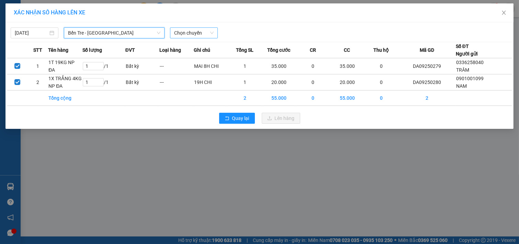
drag, startPoint x: 197, startPoint y: 35, endPoint x: 213, endPoint y: 38, distance: 16.5
click at [197, 35] on span "Chọn chuyến" at bounding box center [193, 33] width 39 height 10
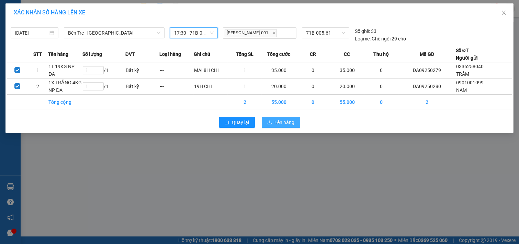
click at [267, 119] on button "Lên hàng" at bounding box center [281, 122] width 38 height 11
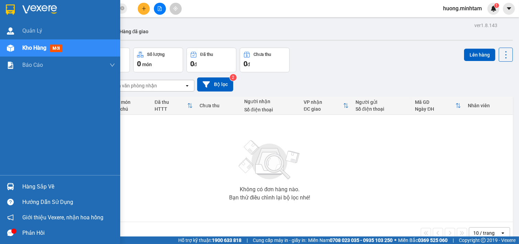
click at [12, 9] on img at bounding box center [10, 9] width 9 height 10
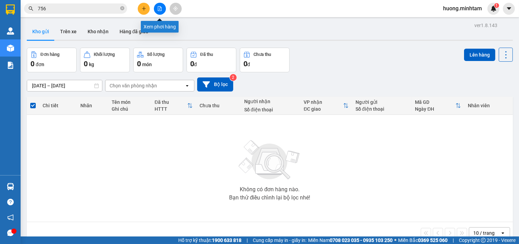
click at [158, 8] on icon "file-add" at bounding box center [159, 8] width 5 height 5
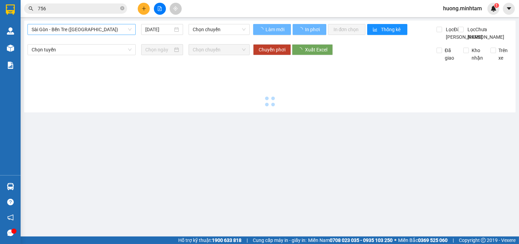
click at [107, 30] on span "Sài Gòn - Bến Tre ([GEOGRAPHIC_DATA])" at bounding box center [82, 29] width 100 height 10
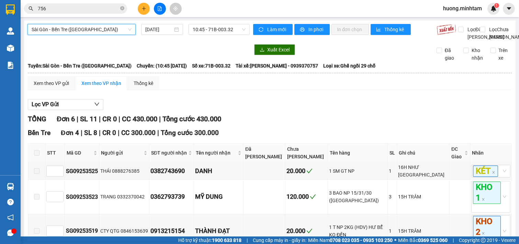
click at [143, 10] on icon "plus" at bounding box center [143, 8] width 5 height 5
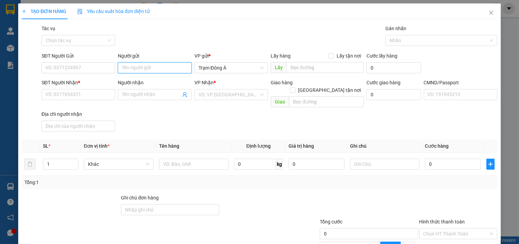
click at [136, 66] on input "Người gửi" at bounding box center [155, 67] width 74 height 11
type input "CHI NX"
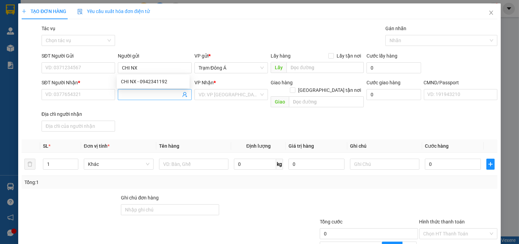
click at [138, 97] on input "Người nhận" at bounding box center [151, 95] width 59 height 8
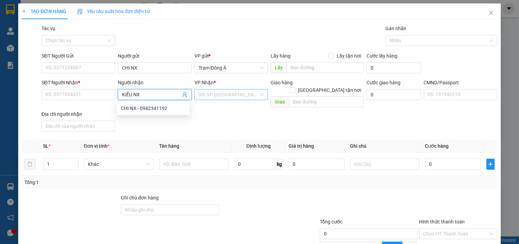
type input "KIỀU NX"
click at [214, 95] on input "search" at bounding box center [228, 95] width 61 height 10
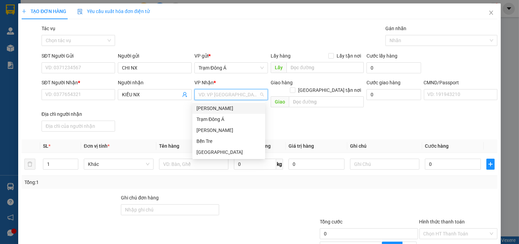
click at [234, 96] on input "search" at bounding box center [228, 95] width 61 height 10
click at [204, 143] on div "Bến Tre" at bounding box center [228, 142] width 65 height 8
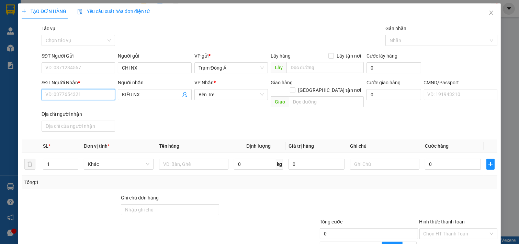
click at [89, 95] on input "SĐT Người Nhận *" at bounding box center [79, 94] width 74 height 11
type input "00000000000"
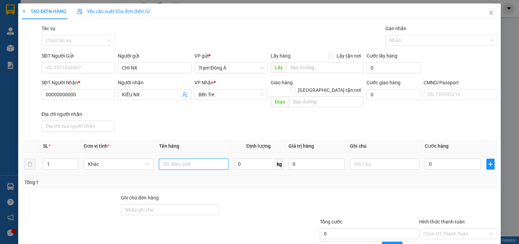
click at [182, 159] on input "text" at bounding box center [194, 164] width 70 height 11
type input "1PBHG 15/9/2025"
drag, startPoint x: 426, startPoint y: 153, endPoint x: 430, endPoint y: 164, distance: 12.1
click at [427, 229] on input "Hình thức thanh toán" at bounding box center [455, 234] width 65 height 10
drag, startPoint x: 427, startPoint y: 182, endPoint x: 435, endPoint y: 194, distance: 14.4
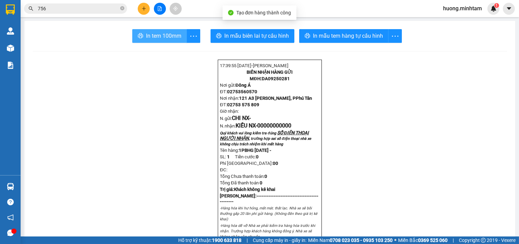
click at [165, 36] on span "In tem 100mm" at bounding box center [163, 36] width 35 height 9
click at [162, 37] on span "In tem 100mm" at bounding box center [163, 36] width 35 height 9
click at [5, 6] on div at bounding box center [10, 9] width 12 height 12
click at [12, 10] on img at bounding box center [10, 9] width 9 height 10
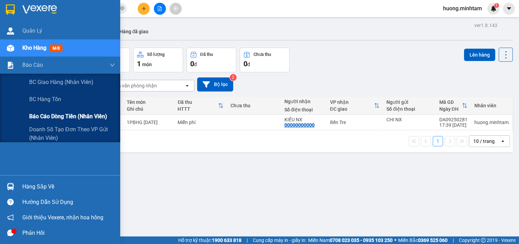
drag, startPoint x: 55, startPoint y: 116, endPoint x: 49, endPoint y: 111, distance: 7.6
click at [55, 116] on span "Báo cáo dòng tiền (nhân viên)" at bounding box center [68, 116] width 78 height 9
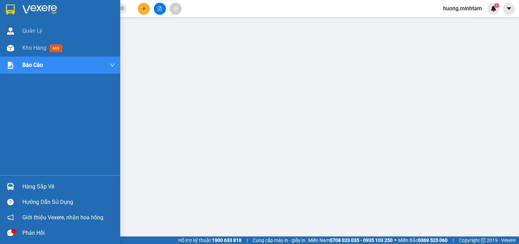
click at [6, 9] on img at bounding box center [10, 9] width 9 height 10
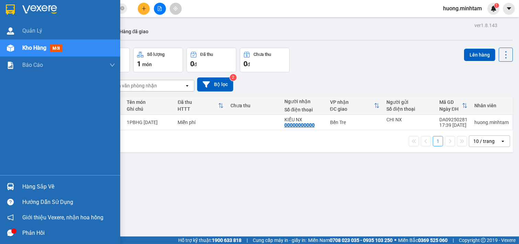
drag, startPoint x: 9, startPoint y: 8, endPoint x: 7, endPoint y: 1, distance: 7.2
click at [9, 8] on img at bounding box center [10, 9] width 9 height 10
click at [8, 9] on img at bounding box center [10, 9] width 9 height 10
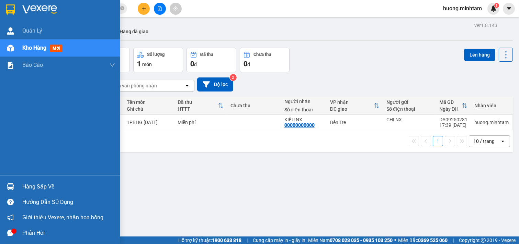
click at [8, 9] on img at bounding box center [10, 9] width 9 height 10
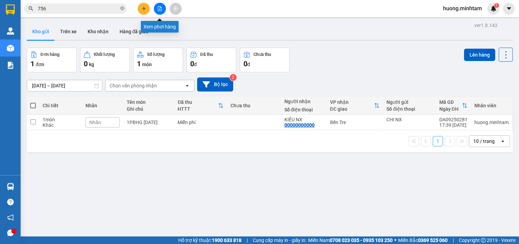
click at [162, 8] on icon "file-add" at bounding box center [159, 8] width 5 height 5
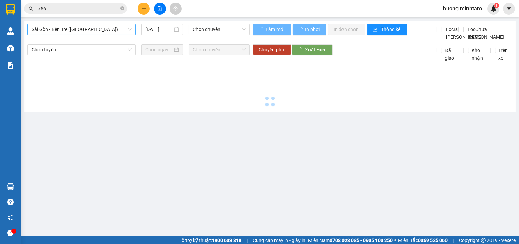
click at [99, 31] on span "Sài Gòn - Bến Tre ([GEOGRAPHIC_DATA])" at bounding box center [82, 29] width 100 height 10
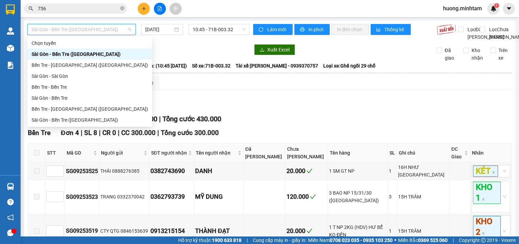
click at [75, 11] on input "756" at bounding box center [78, 9] width 81 height 8
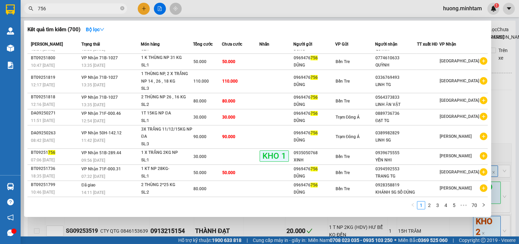
click at [75, 11] on input "756" at bounding box center [78, 9] width 81 height 8
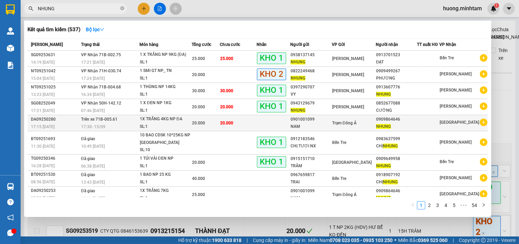
type input "NHUNG"
click at [389, 126] on span "NHUNG" at bounding box center [383, 126] width 15 height 5
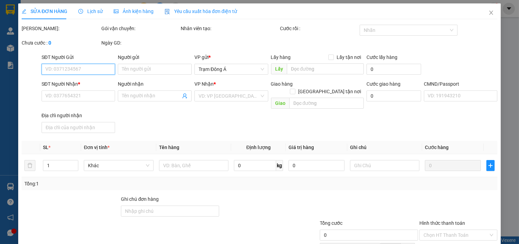
type input "0901001099"
type input "NAM"
type input "0909864646"
type input "NHUNG"
type input "20.000"
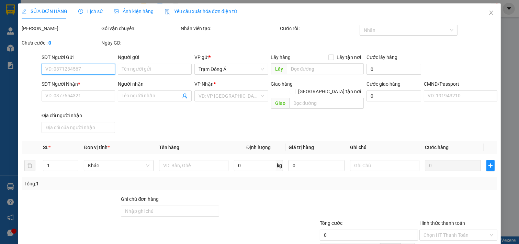
type input "20.000"
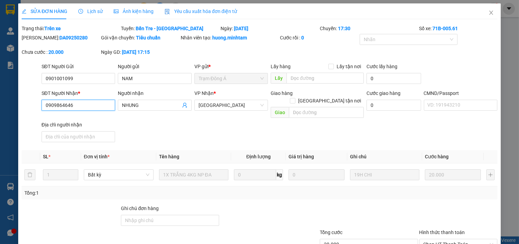
click at [81, 106] on input "0909864646" at bounding box center [79, 105] width 74 height 11
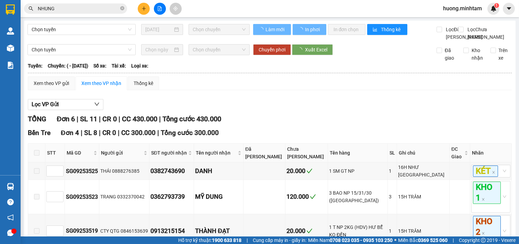
click at [121, 9] on icon "close-circle" at bounding box center [122, 8] width 4 height 4
click at [98, 9] on input "NHUNG" at bounding box center [78, 9] width 81 height 8
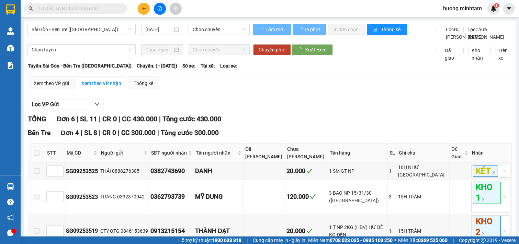
paste input "0909864646"
click at [84, 11] on input "0909864646" at bounding box center [78, 9] width 81 height 8
click at [84, 6] on input "0909864646" at bounding box center [78, 9] width 81 height 8
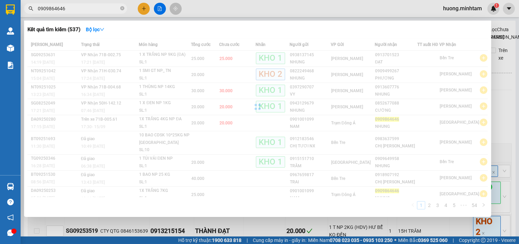
click at [84, 6] on input "0909864646" at bounding box center [78, 9] width 81 height 8
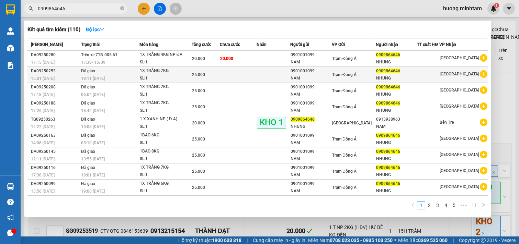
type input "0909864646"
click at [378, 77] on div "NHUNG" at bounding box center [396, 78] width 41 height 7
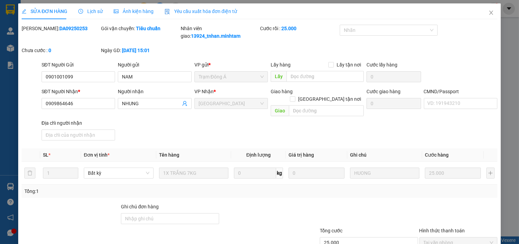
click at [93, 11] on span "Lịch sử" at bounding box center [90, 11] width 24 height 5
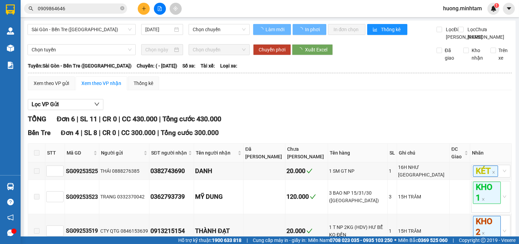
click at [83, 7] on input "0909864646" at bounding box center [78, 9] width 81 height 8
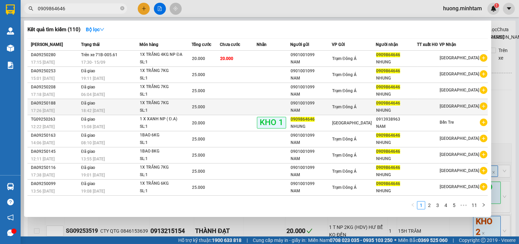
click at [386, 110] on div "NHUNG" at bounding box center [396, 110] width 41 height 7
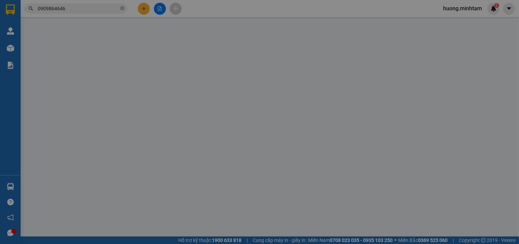
type input "0901001099"
type input "NAM"
type input "0909864646"
type input "NHUNG"
type input "25.000"
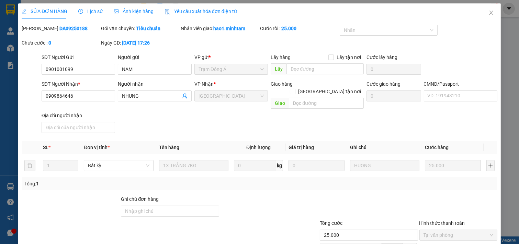
click at [96, 11] on span "Lịch sử" at bounding box center [90, 11] width 24 height 5
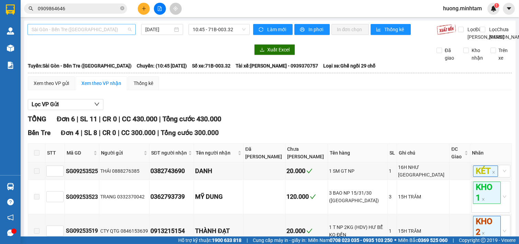
click at [108, 27] on span "Sài Gòn - Bến Tre ([GEOGRAPHIC_DATA])" at bounding box center [82, 29] width 100 height 10
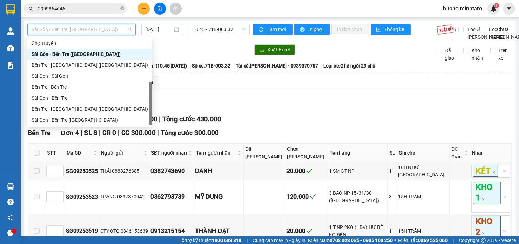
click at [55, 127] on div "Bến Tre - [GEOGRAPHIC_DATA]" at bounding box center [90, 131] width 116 height 8
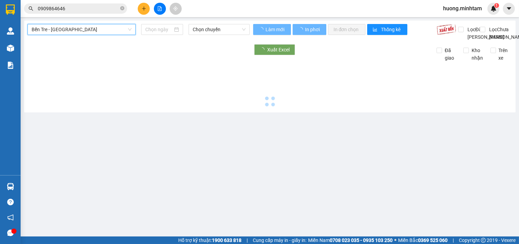
type input "[DATE]"
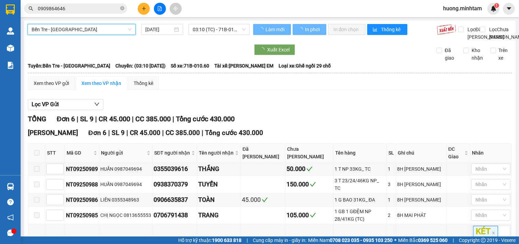
click at [239, 29] on span "03:10 (TC) - 71B-010.60" at bounding box center [219, 29] width 53 height 10
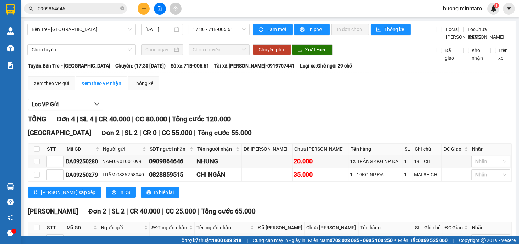
click at [334, 187] on div "[PERSON_NAME] sắp xếp In DS In biên lai" at bounding box center [270, 192] width 484 height 11
click at [230, 31] on span "17:30 - 71B-005.61" at bounding box center [219, 29] width 53 height 10
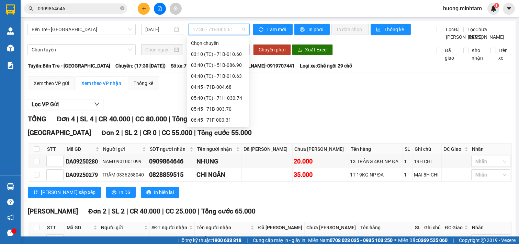
click at [216, 237] on div "16:45 - 51B-289.44" at bounding box center [218, 241] width 54 height 8
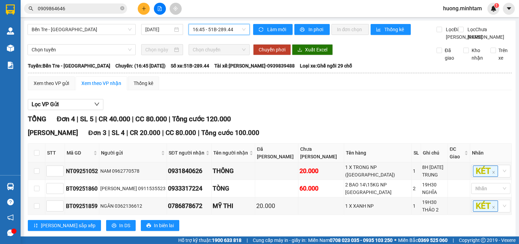
click at [234, 31] on span "16:45 - 51B-289.44" at bounding box center [219, 29] width 53 height 10
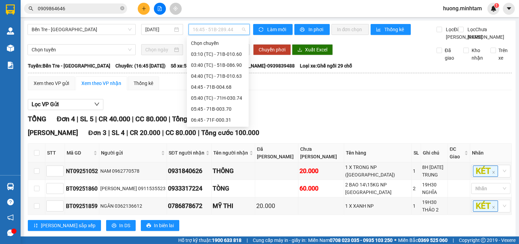
click at [223, 226] on div "15:45 - 71F-000.27" at bounding box center [218, 230] width 54 height 8
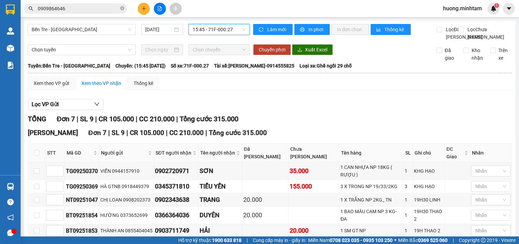
click at [237, 31] on span "15:45 - 71F-000.27" at bounding box center [219, 29] width 53 height 10
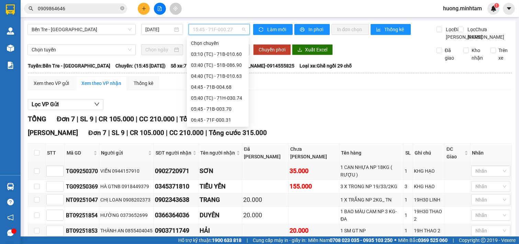
click at [225, 226] on div "15:45 - 71F-000.27" at bounding box center [218, 230] width 54 height 8
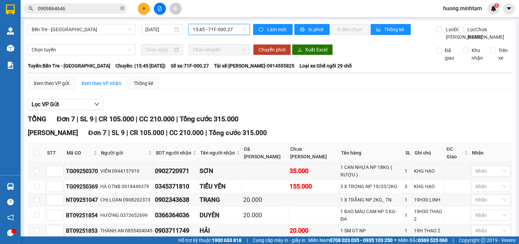
click at [237, 29] on span "15:45 - 71F-000.27" at bounding box center [219, 29] width 53 height 10
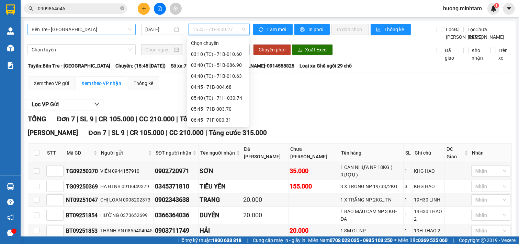
click at [93, 32] on span "Bến Tre - [GEOGRAPHIC_DATA]" at bounding box center [82, 29] width 100 height 10
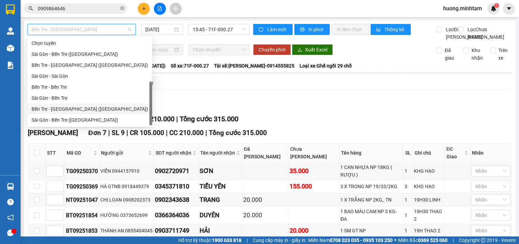
click at [69, 105] on div "Bến Tre - [GEOGRAPHIC_DATA] ([GEOGRAPHIC_DATA])" at bounding box center [90, 109] width 116 height 8
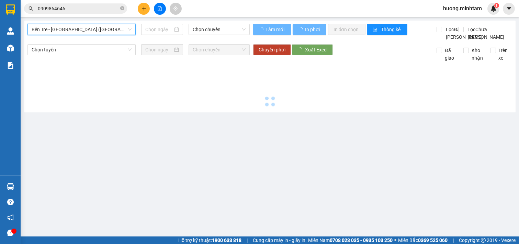
type input "[DATE]"
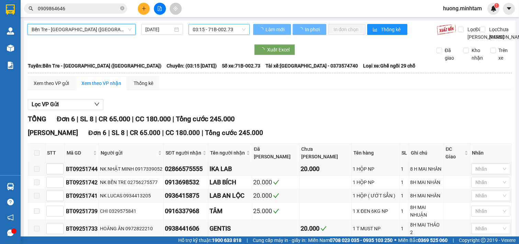
click at [234, 32] on span "03:15 - 71B-002.73" at bounding box center [219, 29] width 53 height 10
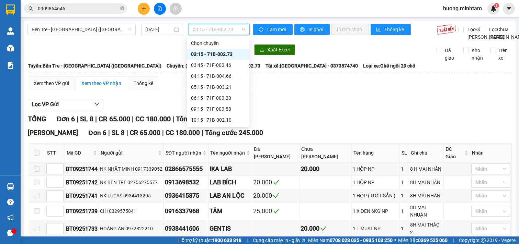
click at [218, 171] on div "16:15 - 71F-000.20" at bounding box center [218, 175] width 54 height 8
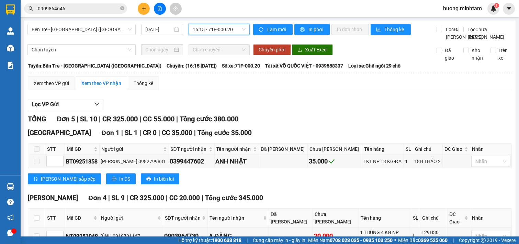
click at [242, 32] on span "16:15 - 71F-000.20" at bounding box center [219, 29] width 53 height 10
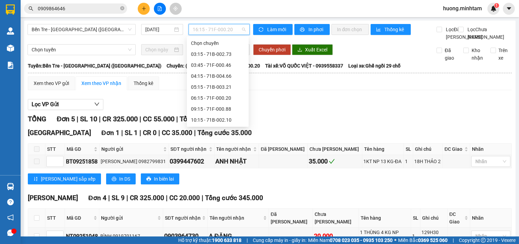
click at [219, 160] on div "14:15 - 71B-003.21" at bounding box center [218, 164] width 54 height 8
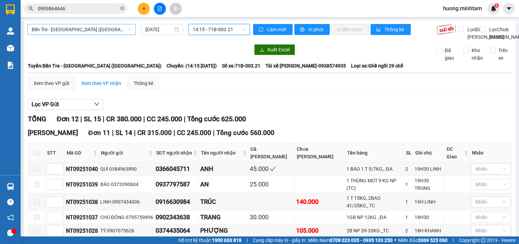
click at [102, 31] on span "Bến Tre - [GEOGRAPHIC_DATA] ([GEOGRAPHIC_DATA])" at bounding box center [82, 29] width 100 height 10
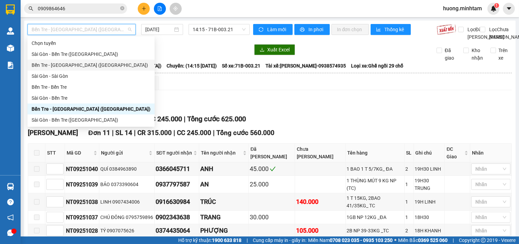
drag, startPoint x: 69, startPoint y: 59, endPoint x: 70, endPoint y: 56, distance: 3.5
click at [69, 60] on div "Bến Tre - [GEOGRAPHIC_DATA] ([GEOGRAPHIC_DATA])" at bounding box center [90, 65] width 127 height 11
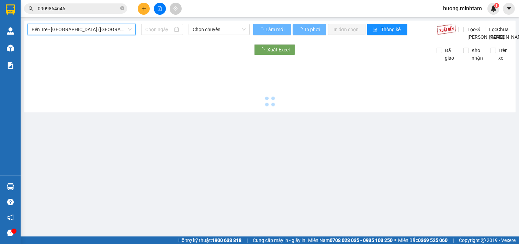
type input "[DATE]"
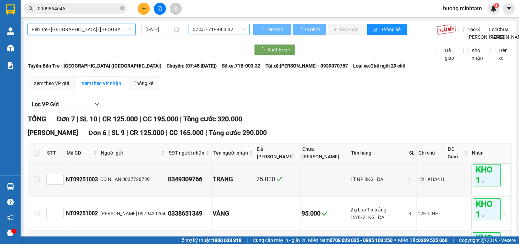
click at [237, 33] on span "07:45 - 71B-003.32" at bounding box center [219, 29] width 53 height 10
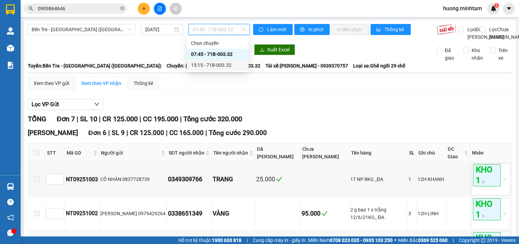
click at [225, 66] on div "15:15 - 71B-003.32" at bounding box center [218, 65] width 54 height 8
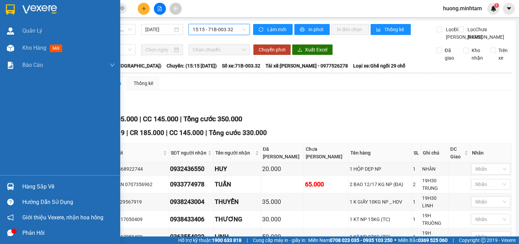
drag, startPoint x: 7, startPoint y: 7, endPoint x: 11, endPoint y: 2, distance: 6.6
click at [8, 7] on img at bounding box center [10, 9] width 9 height 10
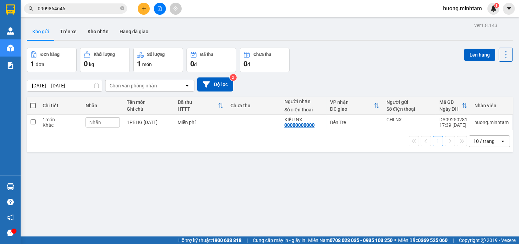
drag, startPoint x: 340, startPoint y: 202, endPoint x: 318, endPoint y: 193, distance: 23.7
click at [331, 202] on div "ver 1.8.143 Kho gửi Trên xe Kho nhận Hàng đã giao Đơn hàng 1 đơn Khối lượng 0 k…" at bounding box center [269, 143] width 491 height 244
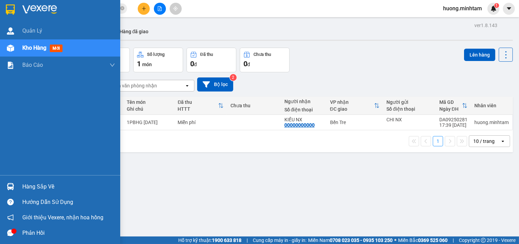
drag, startPoint x: 30, startPoint y: 181, endPoint x: 26, endPoint y: 180, distance: 4.0
click at [30, 182] on div "Hàng sắp về" at bounding box center [68, 187] width 93 height 10
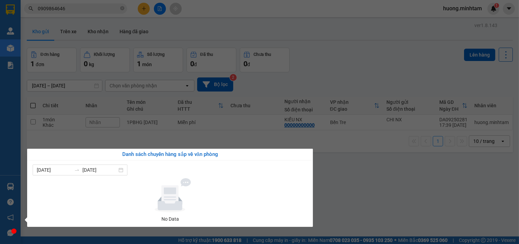
click at [399, 199] on section "Kết quả tìm kiếm ( 110 ) Bộ lọc Mã ĐH Trạng thái Món hàng Tổng cước Chưa cước N…" at bounding box center [259, 122] width 519 height 244
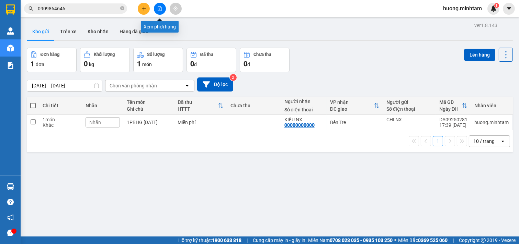
click at [158, 7] on icon "file-add" at bounding box center [159, 8] width 5 height 5
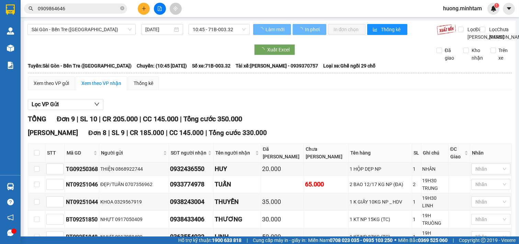
click at [107, 31] on span "Sài Gòn - Bến Tre ([GEOGRAPHIC_DATA])" at bounding box center [82, 29] width 100 height 10
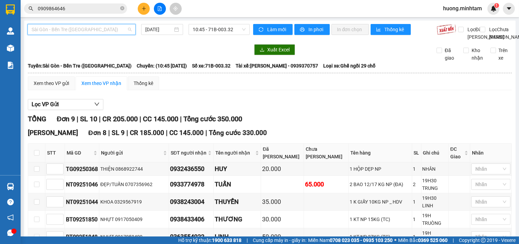
click at [112, 33] on span "Sài Gòn - Bến Tre ([GEOGRAPHIC_DATA])" at bounding box center [82, 29] width 100 height 10
click at [215, 109] on div "Xem theo VP gửi Xem theo VP nhận Thống kê Lọc VP Gửi TỔNG Đơn 9 | SL 10 | CR 2…" at bounding box center [270, 231] width 484 height 308
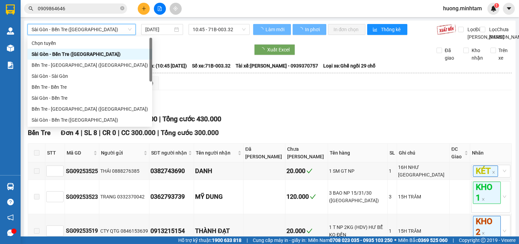
click at [11, 13] on img at bounding box center [10, 9] width 9 height 10
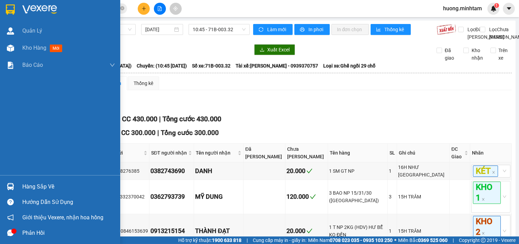
drag, startPoint x: 14, startPoint y: 6, endPoint x: 112, endPoint y: 0, distance: 98.0
click at [14, 6] on img at bounding box center [10, 9] width 9 height 10
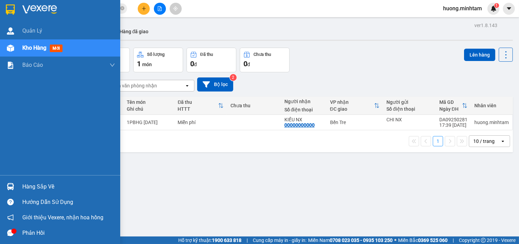
click at [12, 5] on img at bounding box center [10, 9] width 9 height 10
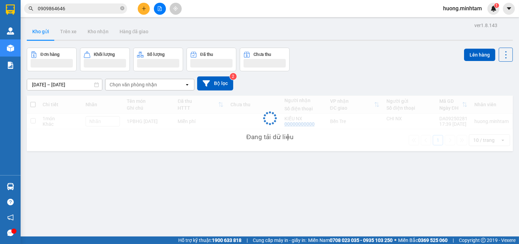
click at [212, 207] on div "ver 1.8.143 Kho gửi Trên xe Kho nhận Hàng đã giao Đơn hàng Khối lượng Số lượng …" at bounding box center [269, 143] width 491 height 244
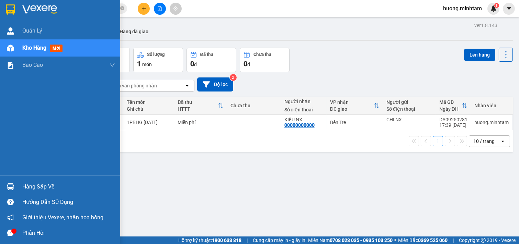
click at [34, 188] on div "Hàng sắp về" at bounding box center [68, 187] width 93 height 10
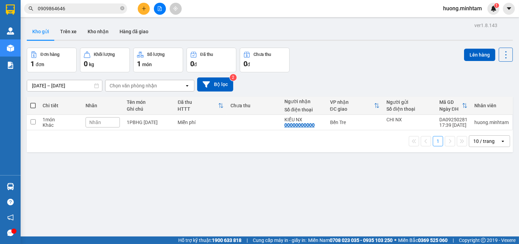
click at [385, 182] on section "Kết quả tìm kiếm ( 110 ) Bộ lọc Mã ĐH Trạng thái Món hàng Tổng cước Chưa cước N…" at bounding box center [259, 122] width 519 height 244
drag, startPoint x: 246, startPoint y: 162, endPoint x: 243, endPoint y: 165, distance: 5.1
click at [247, 164] on div "ver 1.8.143 Kho gửi Trên xe Kho nhận Hàng đã giao Đơn hàng 1 đơn Khối lượng 0 k…" at bounding box center [269, 143] width 491 height 244
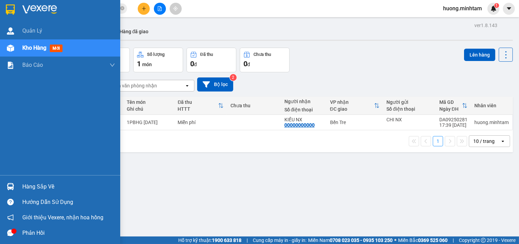
click at [10, 9] on img at bounding box center [10, 9] width 9 height 10
click at [9, 9] on img at bounding box center [10, 9] width 9 height 10
click at [47, 186] on div "Hàng sắp về" at bounding box center [68, 187] width 93 height 10
click at [44, 182] on div "Quản Lý Kho hàng mới Báo cáo BC giao hàng (nhân viên) BC hàng tồn Báo cáo dòng …" at bounding box center [60, 122] width 120 height 244
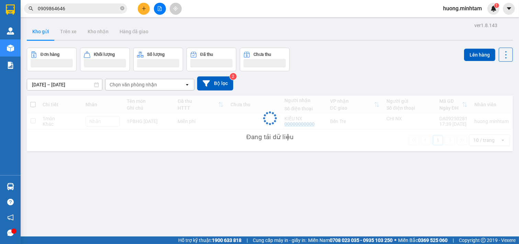
click at [400, 183] on div "ver 1.8.143 Kho gửi Trên xe Kho nhận Hàng đã giao Đơn hàng Khối lượng Số lượng …" at bounding box center [269, 143] width 491 height 244
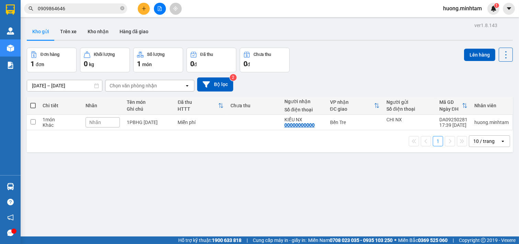
click at [159, 8] on icon "file-add" at bounding box center [159, 8] width 5 height 5
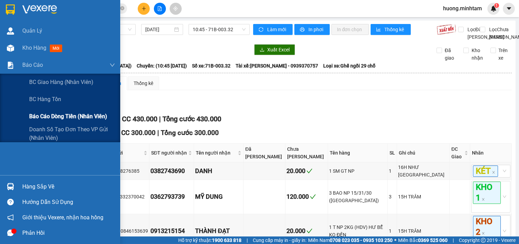
click at [55, 117] on span "Báo cáo dòng tiền (nhân viên)" at bounding box center [68, 116] width 78 height 9
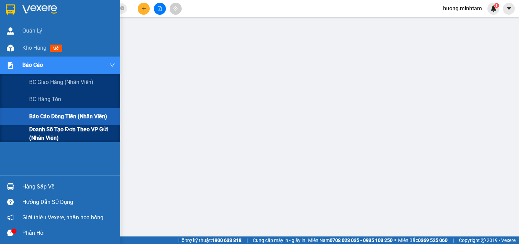
drag, startPoint x: 66, startPoint y: 132, endPoint x: 73, endPoint y: 135, distance: 7.5
click at [66, 133] on span "Doanh số tạo đơn theo VP gửi (nhân viên)" at bounding box center [72, 133] width 86 height 17
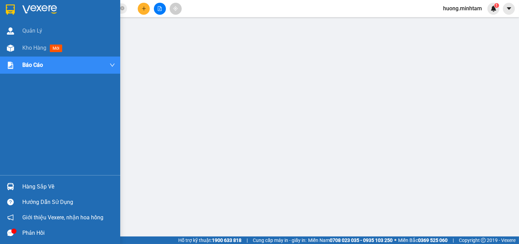
click at [7, 9] on img at bounding box center [10, 9] width 9 height 10
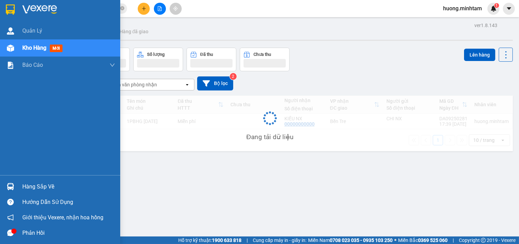
click at [19, 5] on div at bounding box center [60, 11] width 120 height 22
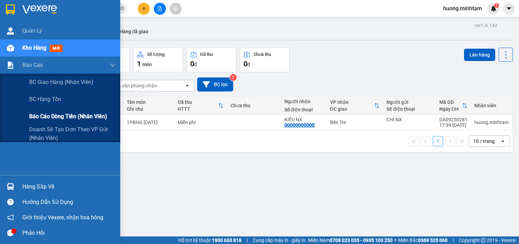
drag, startPoint x: 69, startPoint y: 117, endPoint x: 111, endPoint y: 109, distance: 43.3
click at [69, 117] on span "Báo cáo dòng tiền (nhân viên)" at bounding box center [68, 116] width 78 height 9
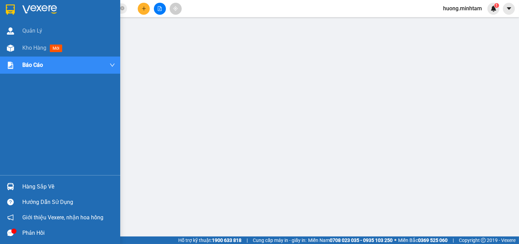
click at [15, 7] on div at bounding box center [10, 9] width 12 height 12
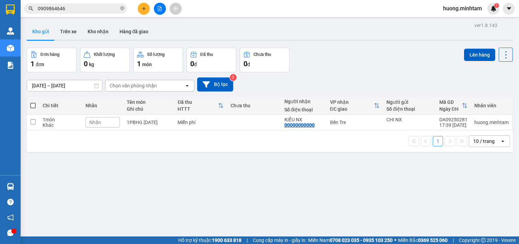
drag, startPoint x: 189, startPoint y: 162, endPoint x: 73, endPoint y: 66, distance: 150.9
click at [187, 162] on div "ver 1.8.143 Kho gửi Trên xe Kho nhận Hàng đã giao Đơn hàng 1 đơn Khối lượng 0 k…" at bounding box center [269, 143] width 491 height 244
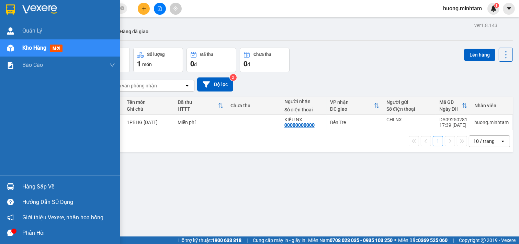
click at [6, 4] on img at bounding box center [10, 9] width 9 height 10
click at [12, 12] on img at bounding box center [10, 9] width 9 height 10
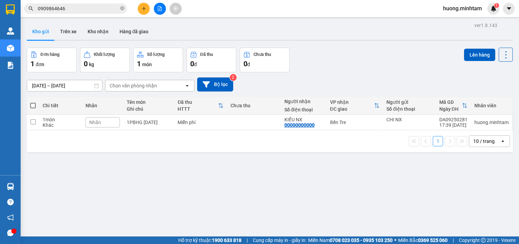
click at [160, 11] on button at bounding box center [160, 9] width 12 height 12
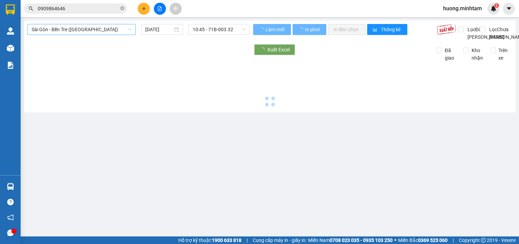
click at [116, 28] on span "Sài Gòn - Bến Tre ([GEOGRAPHIC_DATA])" at bounding box center [82, 29] width 100 height 10
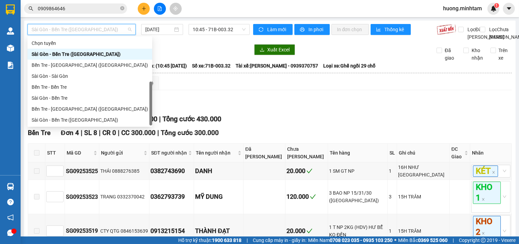
click at [64, 127] on div "Bến Tre - [GEOGRAPHIC_DATA]" at bounding box center [90, 131] width 116 height 8
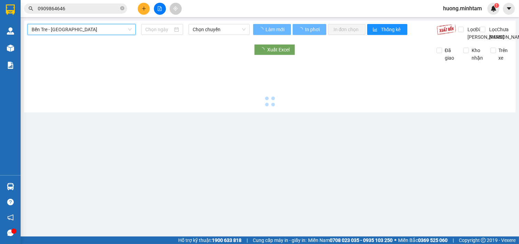
type input "[DATE]"
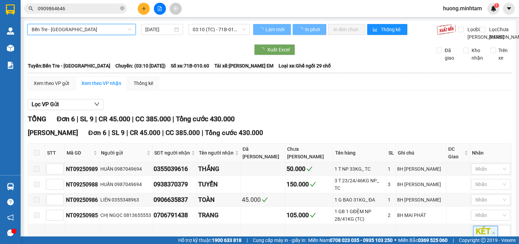
click at [229, 29] on span "03:10 (TC) - 71B-010.60" at bounding box center [219, 29] width 53 height 10
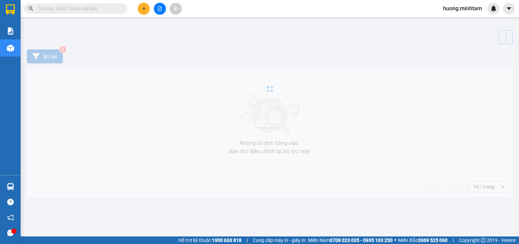
click at [71, 9] on input "text" at bounding box center [78, 9] width 81 height 8
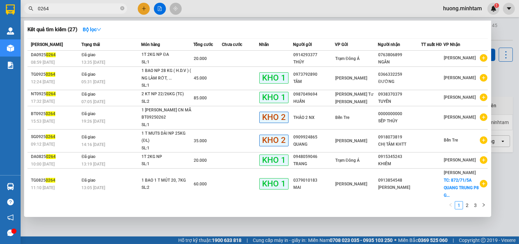
type input "0264"
click at [504, 91] on div at bounding box center [259, 122] width 519 height 244
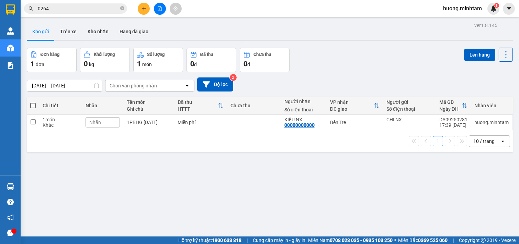
drag, startPoint x: 82, startPoint y: 11, endPoint x: 90, endPoint y: 11, distance: 8.6
click at [82, 11] on input "0264" at bounding box center [78, 9] width 81 height 8
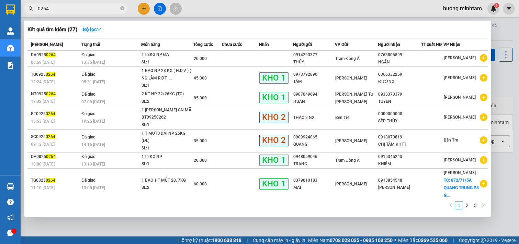
drag, startPoint x: 507, startPoint y: 106, endPoint x: 499, endPoint y: 99, distance: 11.0
click at [507, 103] on div at bounding box center [259, 122] width 519 height 244
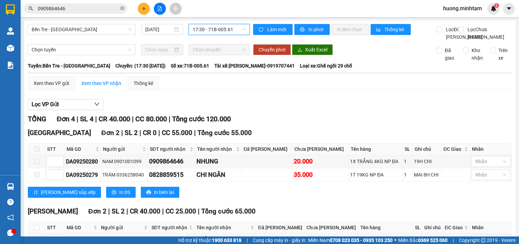
click at [234, 30] on span "17:30 - 71B-005.61" at bounding box center [219, 29] width 53 height 10
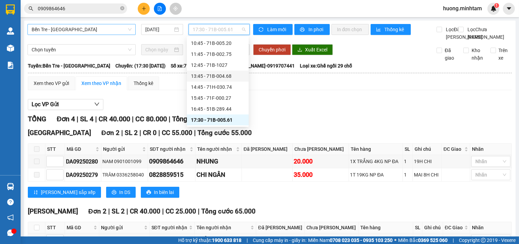
click at [107, 29] on span "Bến Tre - [GEOGRAPHIC_DATA]" at bounding box center [82, 29] width 100 height 10
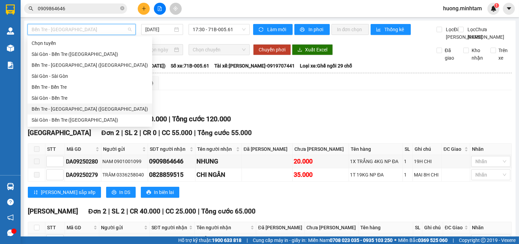
click at [60, 105] on div "Bến Tre - [GEOGRAPHIC_DATA] ([GEOGRAPHIC_DATA])" at bounding box center [90, 109] width 116 height 8
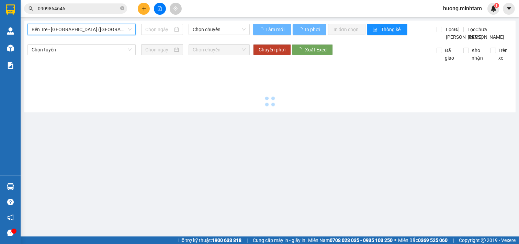
type input "[DATE]"
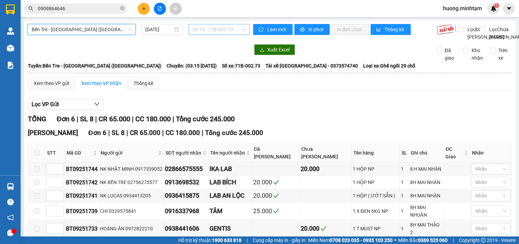
click at [236, 32] on span "03:15 - 71B-002.73" at bounding box center [219, 29] width 53 height 10
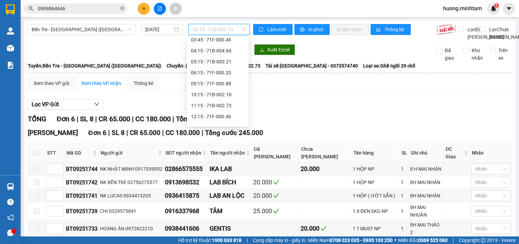
scroll to position [55, 0]
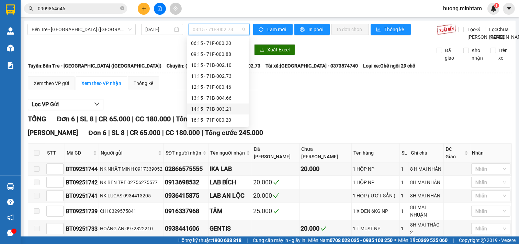
click at [211, 108] on div "14:15 - 71B-003.21" at bounding box center [218, 109] width 54 height 8
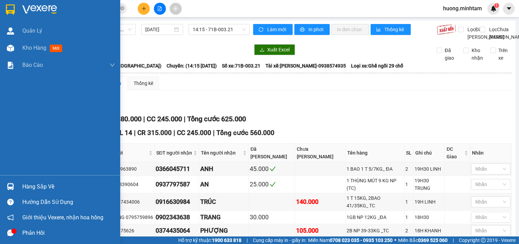
click at [4, 10] on div at bounding box center [60, 11] width 120 height 22
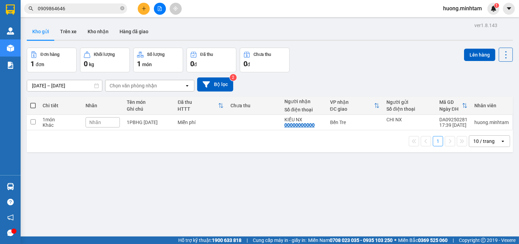
click at [295, 173] on div "ver 1.8.143 Kho gửi Trên xe Kho nhận Hàng đã giao Đơn hàng 1 đơn Khối lượng 0 k…" at bounding box center [269, 143] width 491 height 244
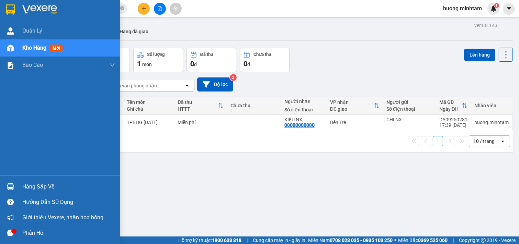
click at [11, 7] on img at bounding box center [10, 9] width 9 height 10
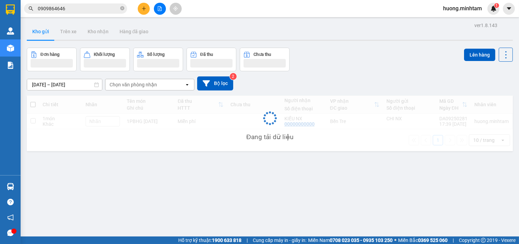
click at [288, 187] on div "ver 1.8.143 Kho gửi Trên xe Kho nhận Hàng đã giao Đơn hàng Khối lượng Số lượng …" at bounding box center [269, 143] width 491 height 244
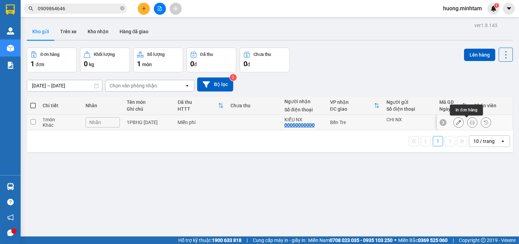
click at [469, 122] on icon at bounding box center [471, 122] width 5 height 5
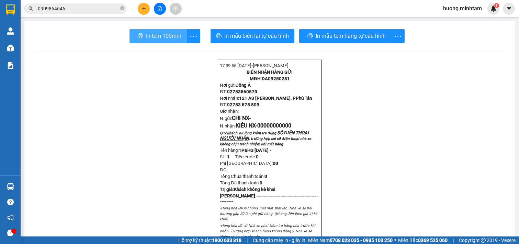
drag, startPoint x: 162, startPoint y: 41, endPoint x: 193, endPoint y: 52, distance: 32.3
click at [162, 40] on button "In tem 100mm" at bounding box center [157, 36] width 57 height 14
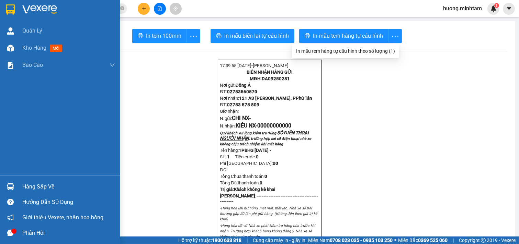
click at [15, 11] on div at bounding box center [10, 9] width 12 height 12
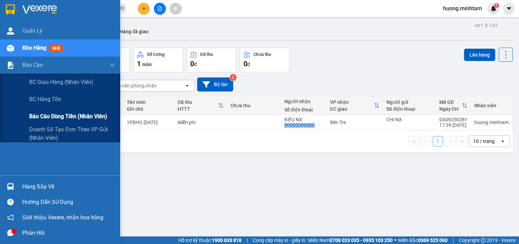
click at [70, 118] on span "Báo cáo dòng tiền (nhân viên)" at bounding box center [68, 116] width 78 height 9
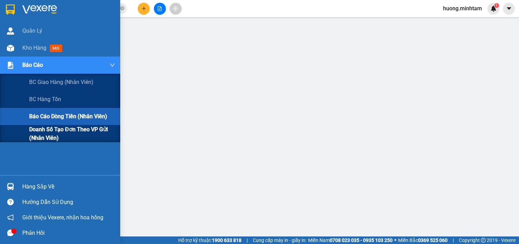
click at [52, 132] on span "Doanh số tạo đơn theo VP gửi (nhân viên)" at bounding box center [72, 133] width 86 height 17
